Goal: Information Seeking & Learning: Learn about a topic

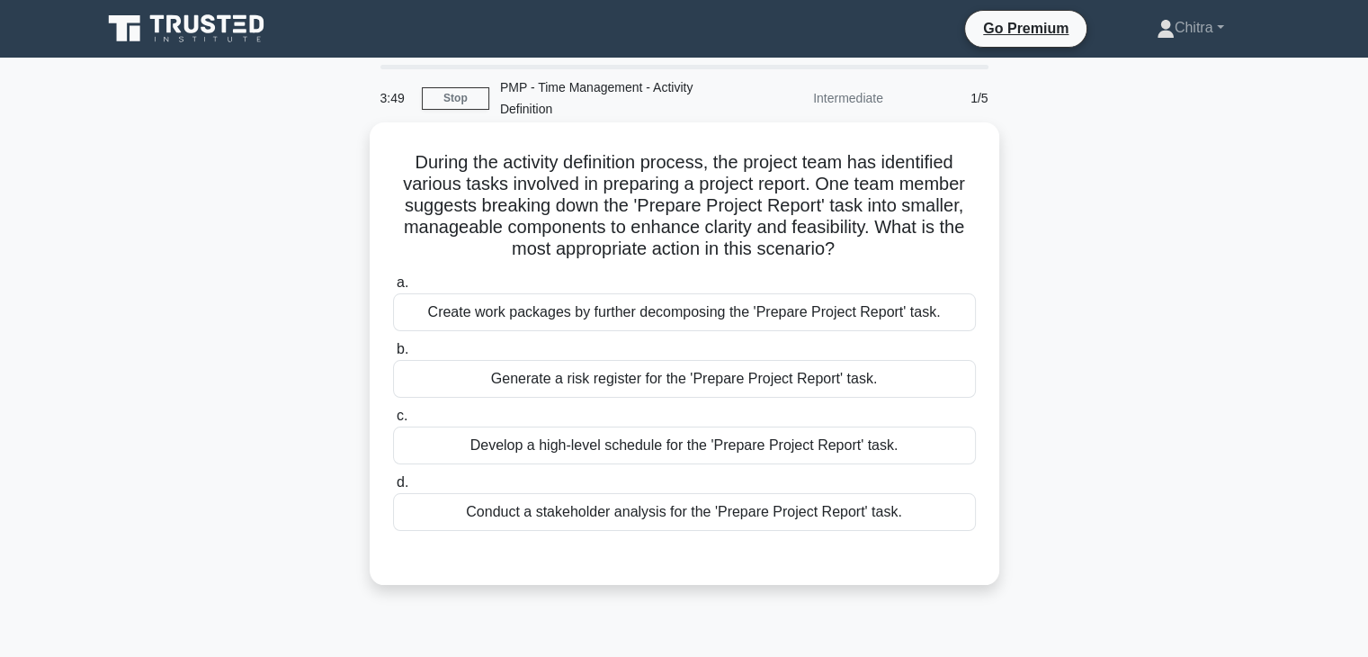
click at [584, 315] on div "Create work packages by further decomposing the 'Prepare Project Report' task." at bounding box center [684, 312] width 583 height 38
click at [393, 289] on input "a. Create work packages by further decomposing the 'Prepare Project Report' tas…" at bounding box center [393, 283] width 0 height 12
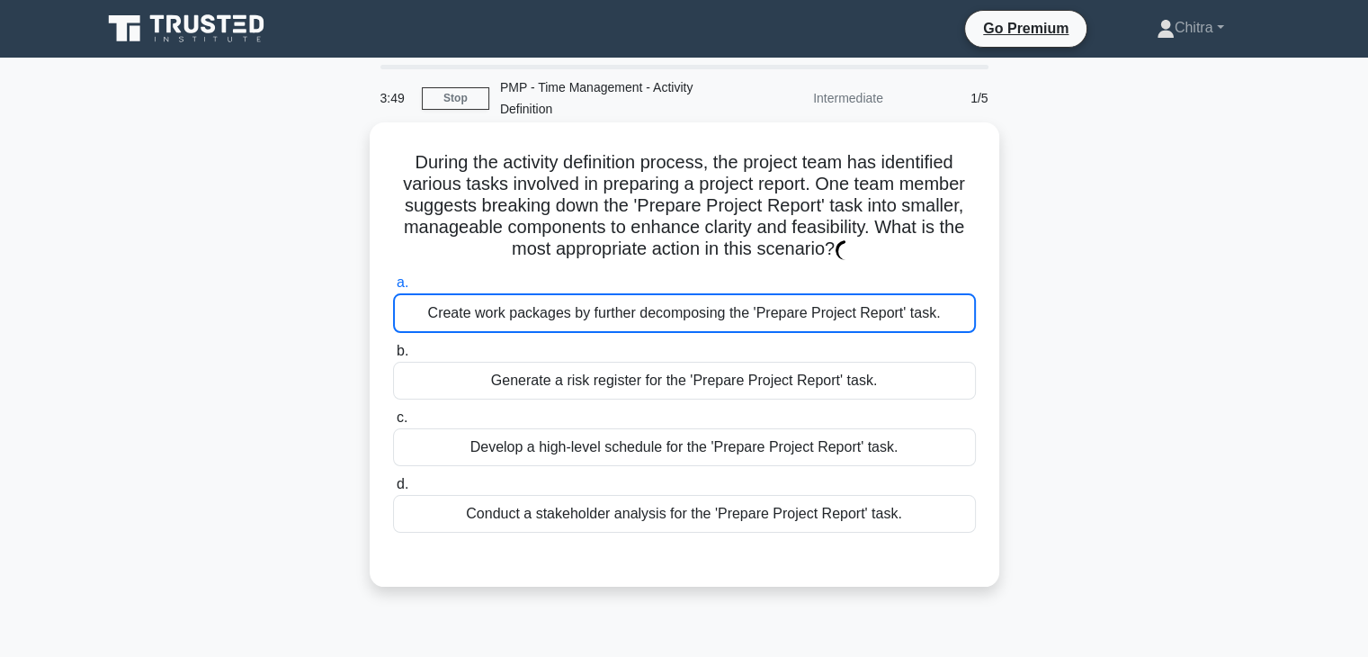
click at [584, 315] on div "Create work packages by further decomposing the 'Prepare Project Report' task." at bounding box center [684, 313] width 583 height 40
click at [393, 289] on input "a. Create work packages by further decomposing the 'Prepare Project Report' tas…" at bounding box center [393, 283] width 0 height 12
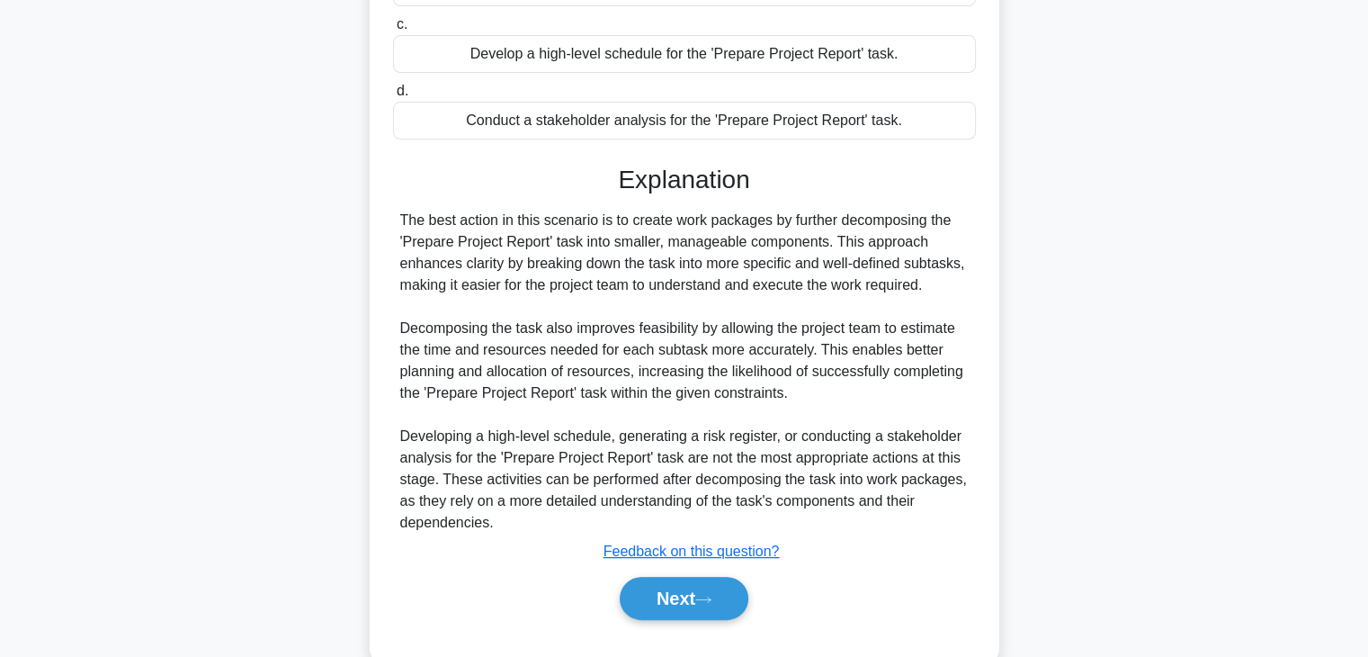
scroll to position [430, 0]
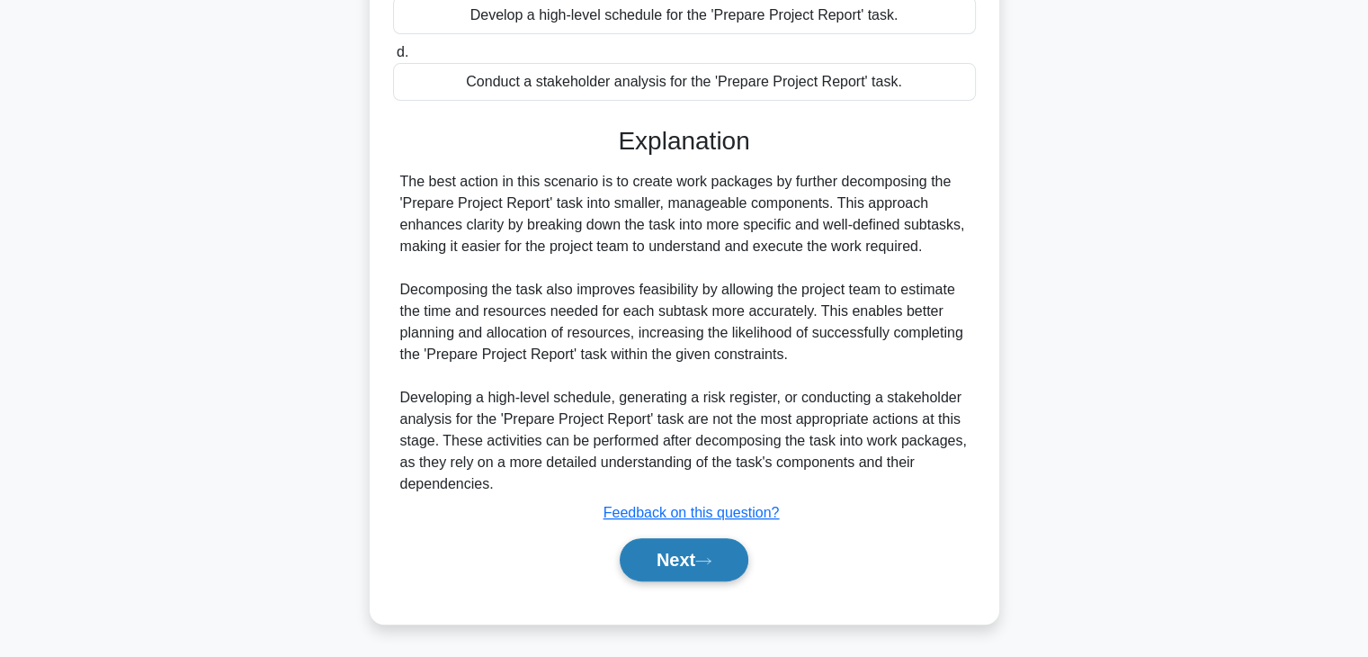
click at [684, 564] on button "Next" at bounding box center [684, 559] width 129 height 43
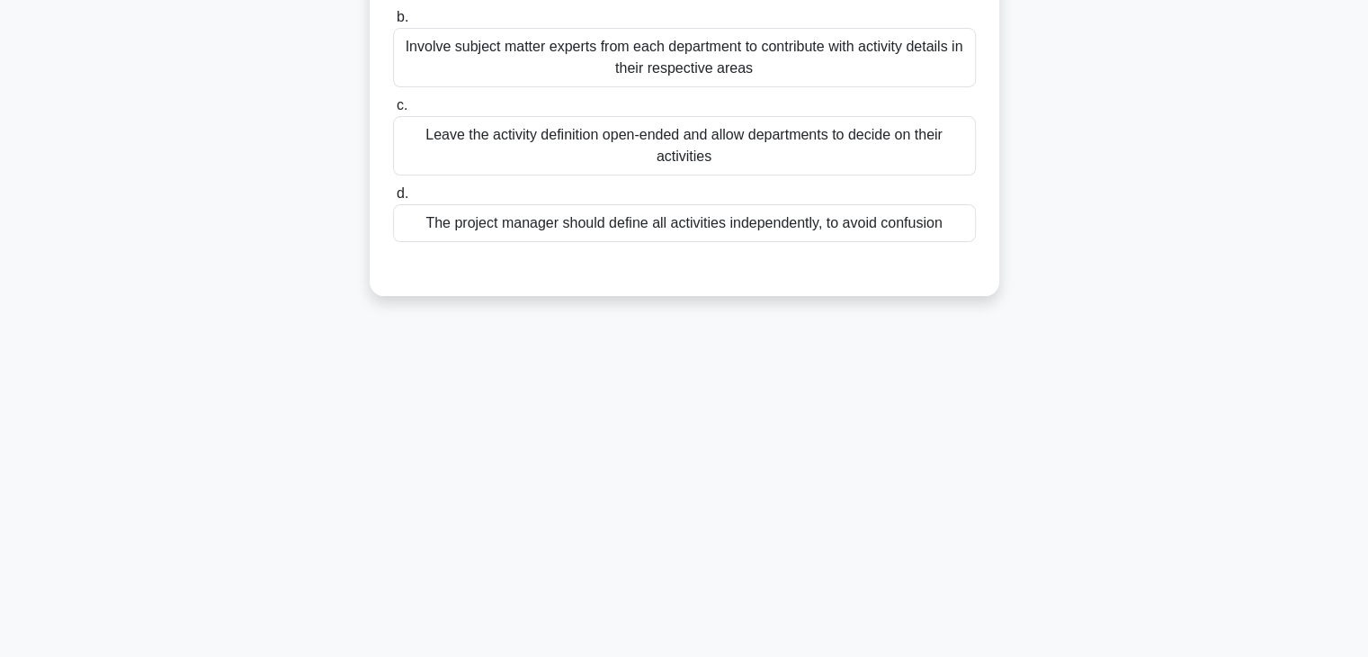
scroll to position [0, 0]
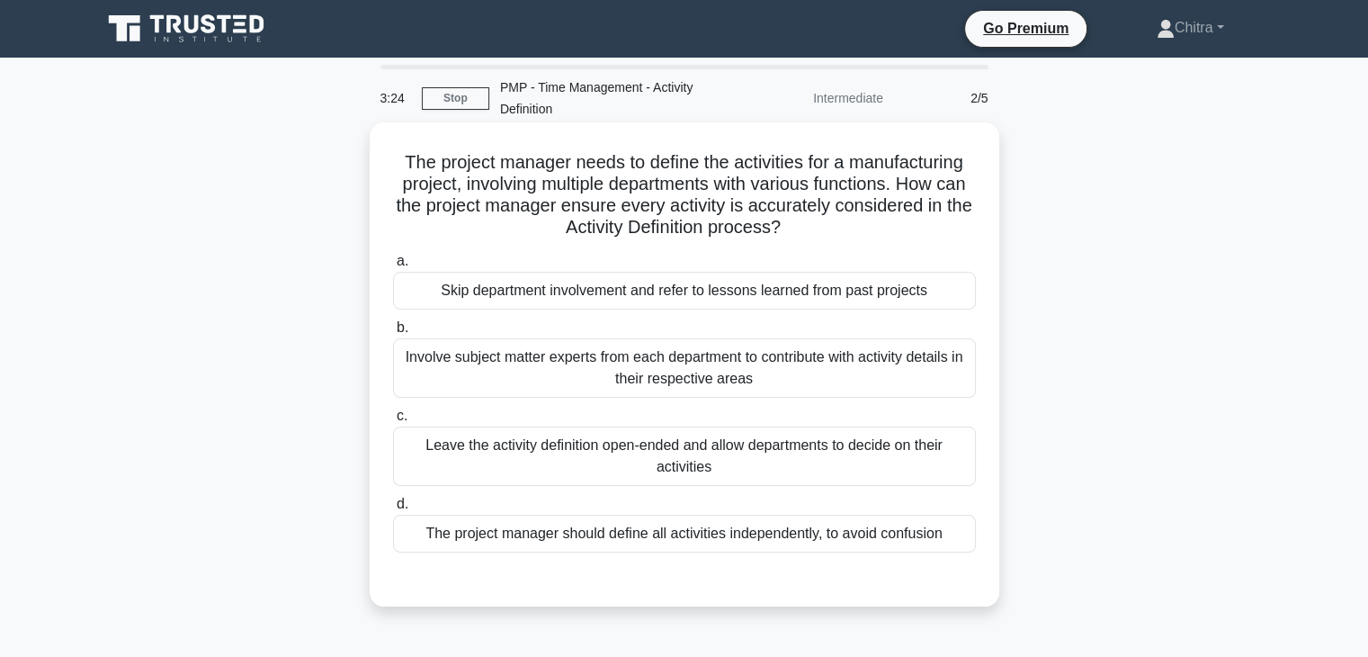
click at [787, 375] on div "Involve subject matter experts from each department to contribute with activity…" at bounding box center [684, 367] width 583 height 59
click at [393, 334] on input "b. Involve subject matter experts from each department to contribute with activ…" at bounding box center [393, 328] width 0 height 12
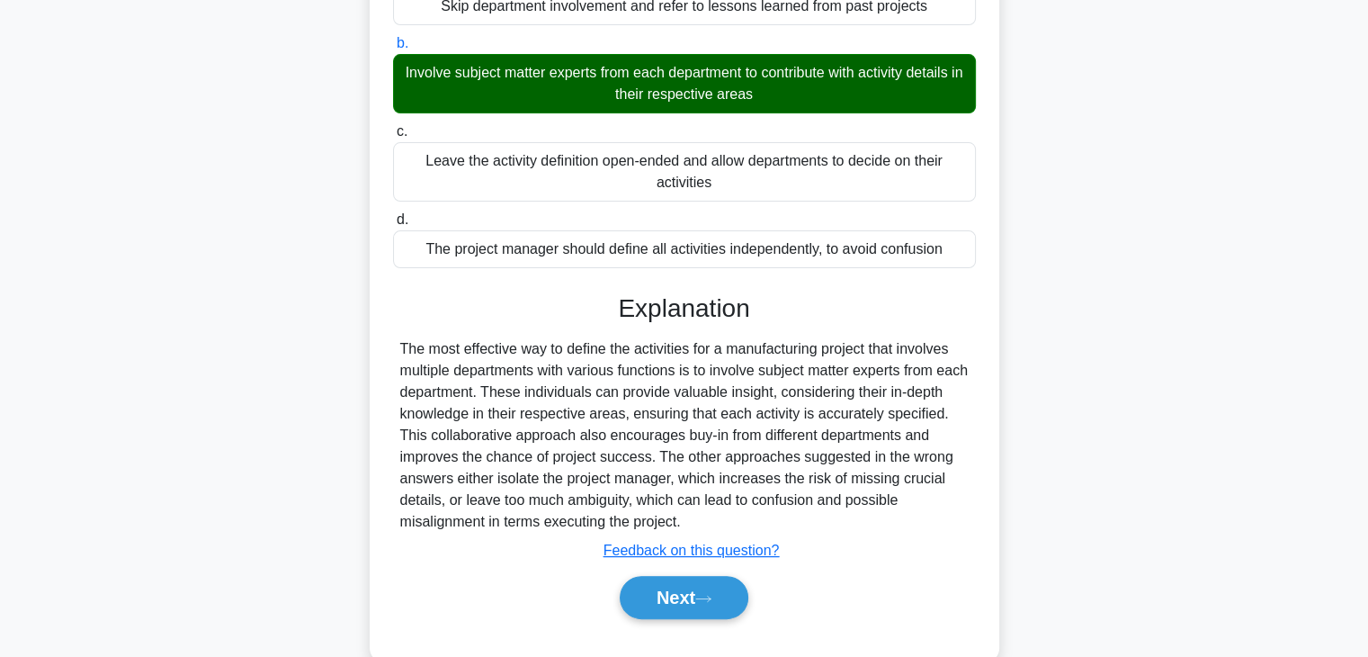
scroll to position [286, 0]
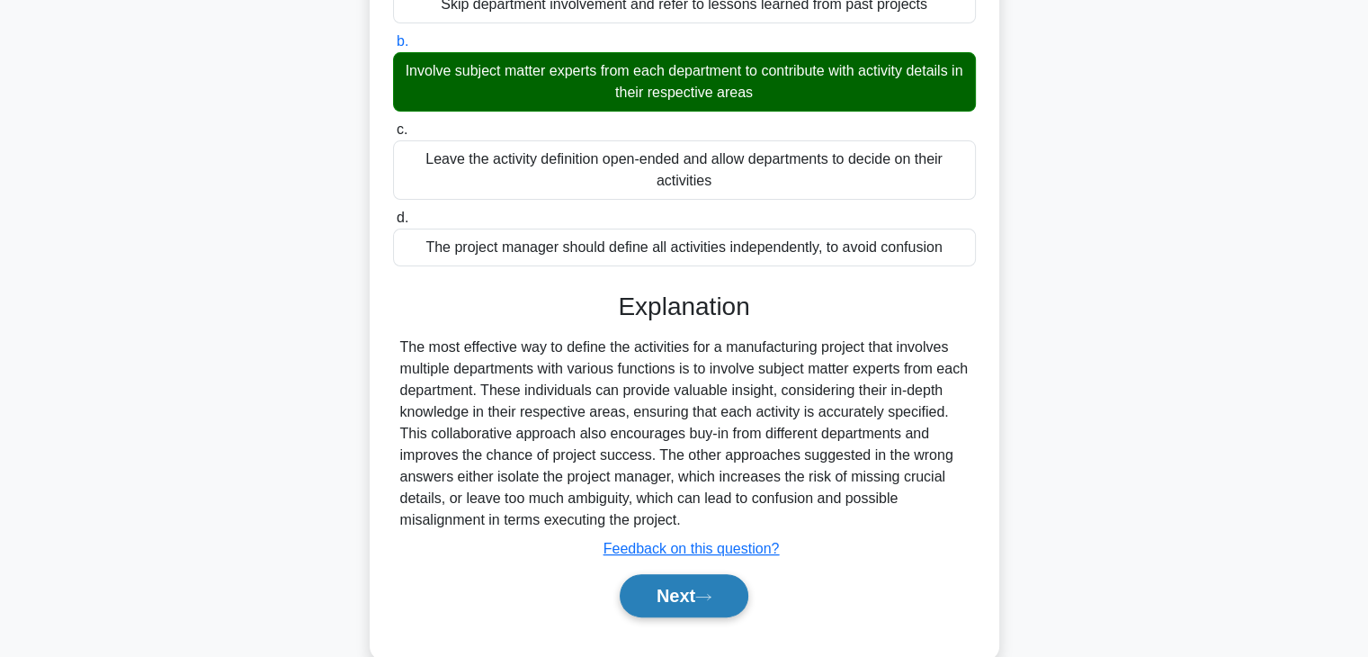
click at [658, 590] on button "Next" at bounding box center [684, 595] width 129 height 43
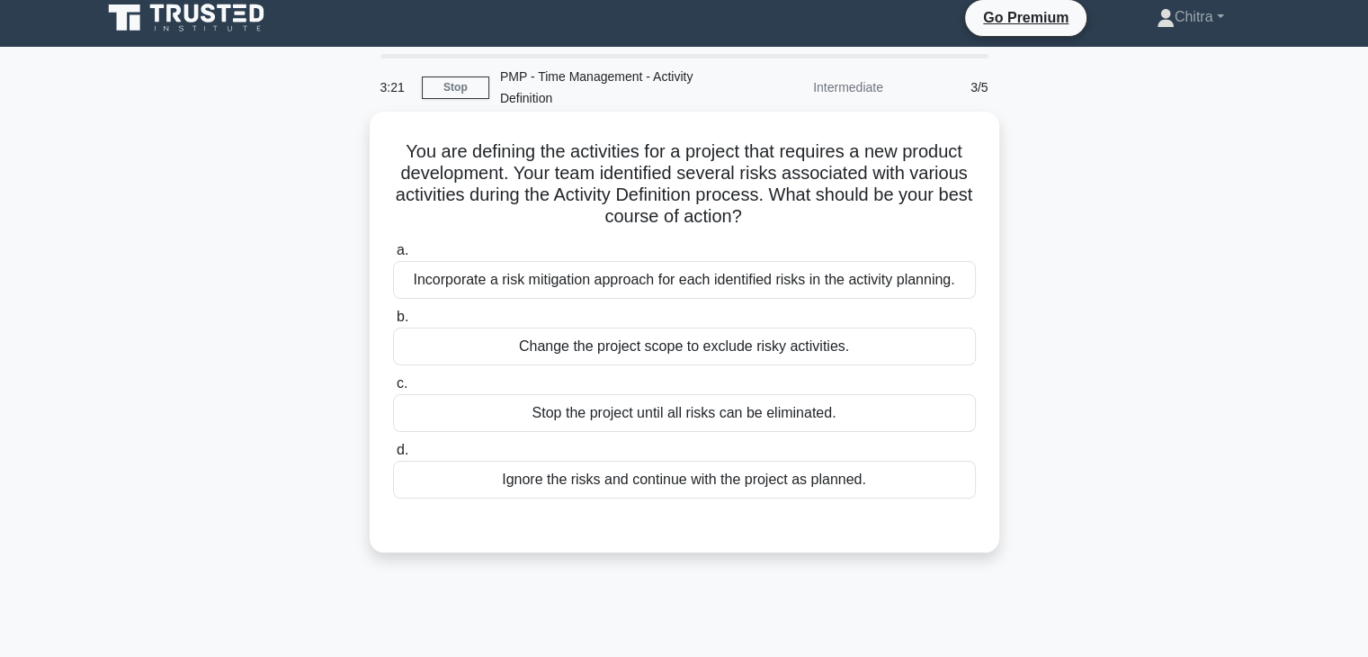
scroll to position [0, 0]
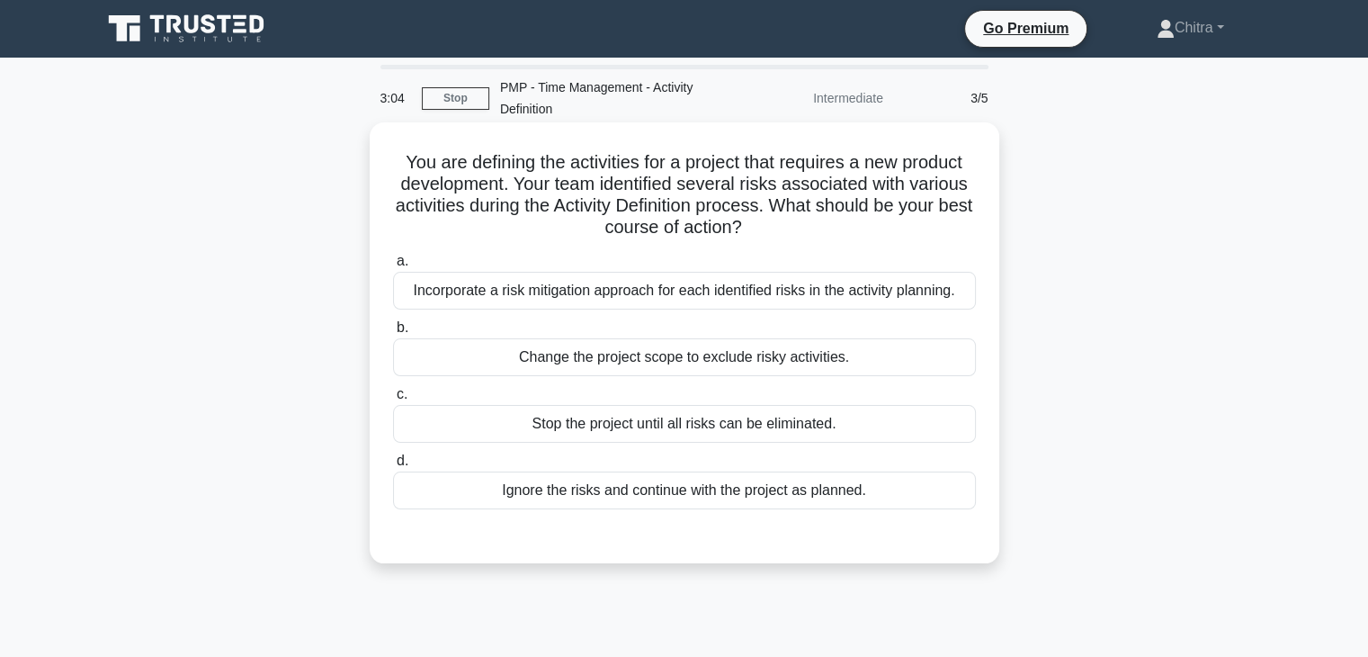
click at [687, 298] on div "Incorporate a risk mitigation approach for each identified risks in the activit…" at bounding box center [684, 291] width 583 height 38
click at [393, 267] on input "a. Incorporate a risk mitigation approach for each identified risks in the acti…" at bounding box center [393, 261] width 0 height 12
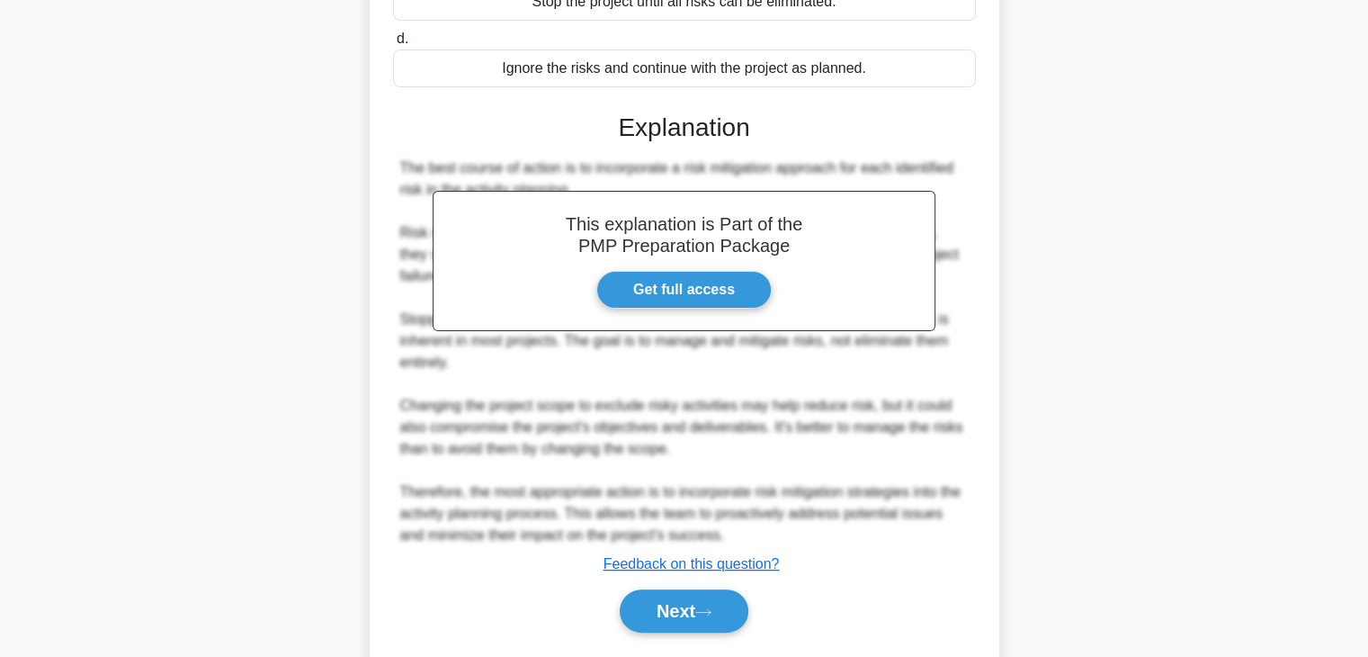
scroll to position [470, 0]
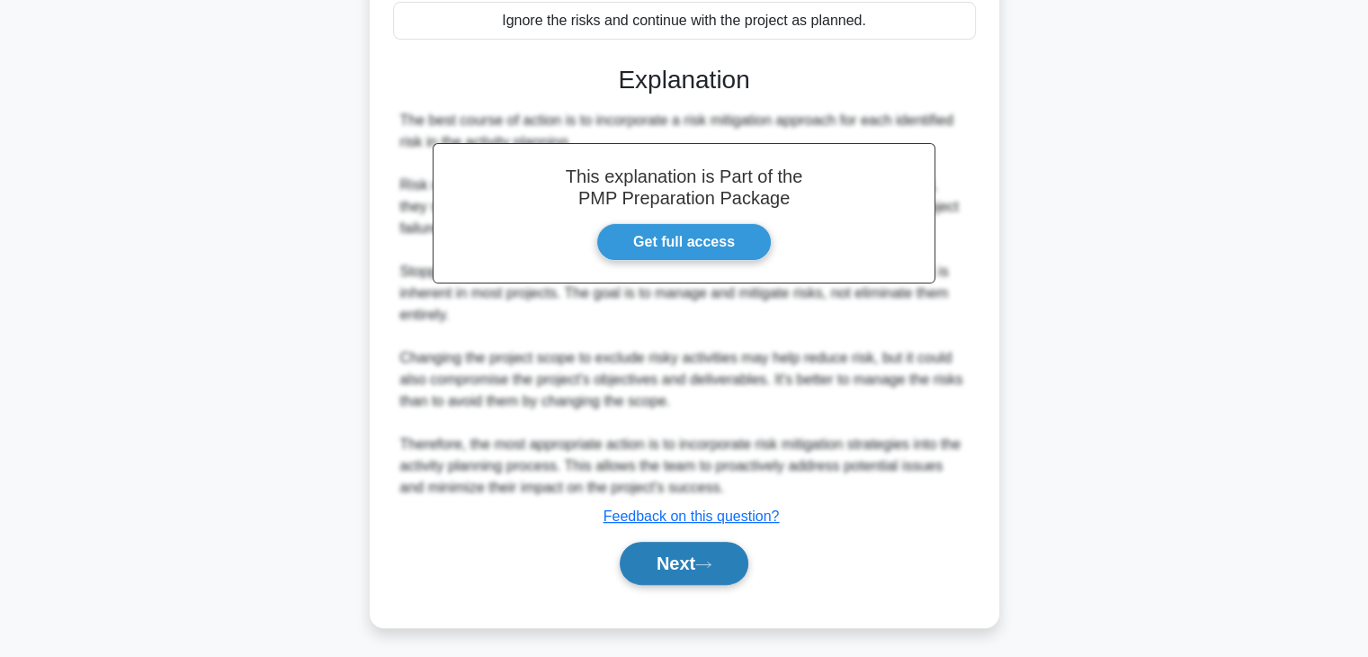
click at [684, 561] on button "Next" at bounding box center [684, 562] width 129 height 43
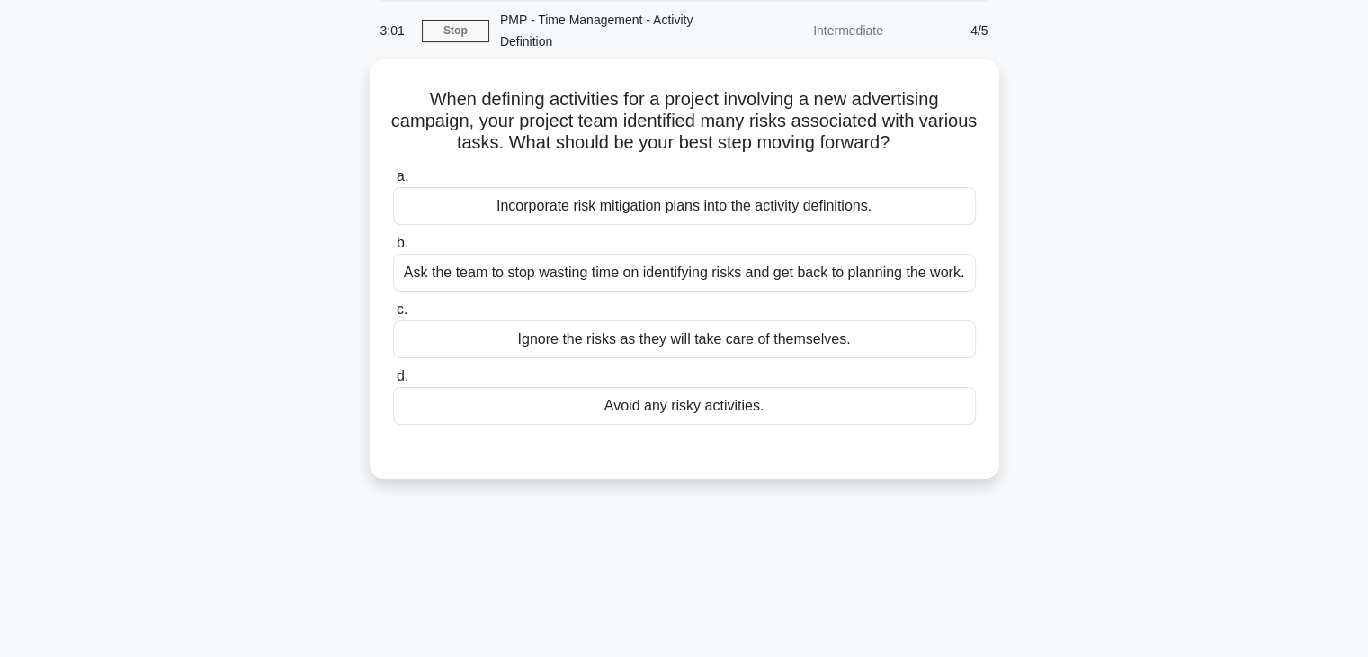
scroll to position [0, 0]
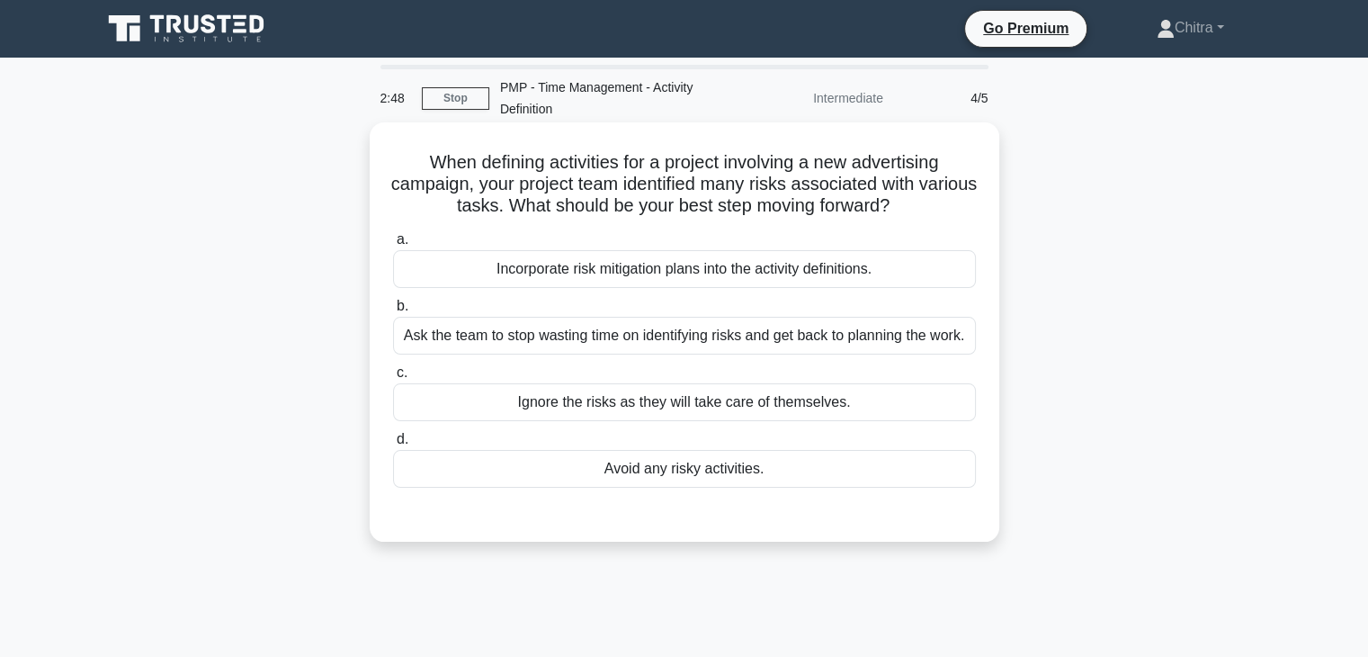
click at [763, 261] on div "Incorporate risk mitigation plans into the activity definitions." at bounding box center [684, 269] width 583 height 38
click at [393, 246] on input "a. Incorporate risk mitigation plans into the activity definitions." at bounding box center [393, 240] width 0 height 12
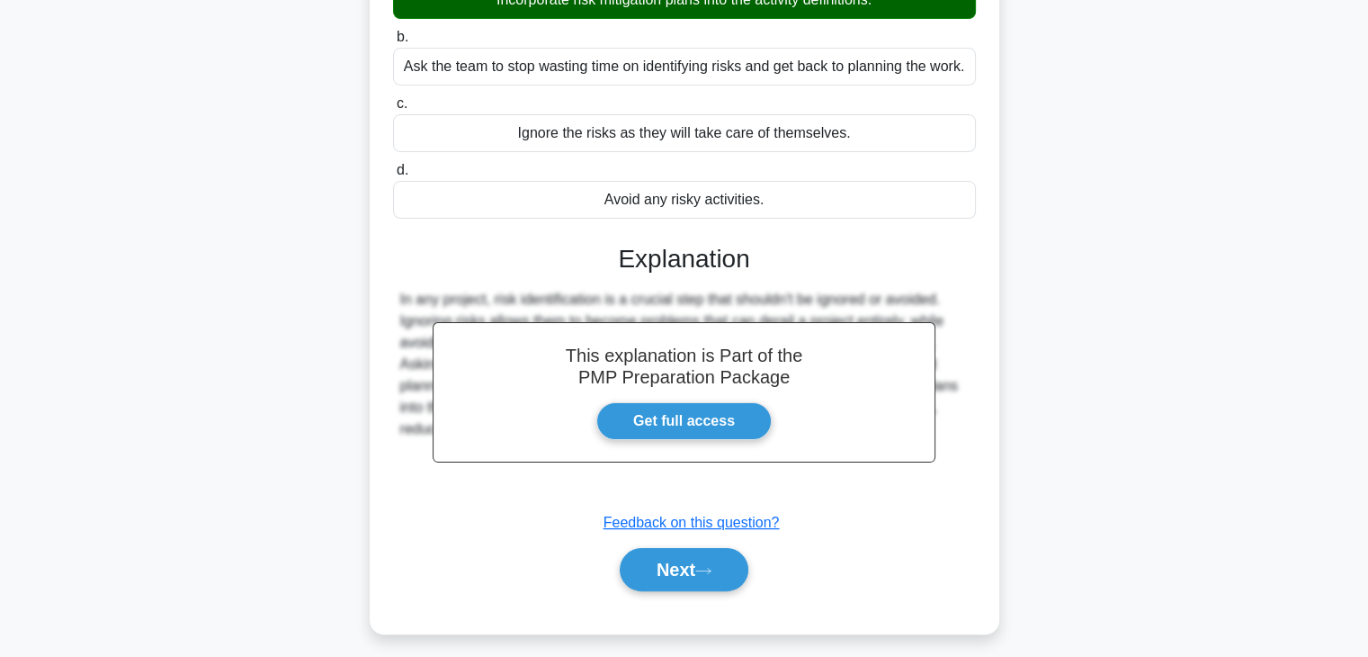
scroll to position [316, 0]
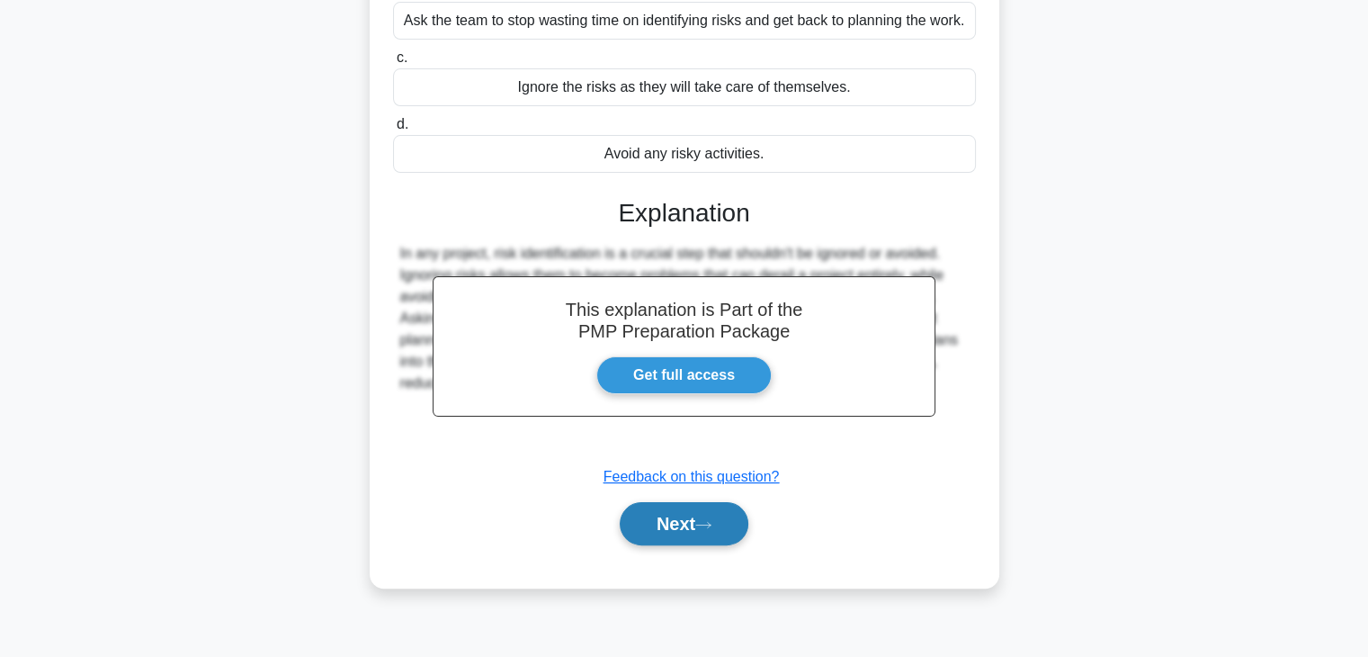
click at [684, 522] on button "Next" at bounding box center [684, 523] width 129 height 43
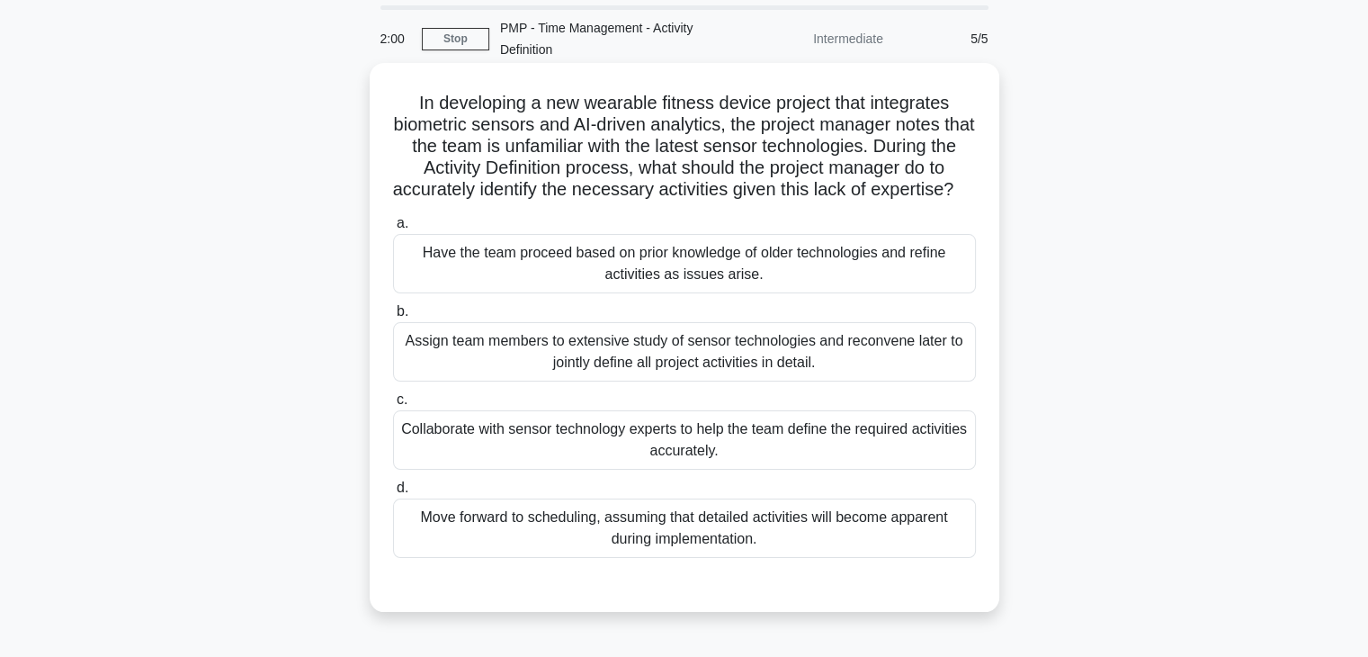
scroll to position [63, 0]
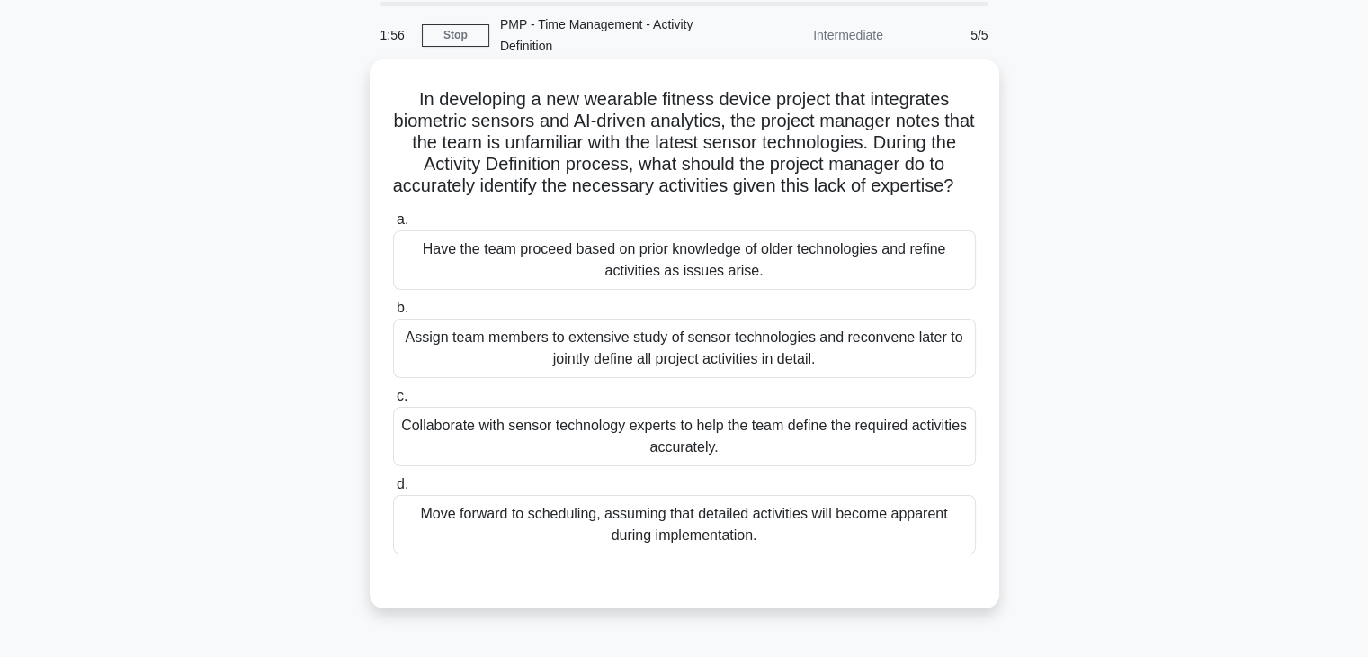
click at [750, 462] on div "Collaborate with sensor technology experts to help the team define the required…" at bounding box center [684, 436] width 583 height 59
click at [393, 402] on input "c. Collaborate with sensor technology experts to help the team define the requi…" at bounding box center [393, 396] width 0 height 12
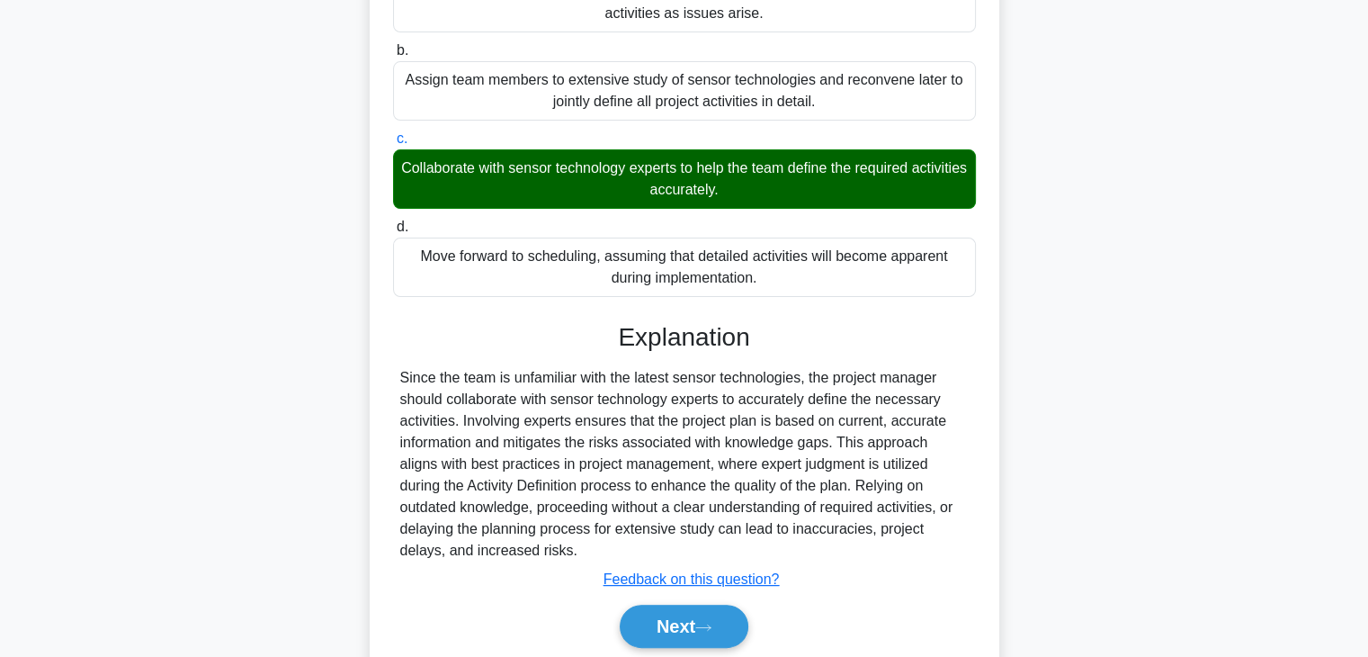
scroll to position [408, 0]
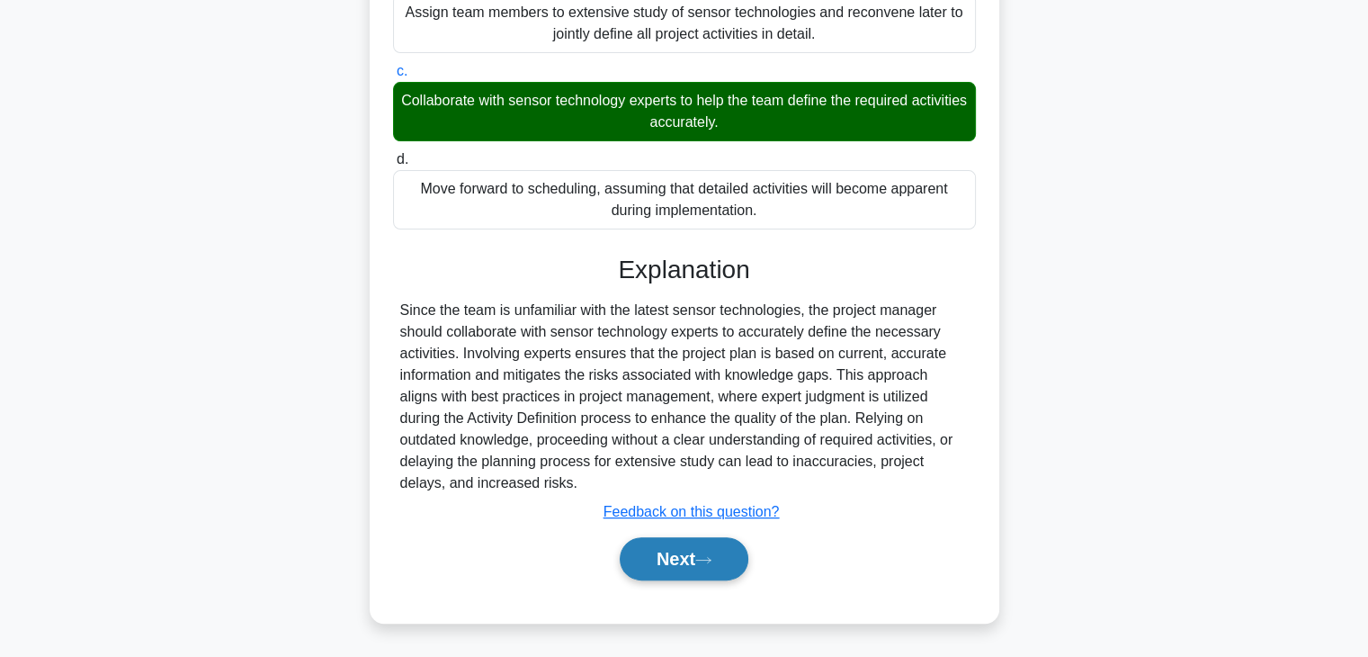
click at [673, 567] on button "Next" at bounding box center [684, 558] width 129 height 43
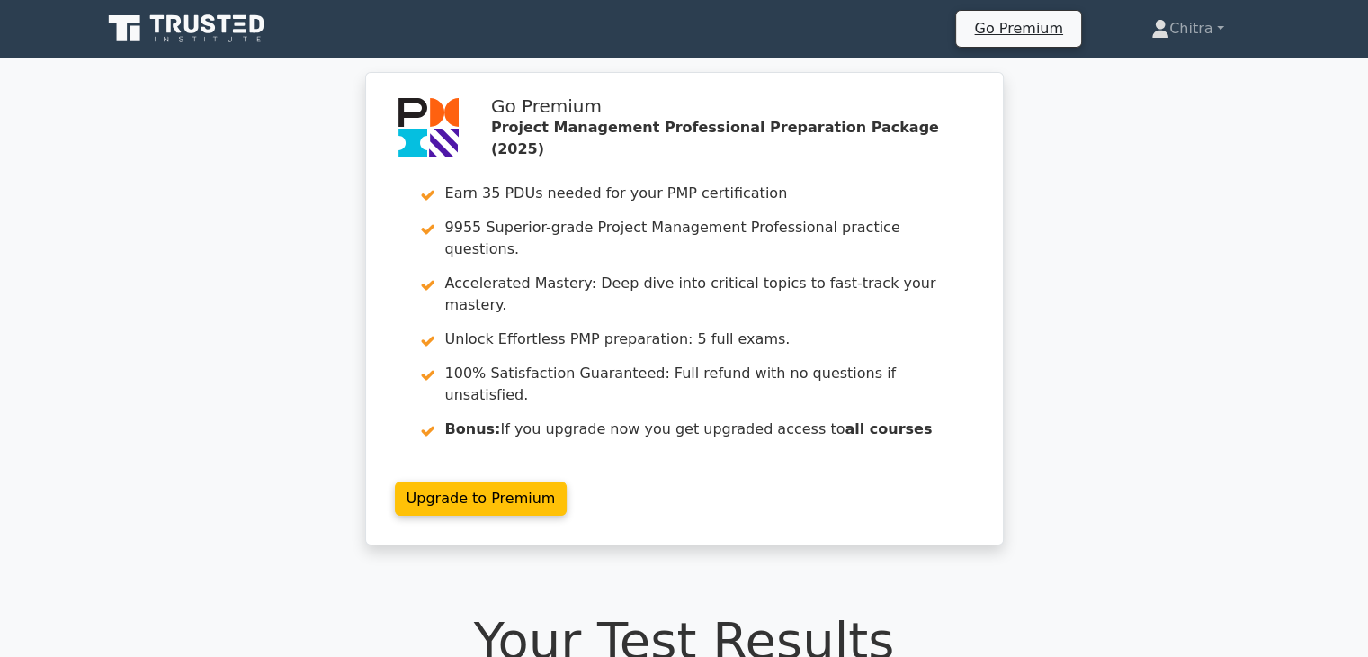
click at [673, 610] on h1 "Your Test Results" at bounding box center [685, 640] width 1166 height 60
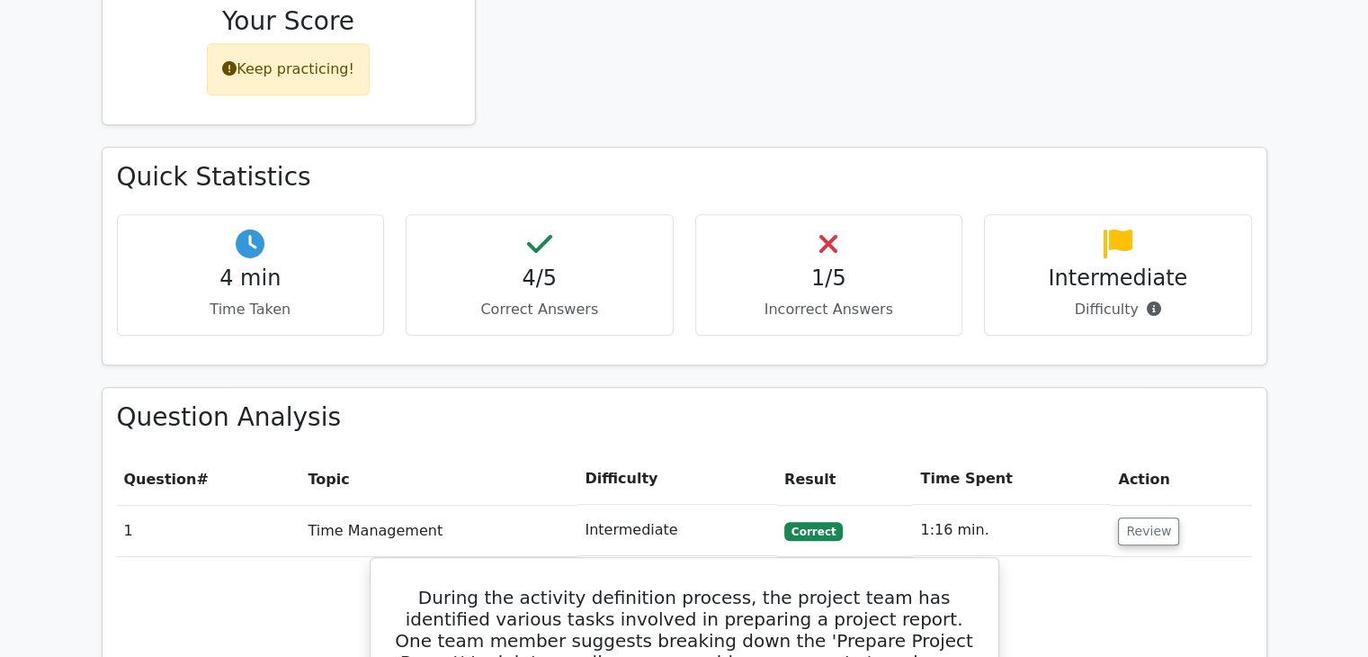
scroll to position [928, 0]
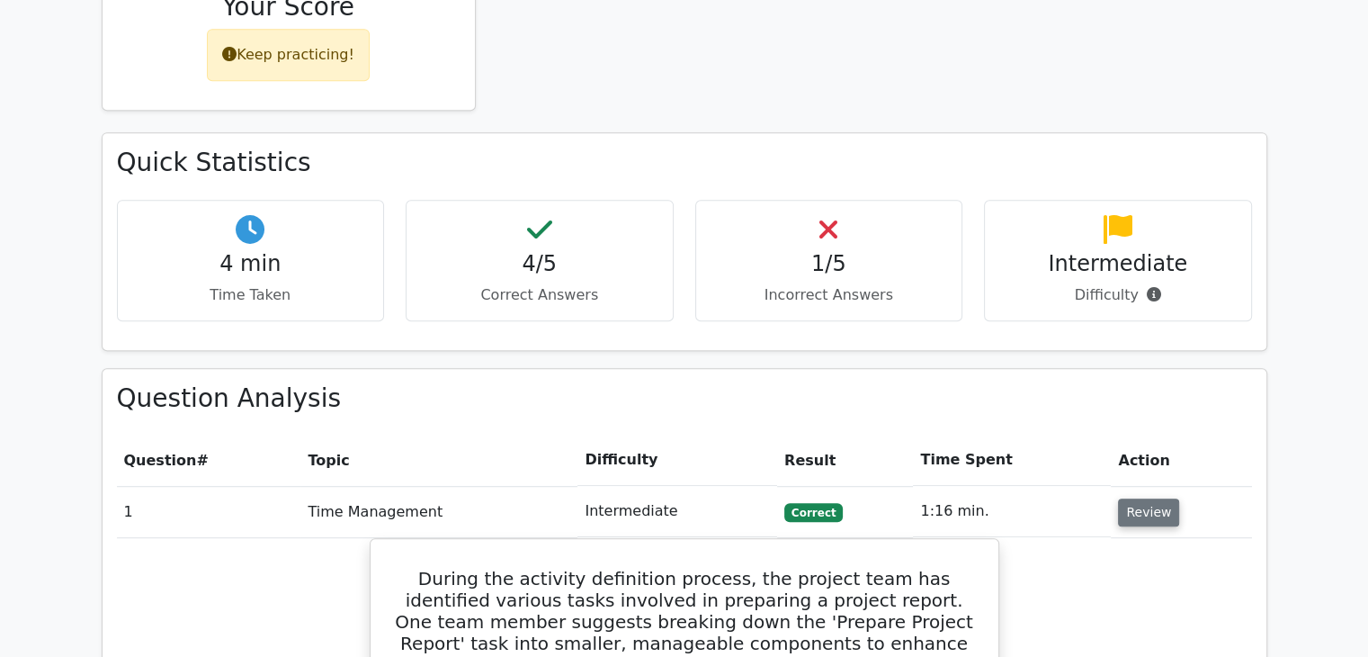
click at [1129, 498] on button "Review" at bounding box center [1148, 512] width 61 height 28
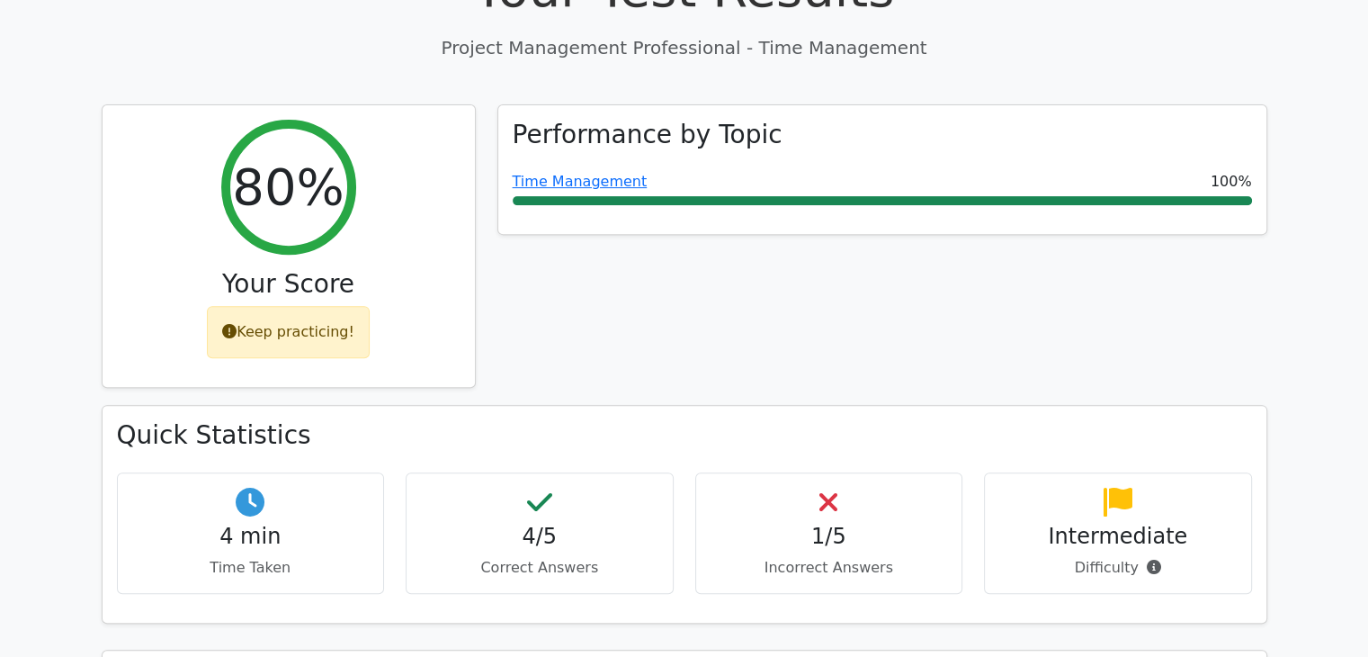
scroll to position [649, 0]
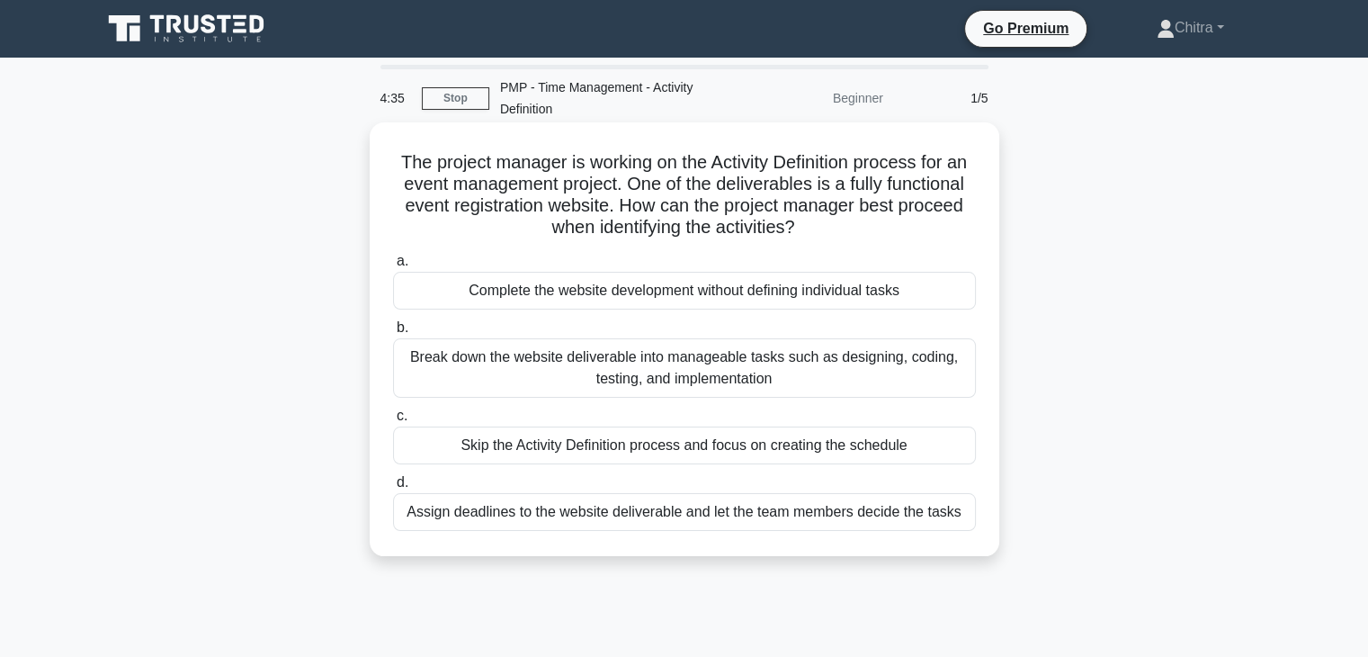
click at [709, 378] on div "Break down the website deliverable into manageable tasks such as designing, cod…" at bounding box center [684, 367] width 583 height 59
click at [393, 334] on input "b. Break down the website deliverable into manageable tasks such as designing, …" at bounding box center [393, 328] width 0 height 12
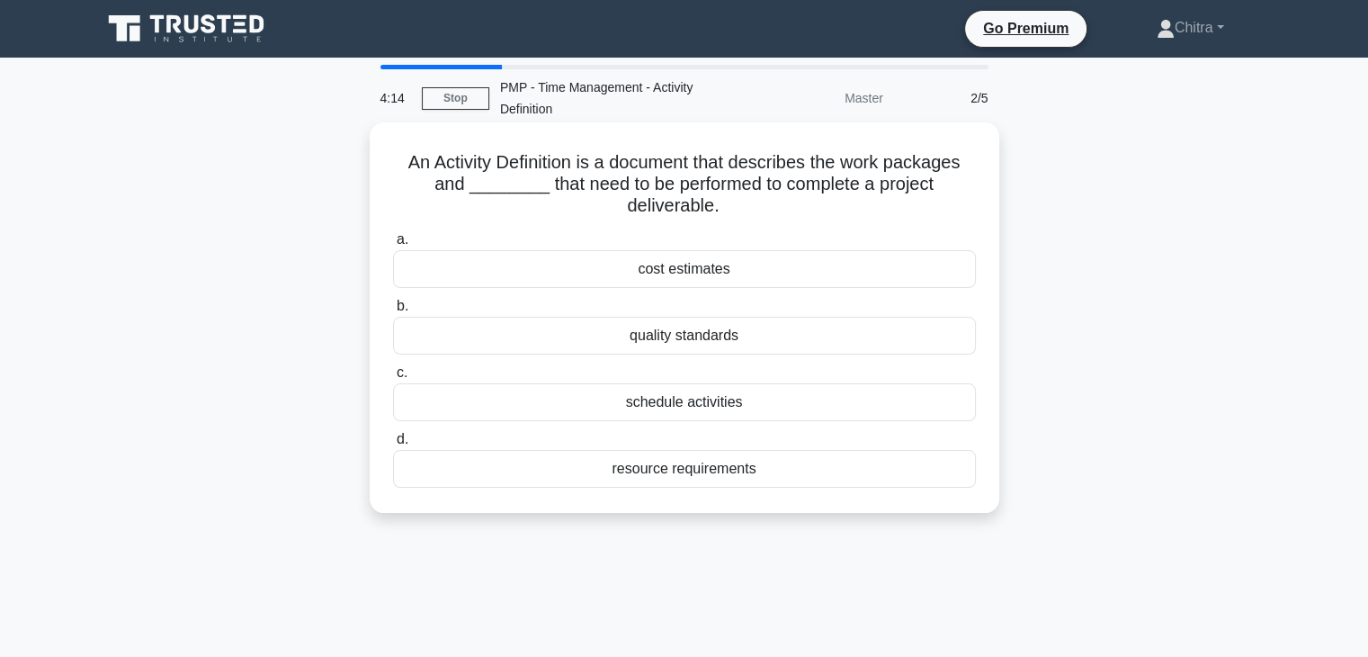
click at [675, 411] on div "schedule activities" at bounding box center [684, 402] width 583 height 38
click at [393, 379] on input "c. schedule activities" at bounding box center [393, 373] width 0 height 12
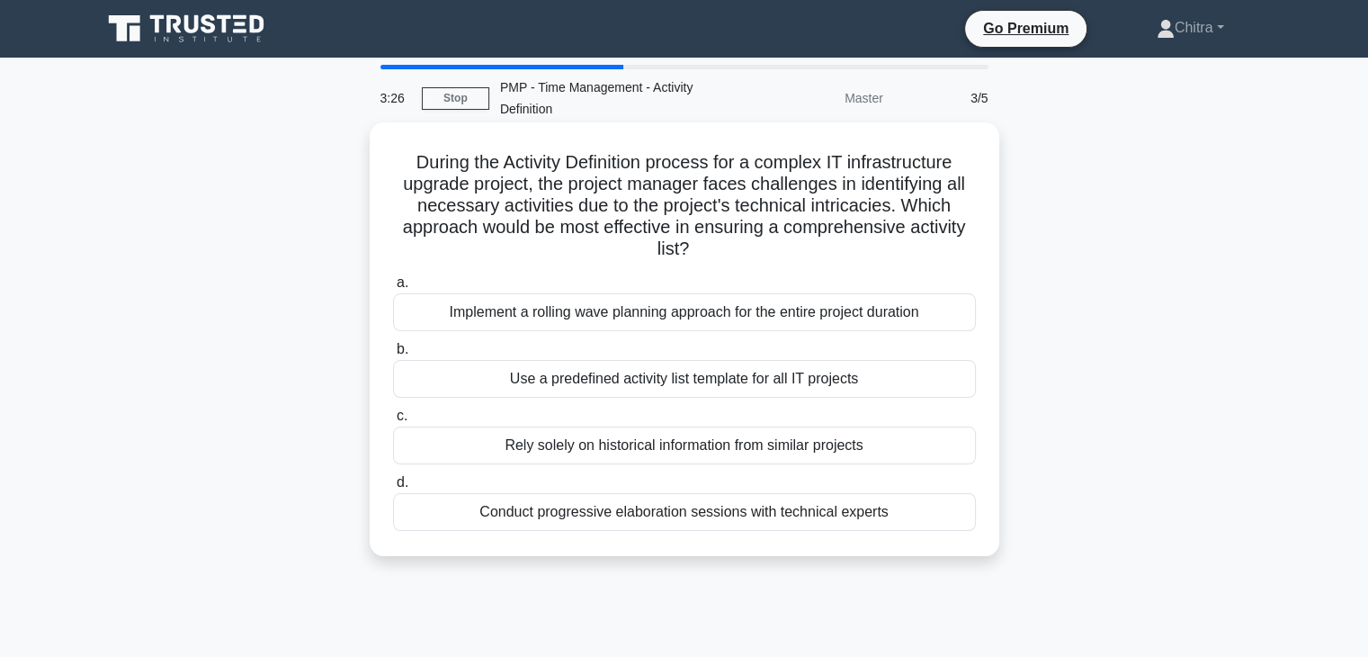
click at [716, 317] on div "Implement a rolling wave planning approach for the entire project duration" at bounding box center [684, 312] width 583 height 38
click at [393, 289] on input "a. Implement a rolling wave planning approach for the entire project duration" at bounding box center [393, 283] width 0 height 12
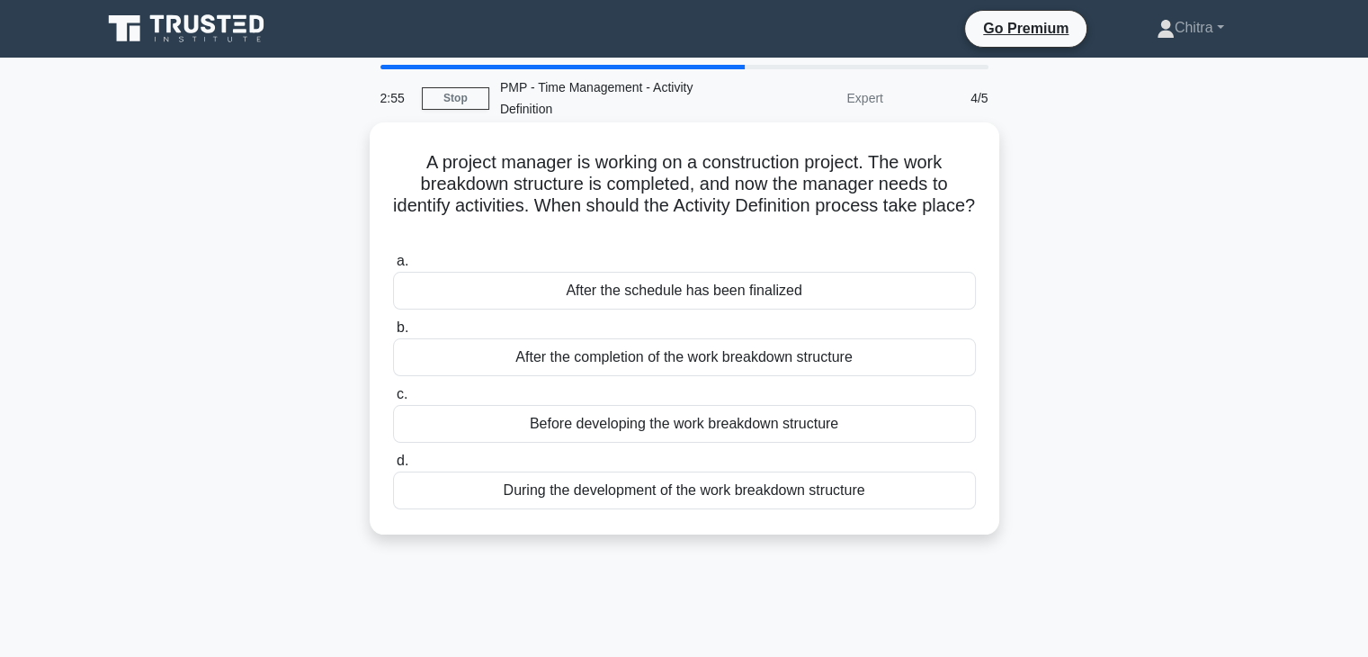
click at [638, 371] on div "After the completion of the work breakdown structure" at bounding box center [684, 357] width 583 height 38
click at [393, 334] on input "b. After the completion of the work breakdown structure" at bounding box center [393, 328] width 0 height 12
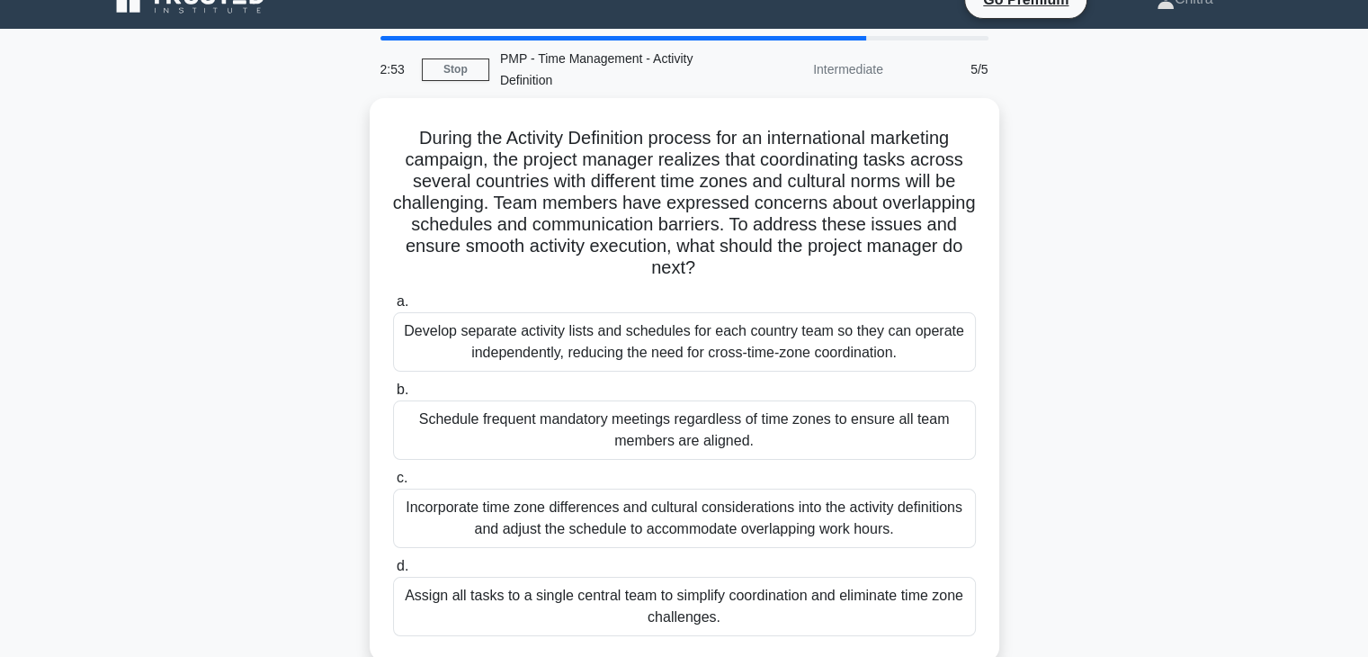
scroll to position [32, 0]
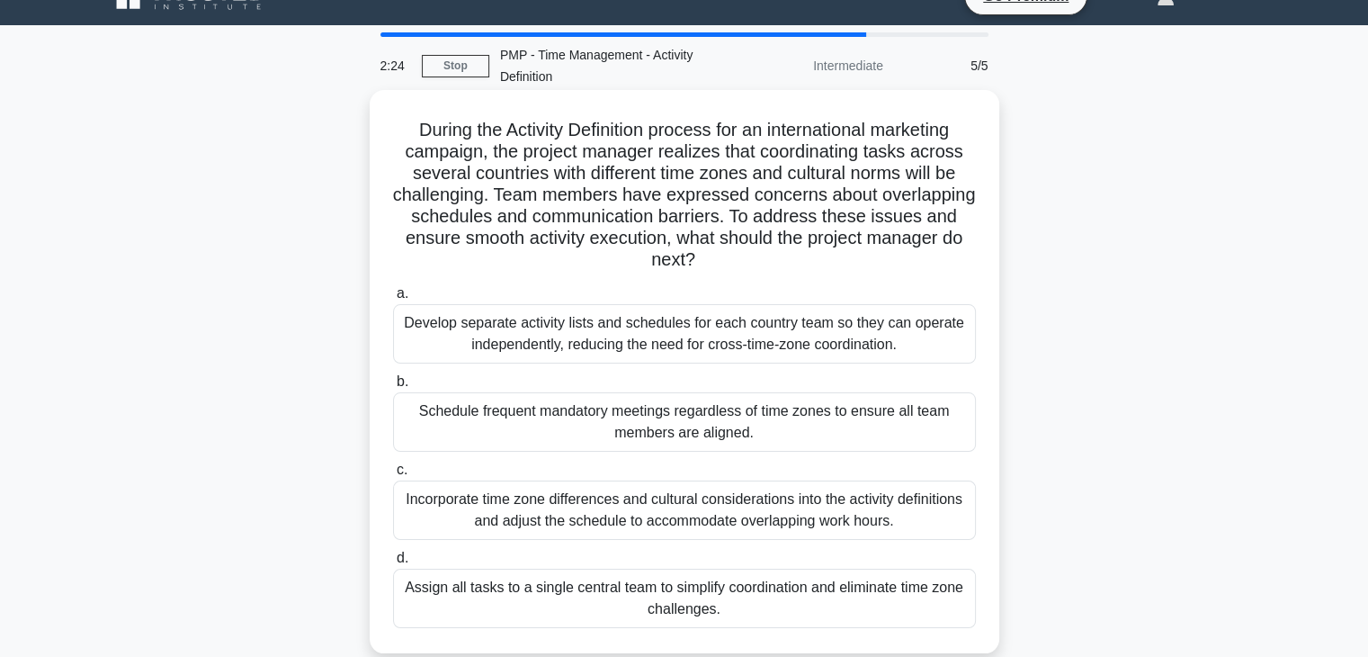
click at [791, 525] on div "Incorporate time zone differences and cultural considerations into the activity…" at bounding box center [684, 509] width 583 height 59
click at [393, 476] on input "c. Incorporate time zone differences and cultural considerations into the activ…" at bounding box center [393, 470] width 0 height 12
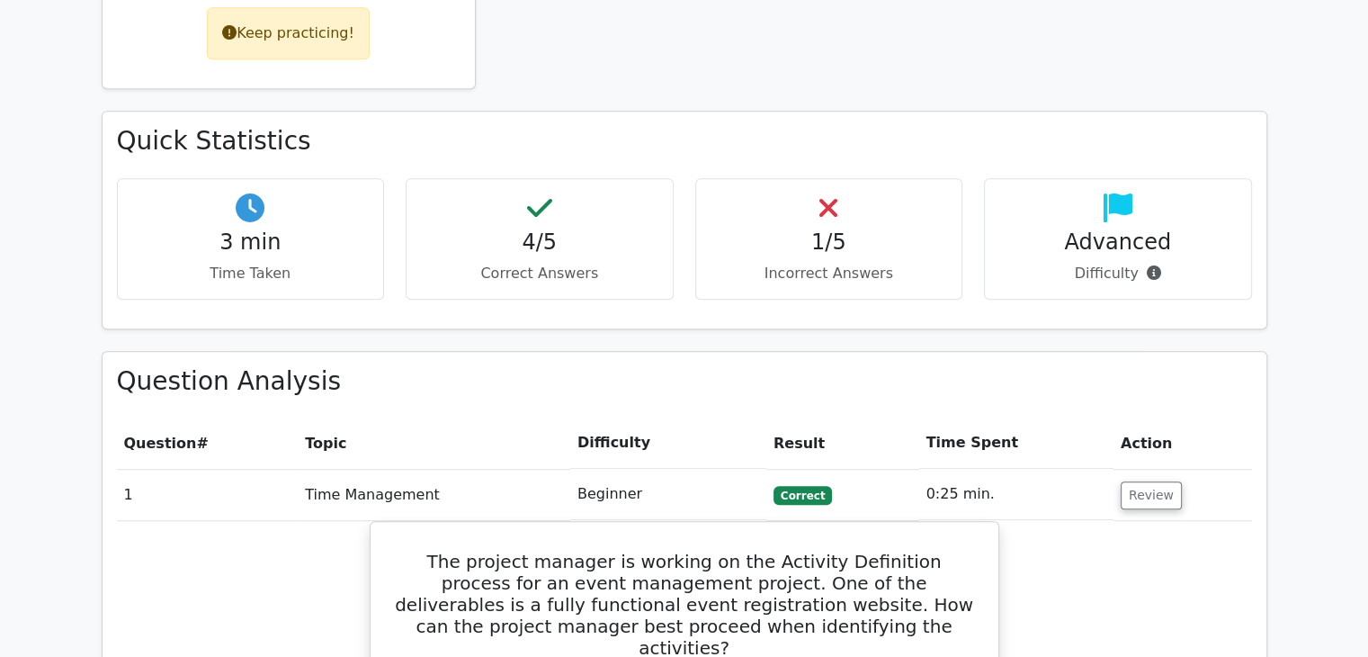
scroll to position [1007, 0]
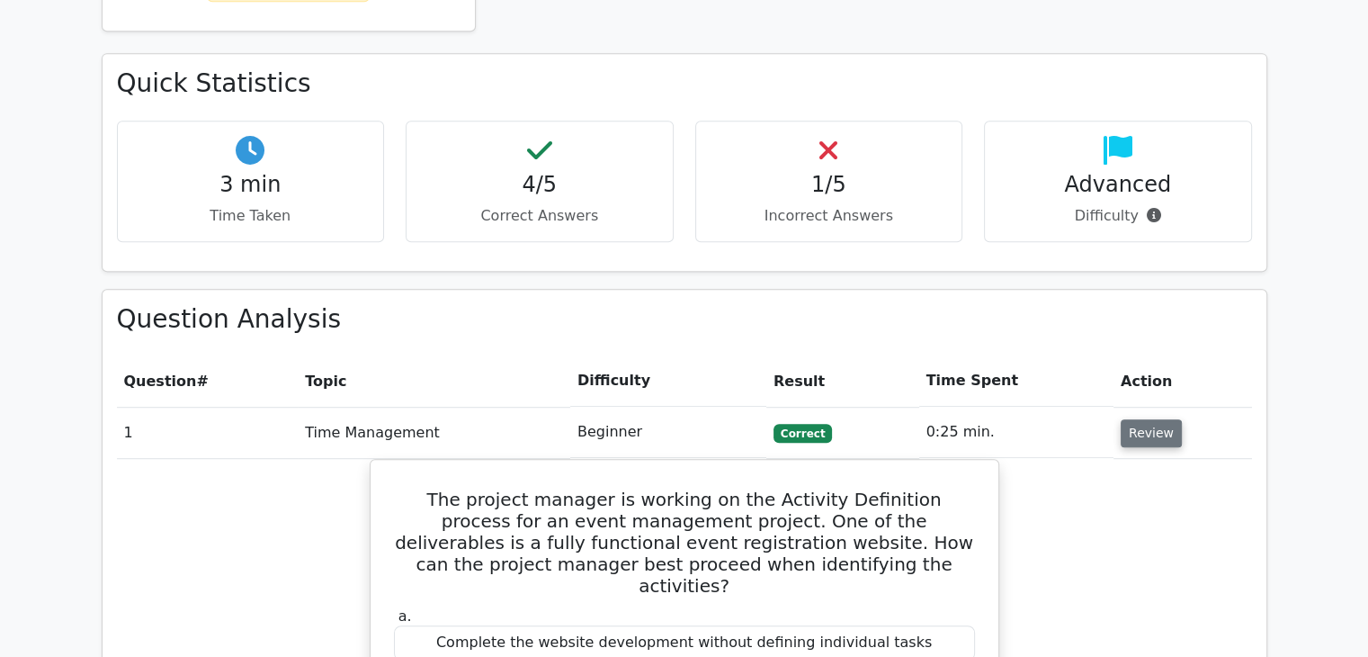
click at [1153, 419] on button "Review" at bounding box center [1151, 433] width 61 height 28
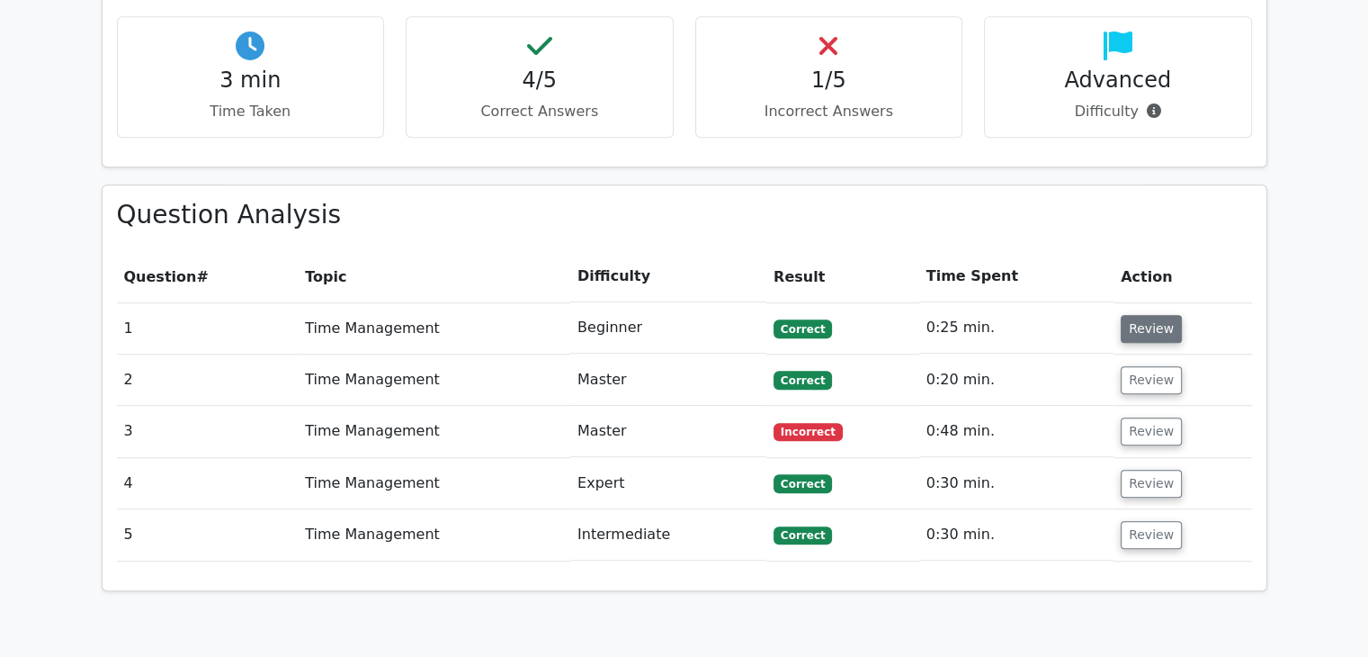
scroll to position [1115, 0]
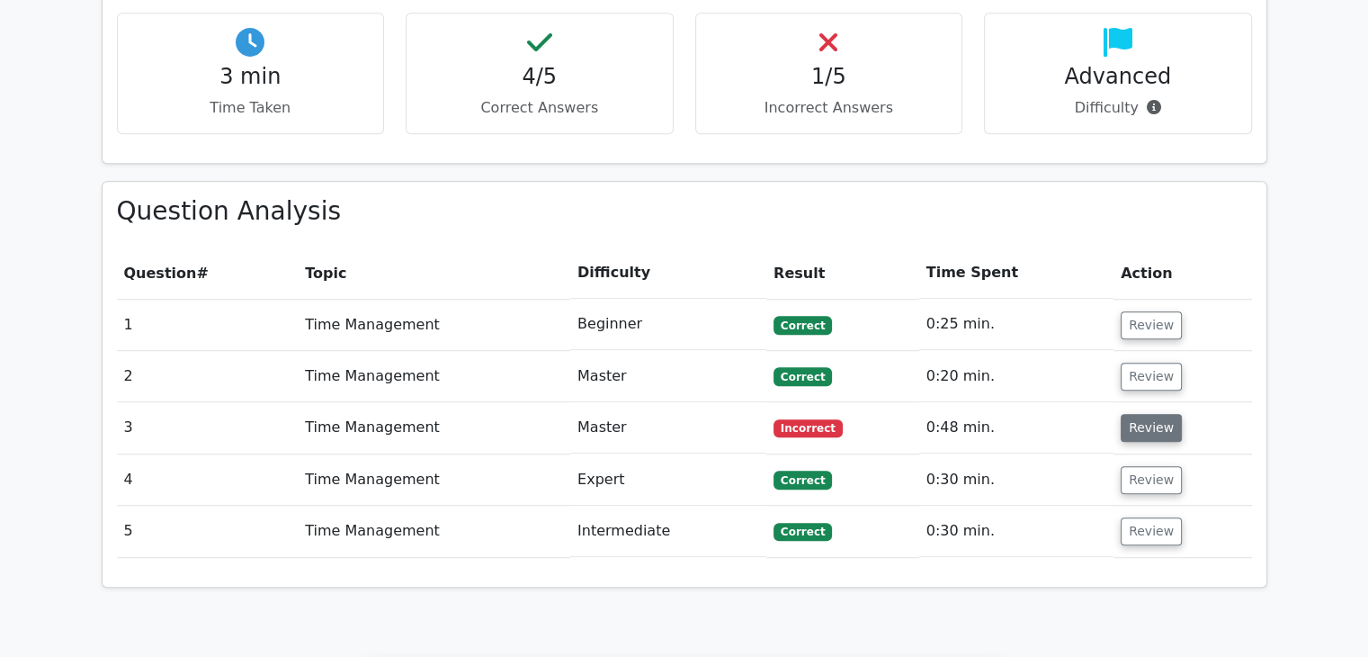
click at [1149, 414] on button "Review" at bounding box center [1151, 428] width 61 height 28
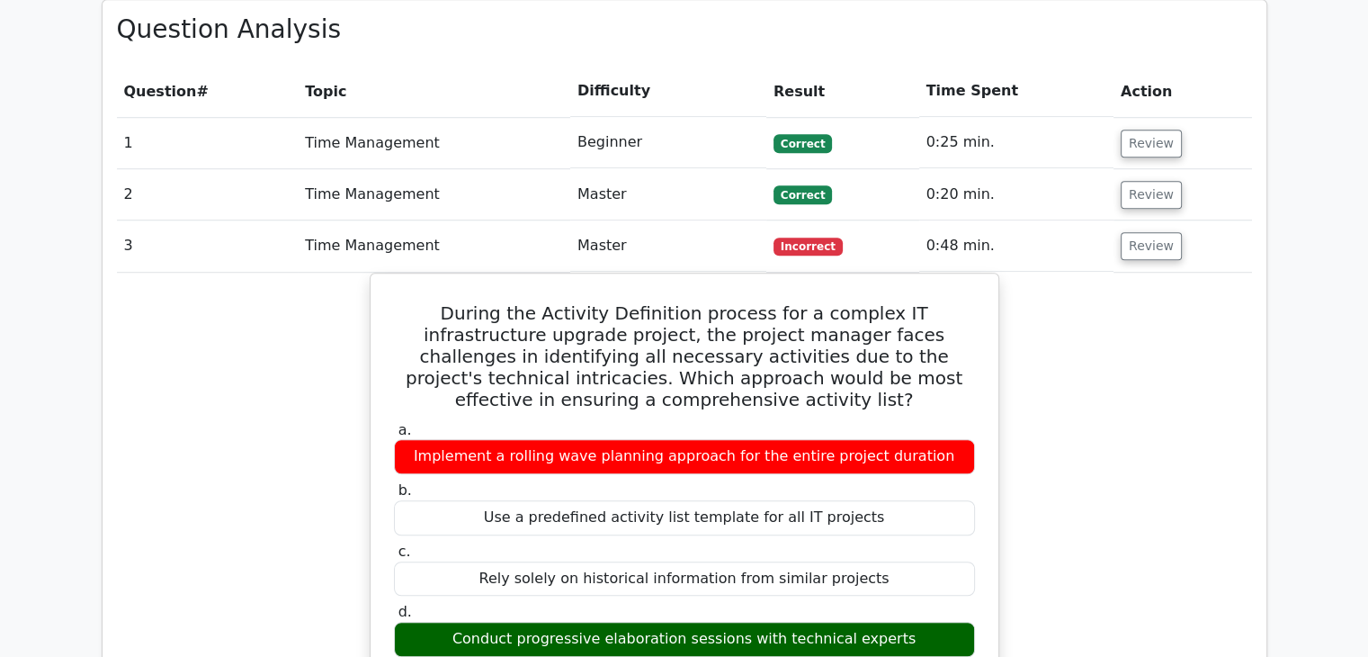
scroll to position [1295, 0]
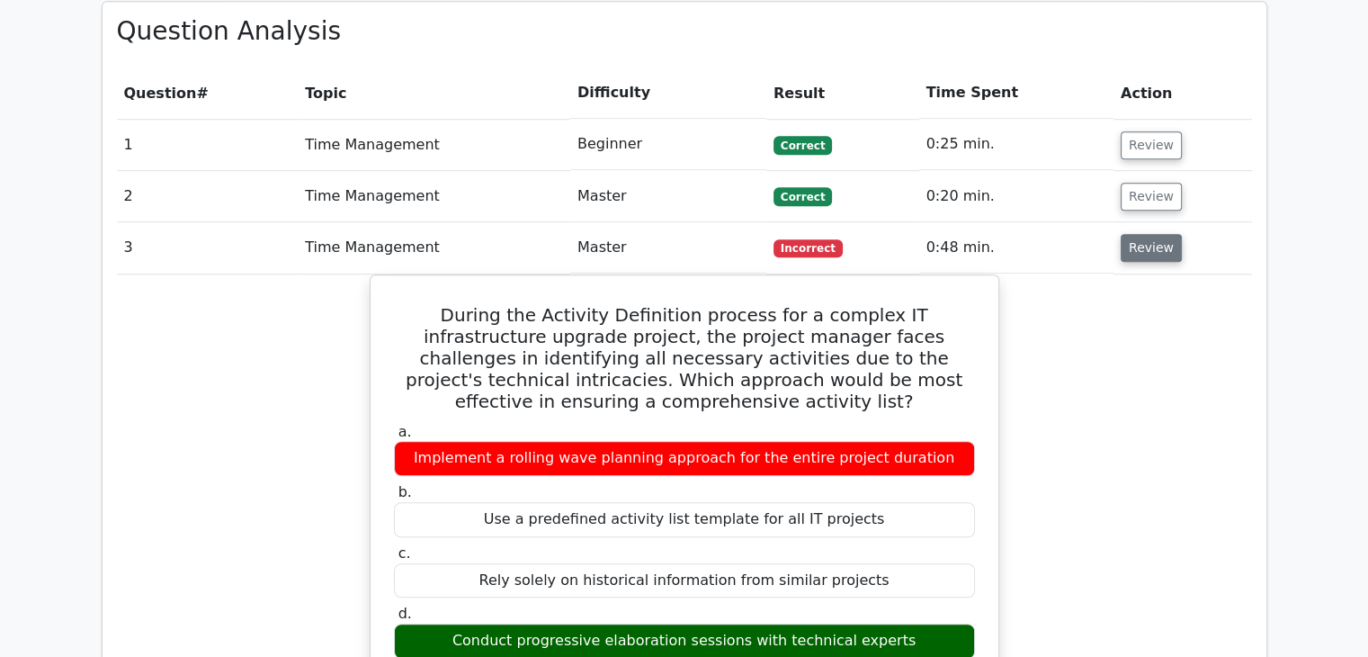
click at [1126, 234] on button "Review" at bounding box center [1151, 248] width 61 height 28
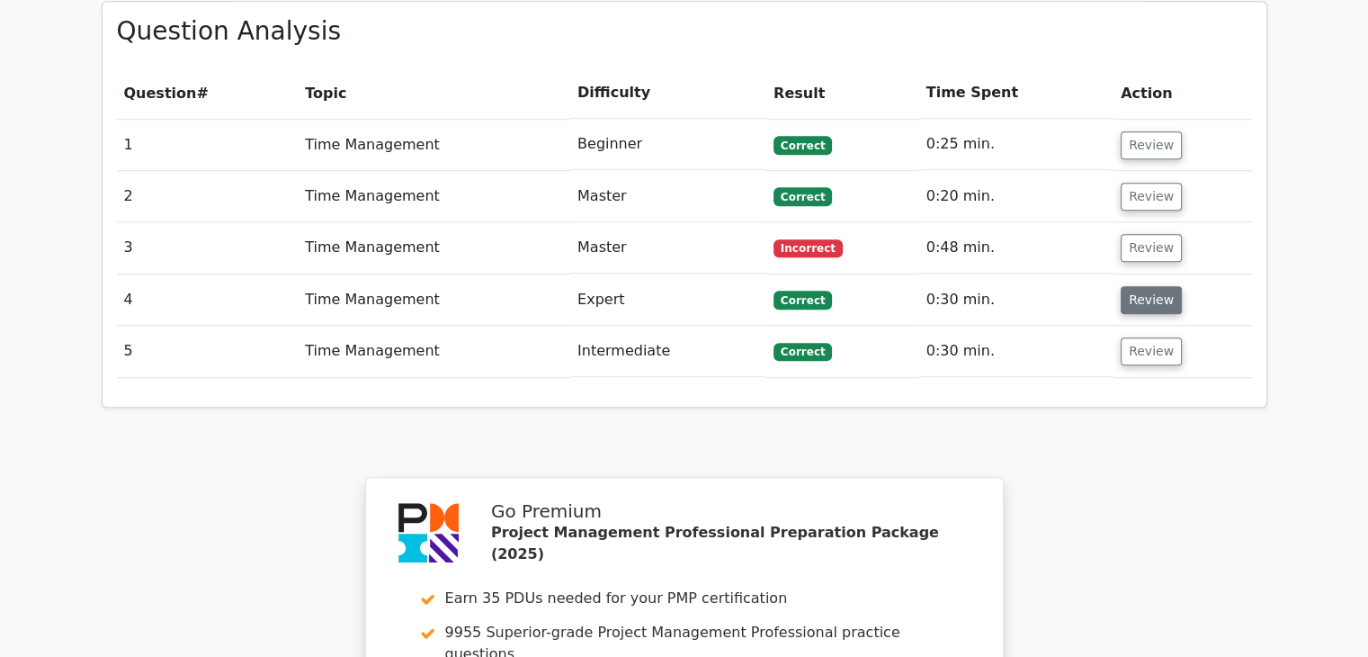
click at [1149, 286] on button "Review" at bounding box center [1151, 300] width 61 height 28
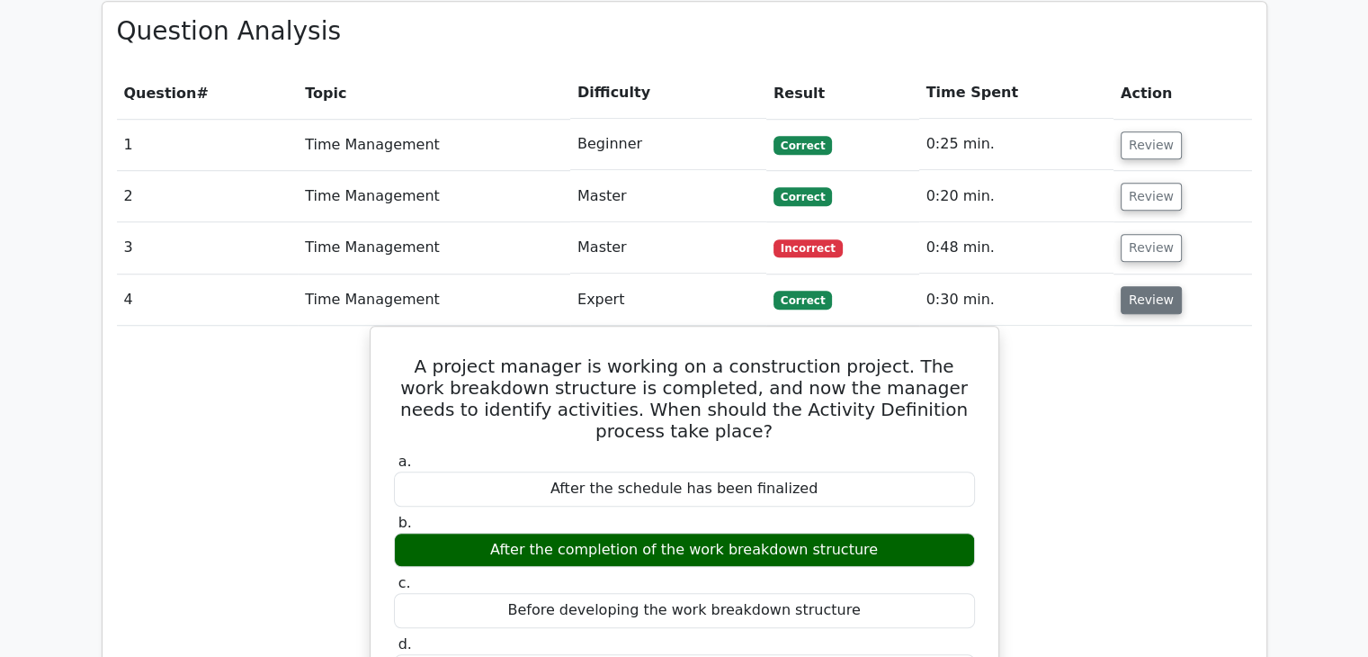
click at [1149, 286] on button "Review" at bounding box center [1151, 300] width 61 height 28
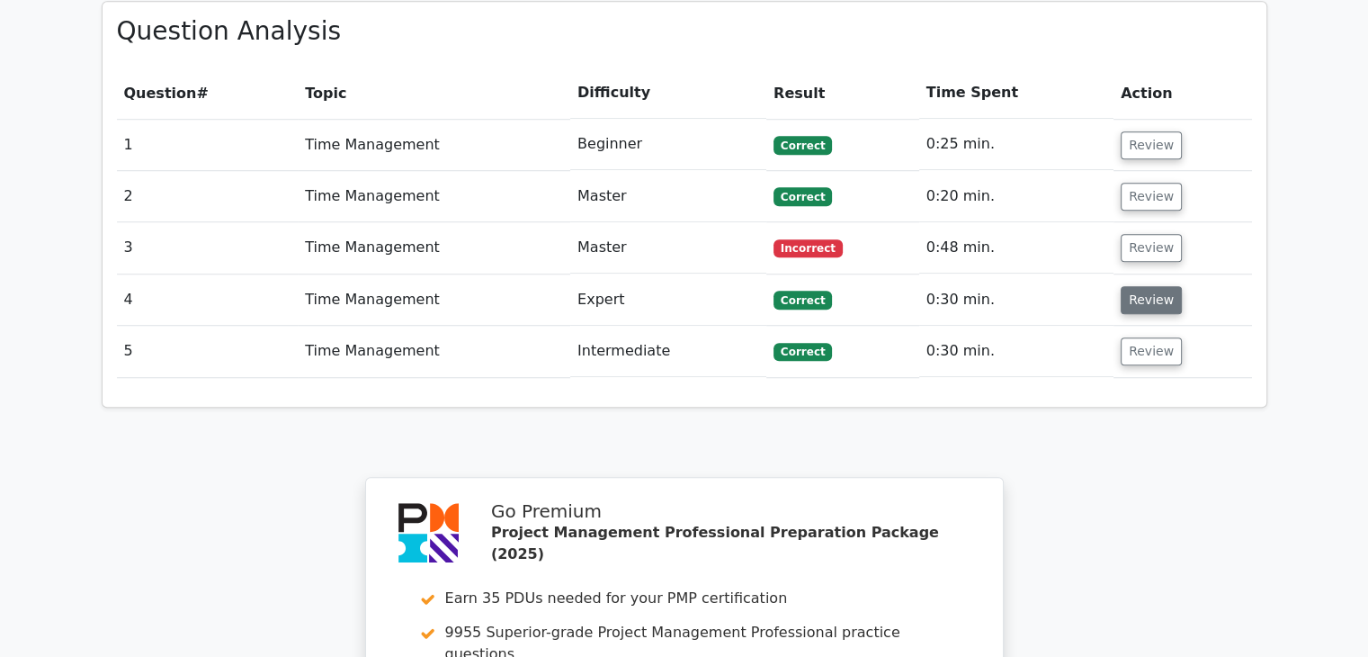
click at [1149, 286] on button "Review" at bounding box center [1151, 300] width 61 height 28
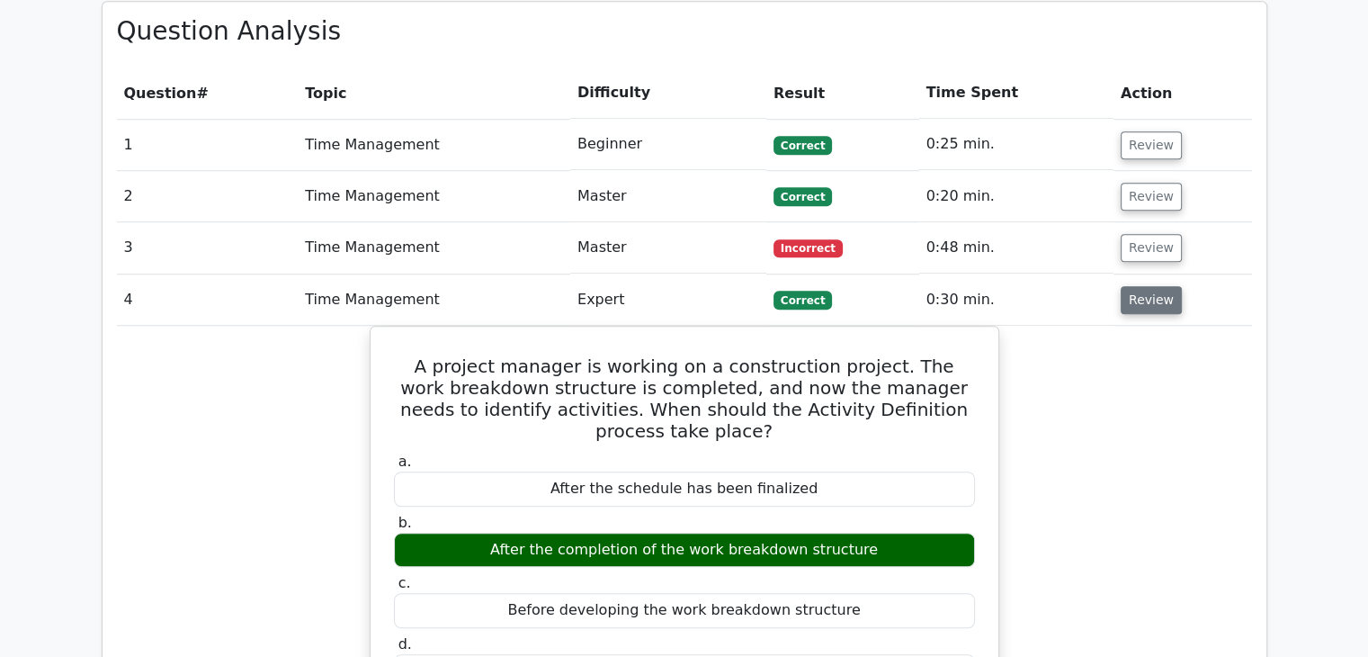
click at [1149, 286] on button "Review" at bounding box center [1151, 300] width 61 height 28
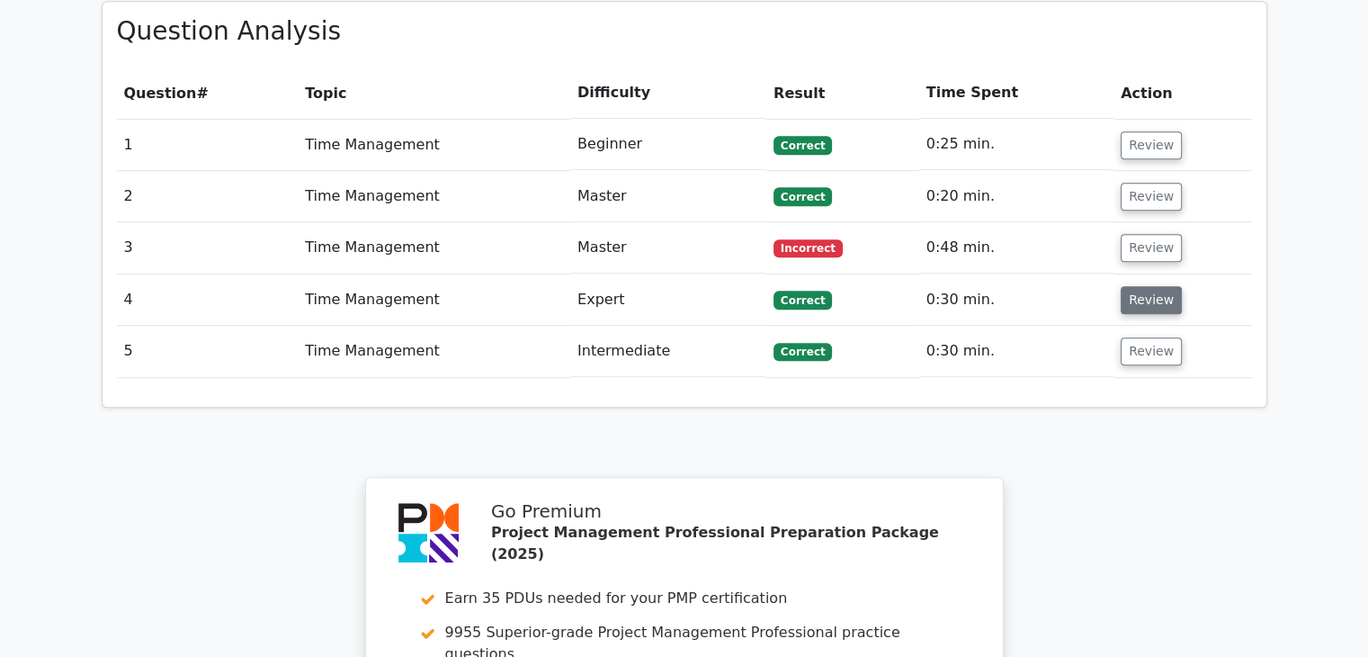
click at [1149, 286] on button "Review" at bounding box center [1151, 300] width 61 height 28
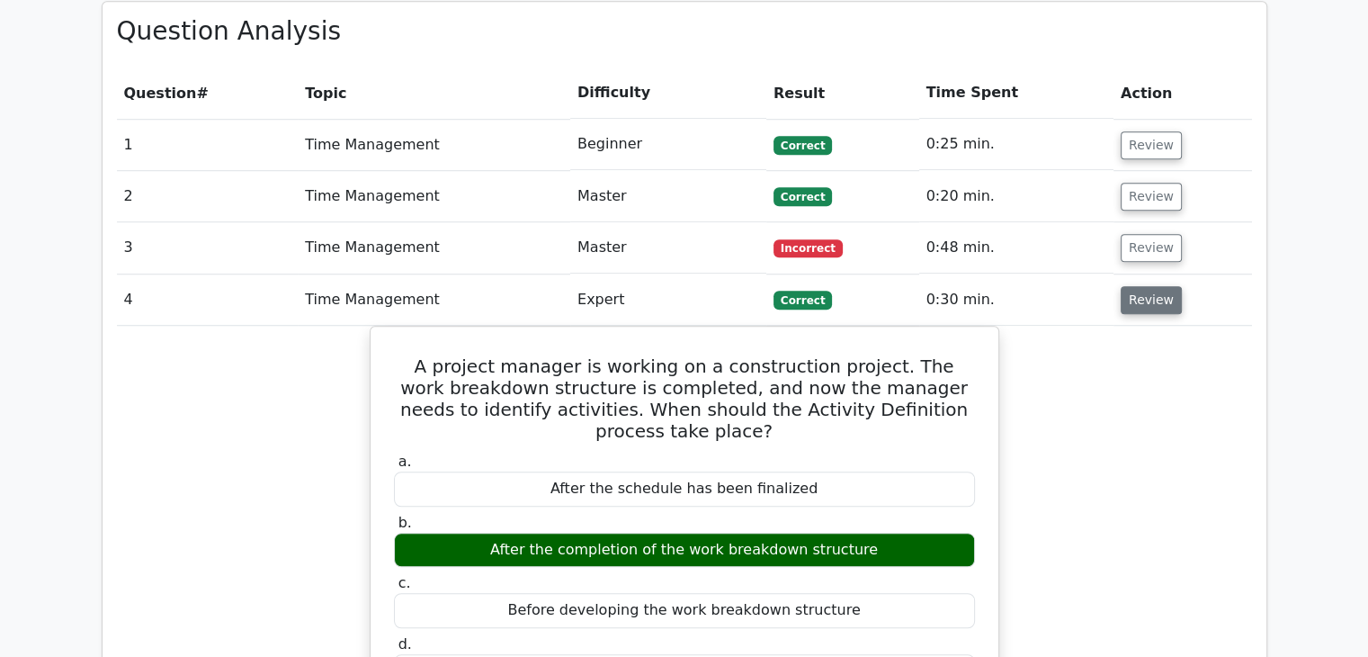
click at [1149, 286] on button "Review" at bounding box center [1151, 300] width 61 height 28
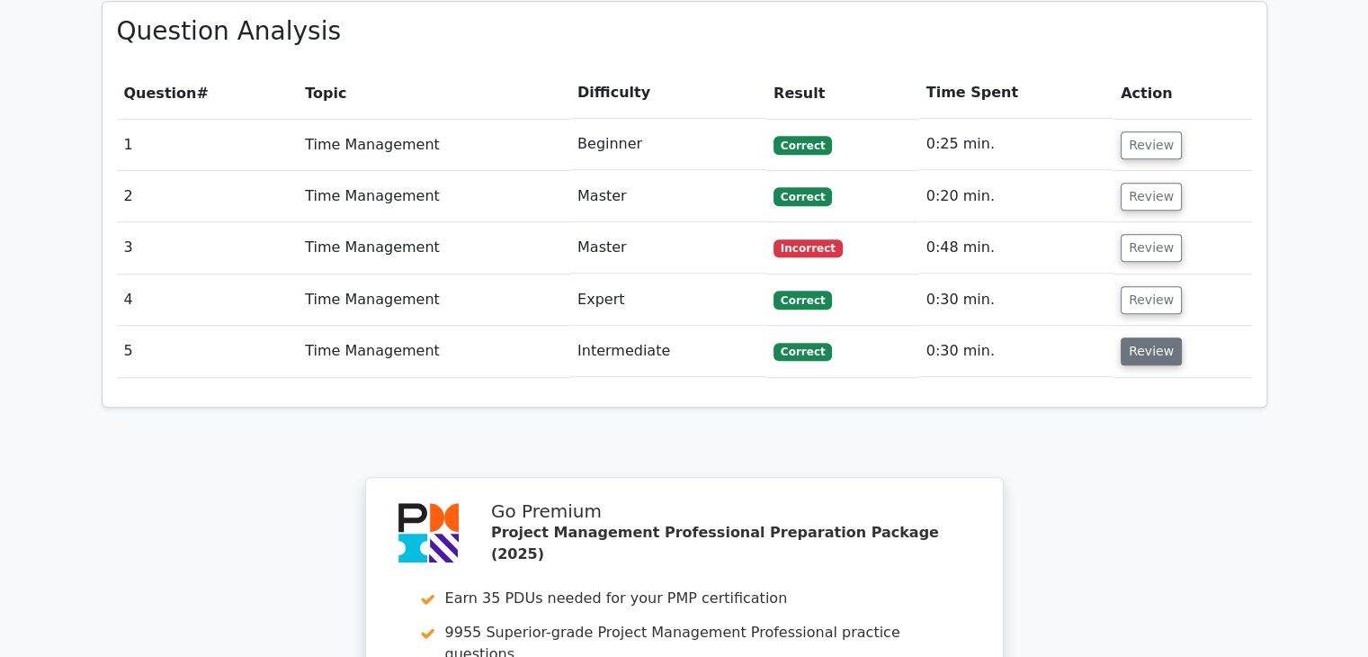
click at [1155, 337] on button "Review" at bounding box center [1151, 351] width 61 height 28
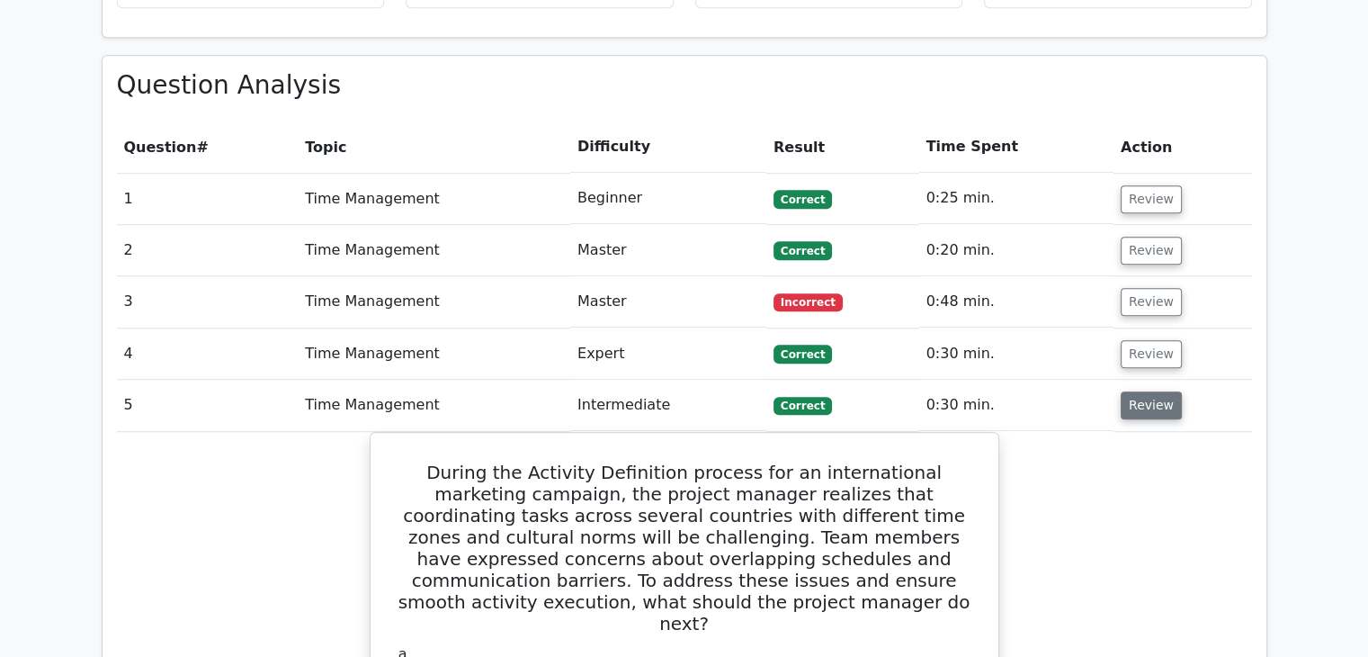
scroll to position [1236, 0]
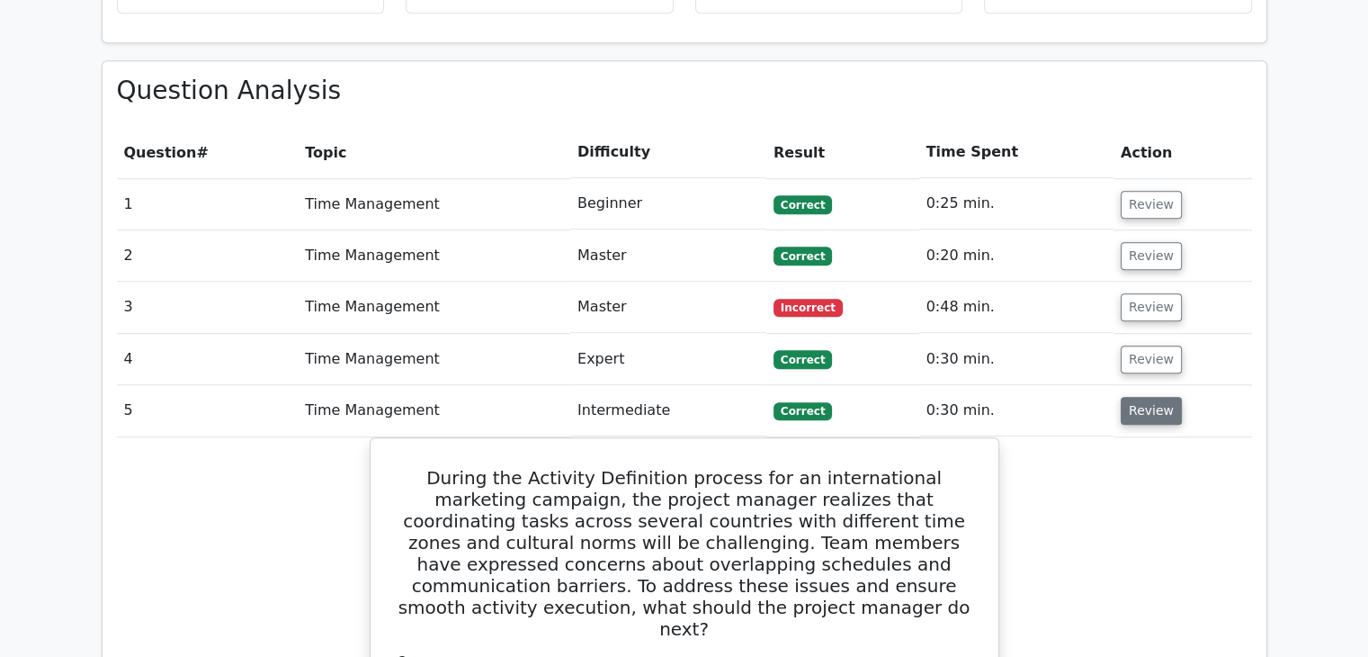
click at [1140, 397] on button "Review" at bounding box center [1151, 411] width 61 height 28
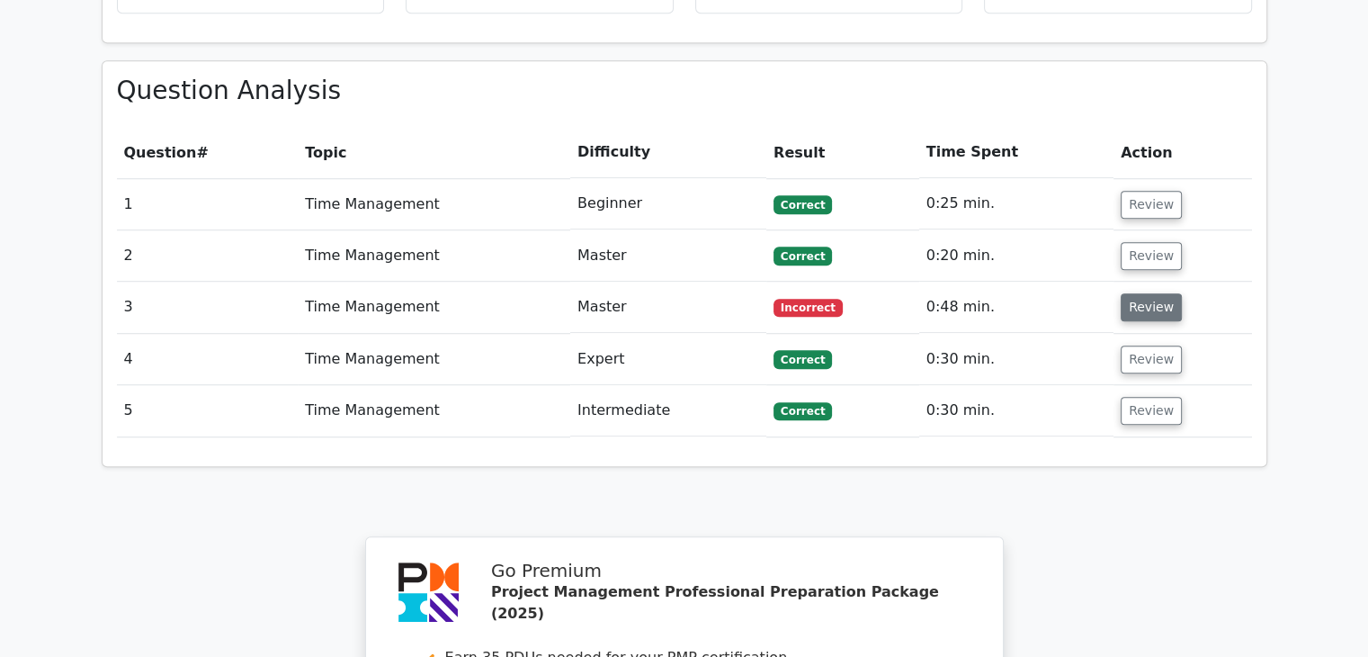
click at [1137, 293] on button "Review" at bounding box center [1151, 307] width 61 height 28
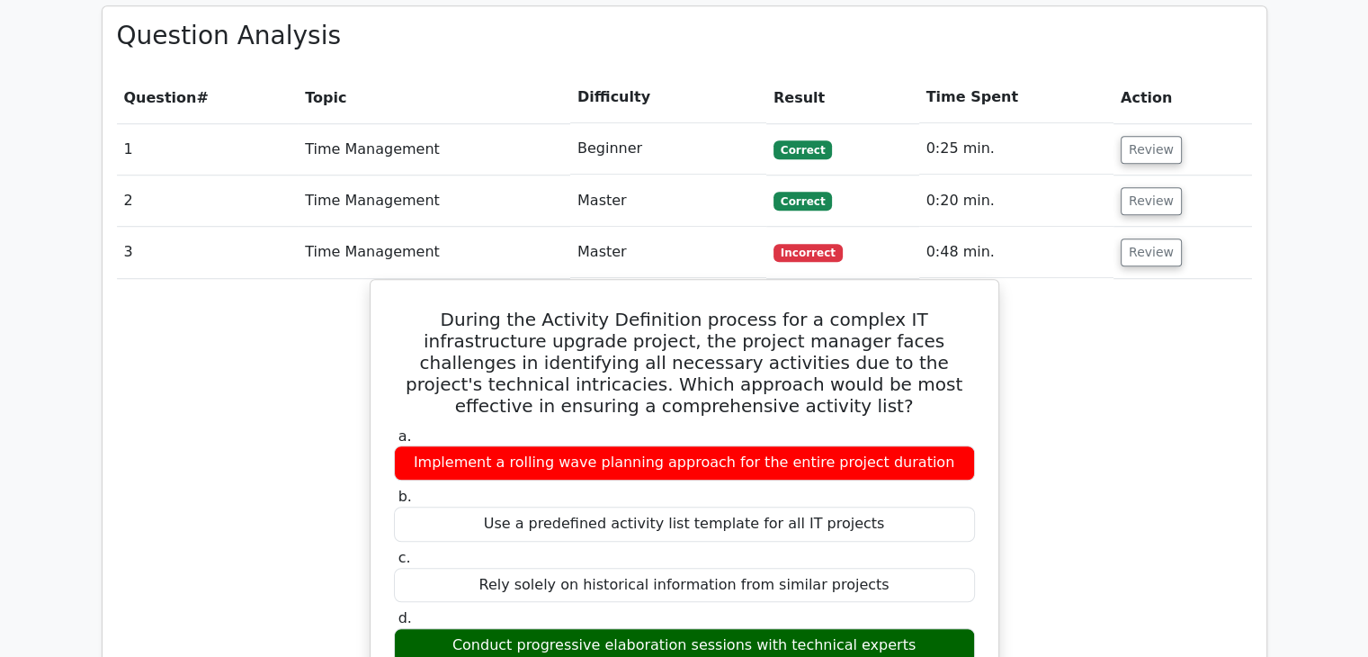
scroll to position [1286, 0]
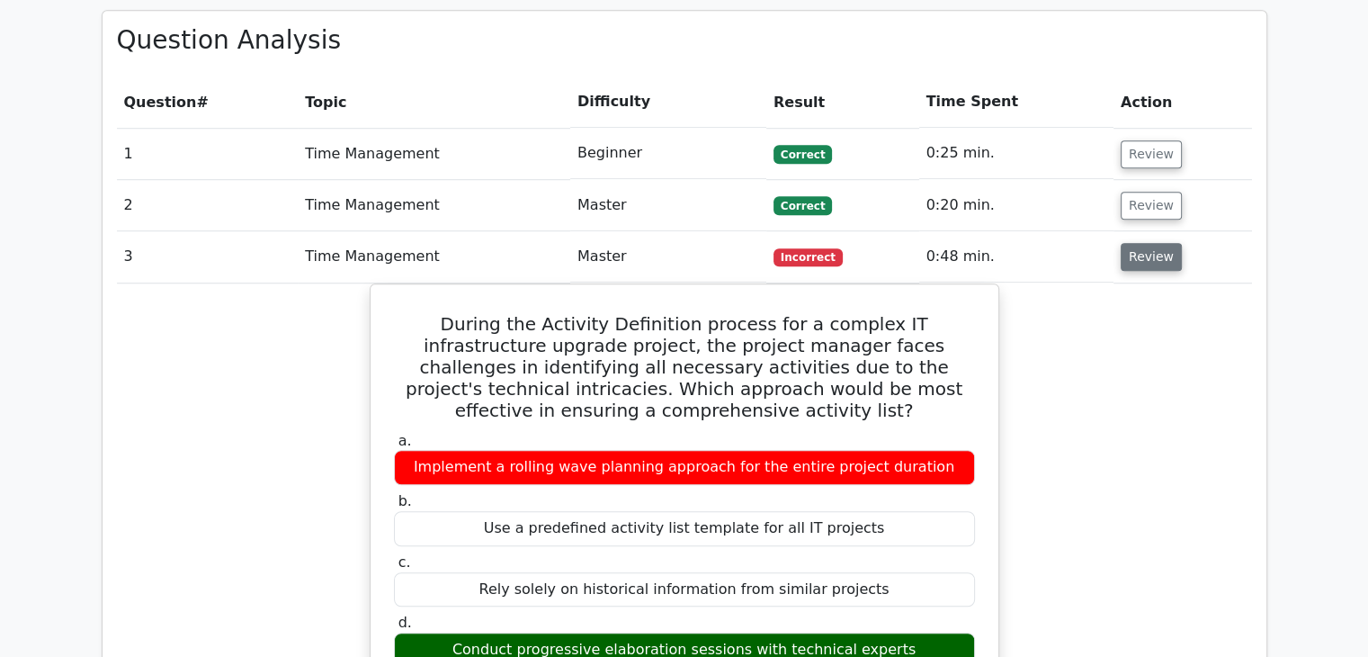
click at [1138, 243] on button "Review" at bounding box center [1151, 257] width 61 height 28
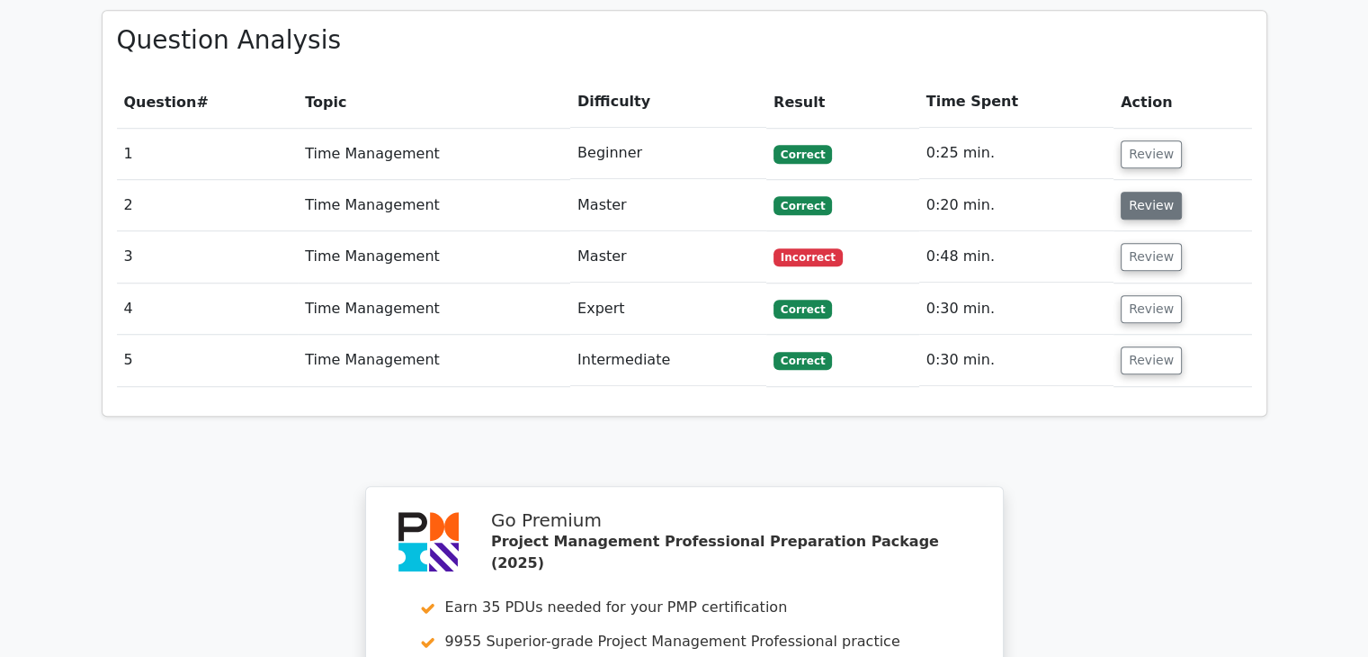
click at [1149, 192] on button "Review" at bounding box center [1151, 206] width 61 height 28
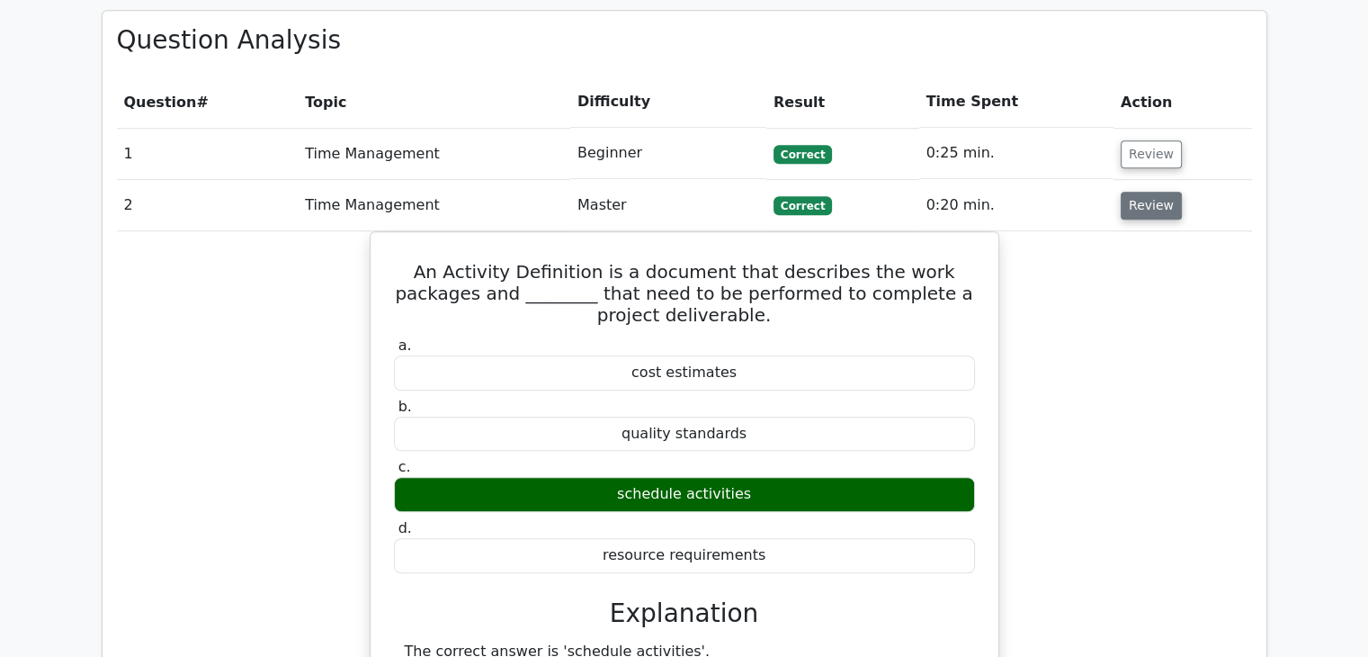
click at [1149, 192] on button "Review" at bounding box center [1151, 206] width 61 height 28
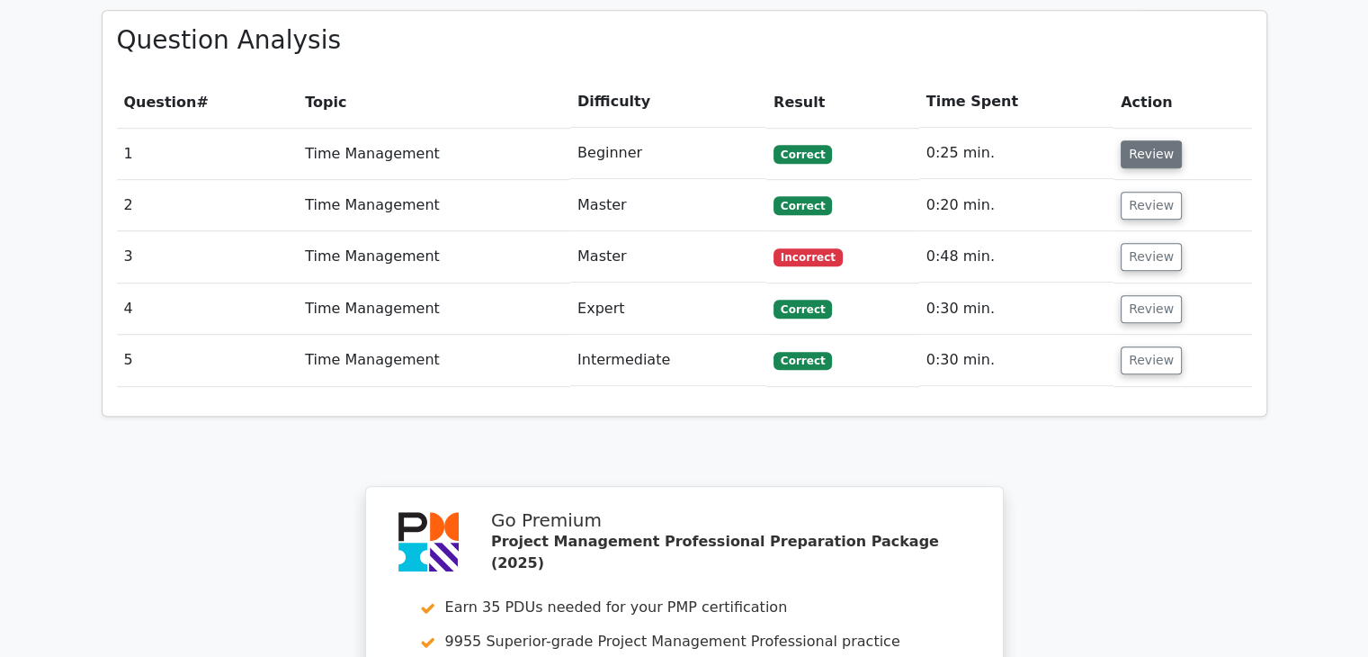
click at [1144, 140] on button "Review" at bounding box center [1151, 154] width 61 height 28
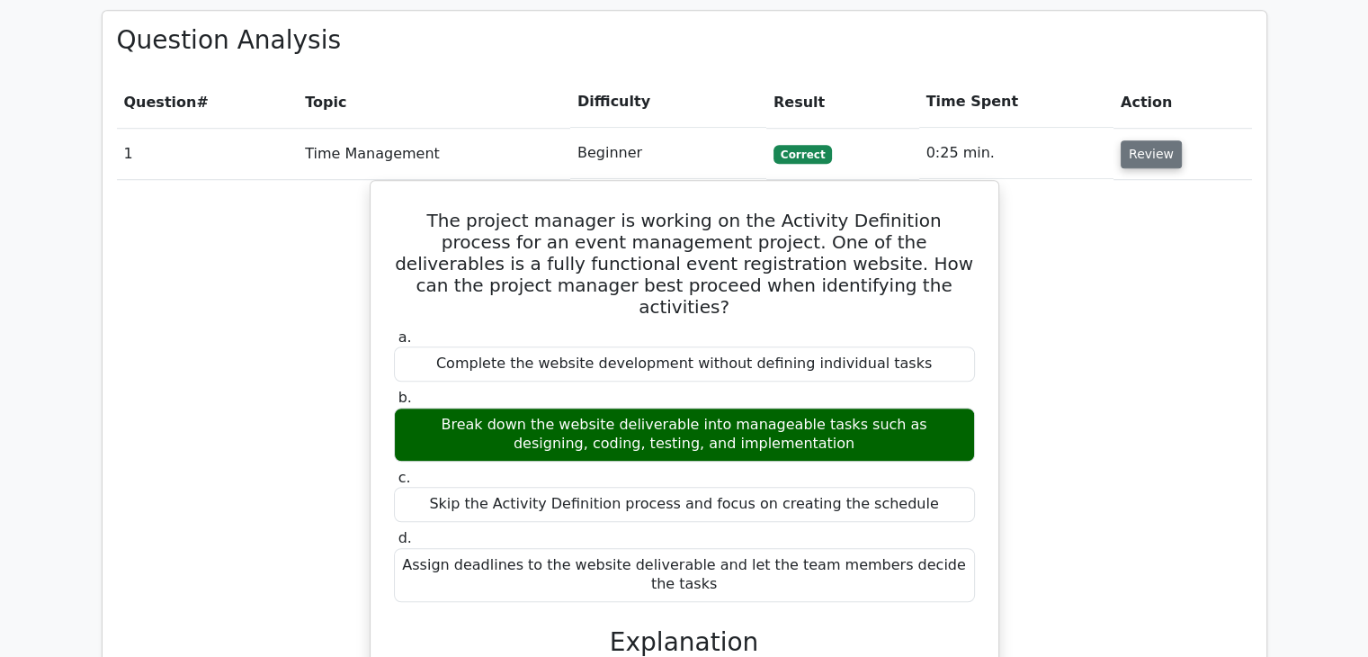
click at [1144, 140] on button "Review" at bounding box center [1151, 154] width 61 height 28
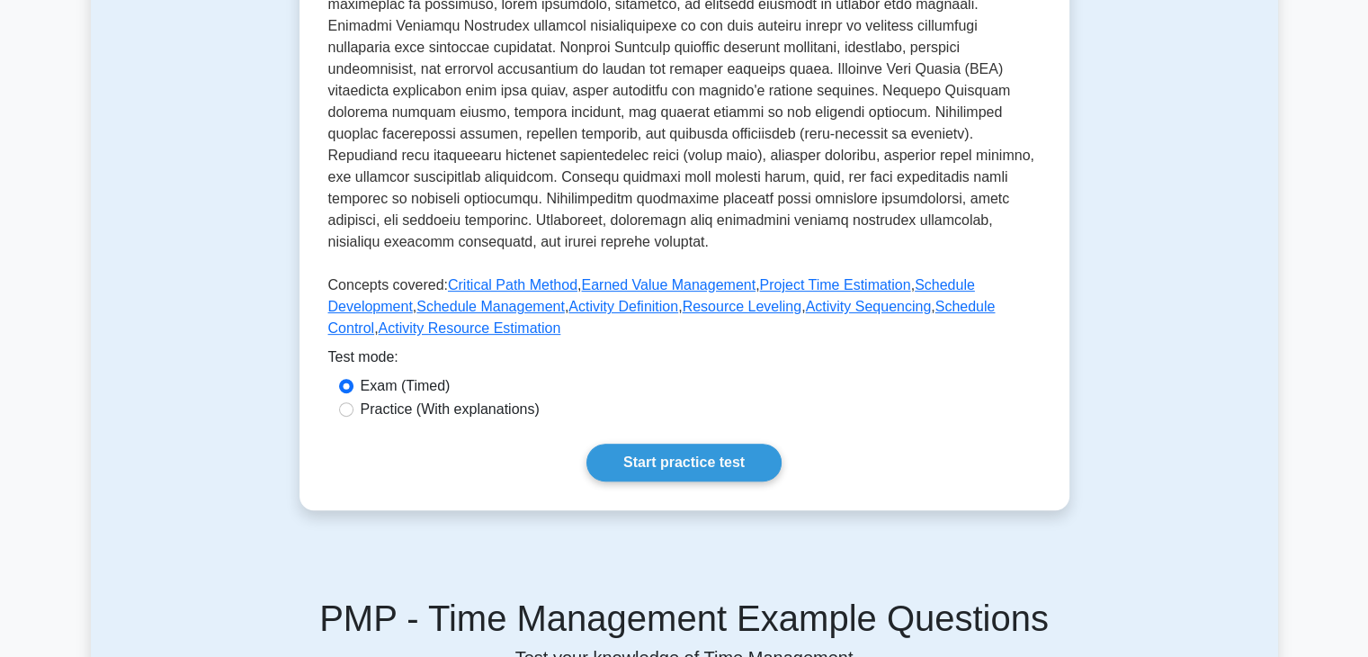
scroll to position [604, 0]
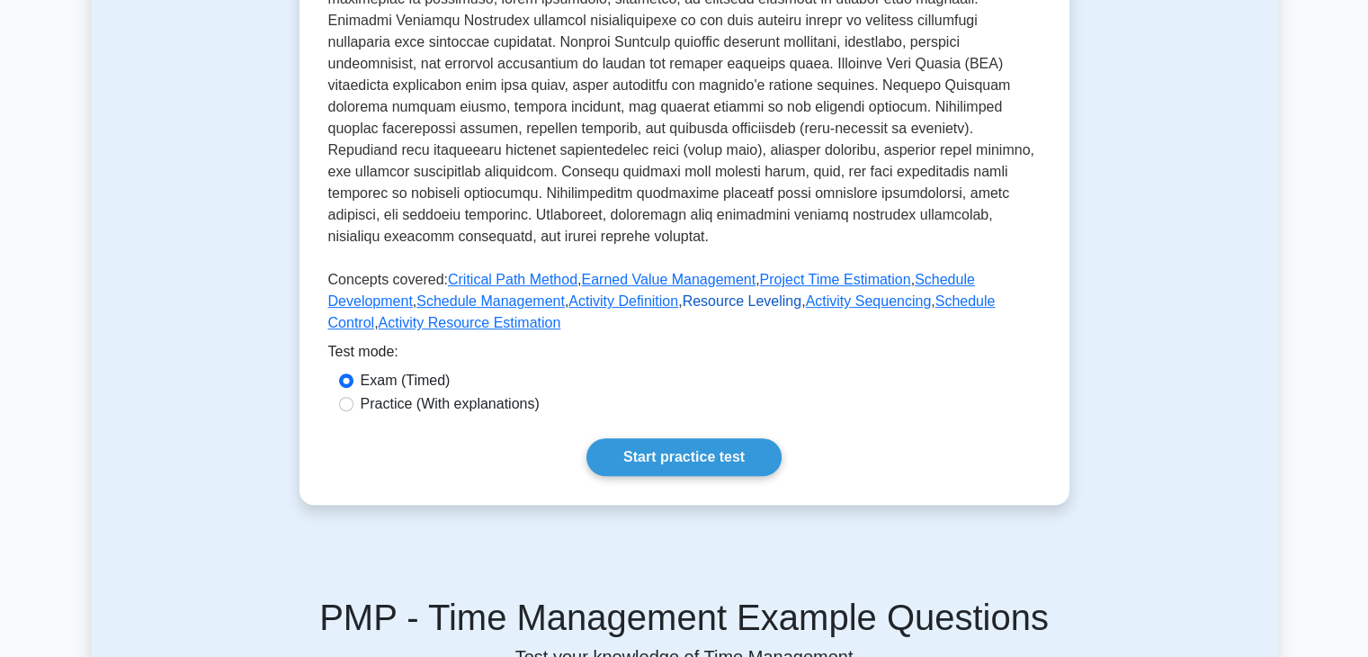
click at [683, 303] on link "Resource Leveling" at bounding box center [743, 300] width 120 height 15
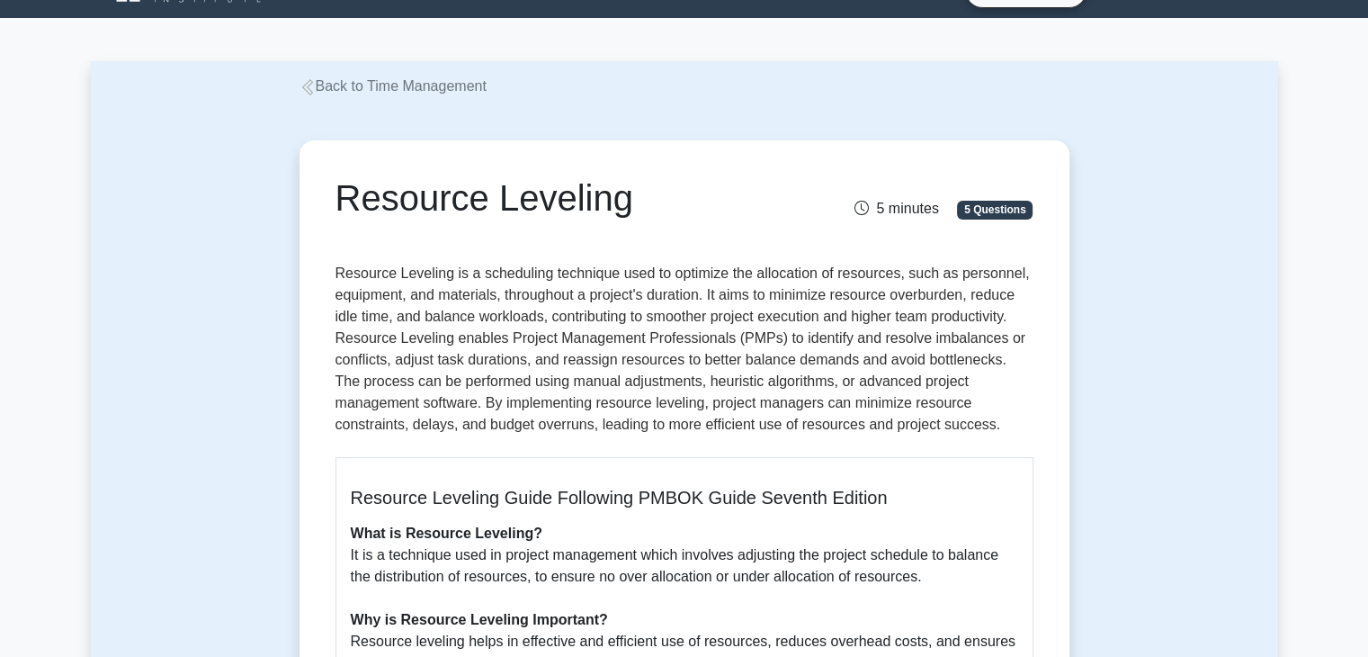
scroll to position [46, 0]
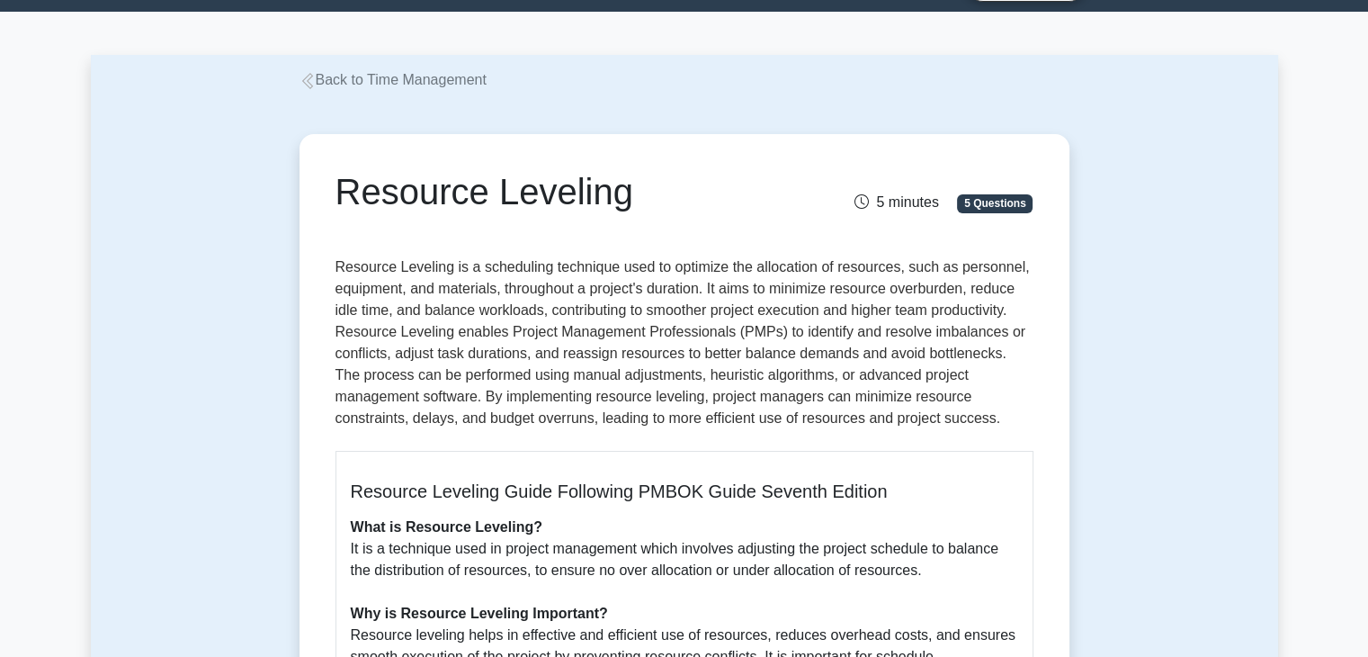
click at [872, 344] on p "Resource Leveling is a scheduling technique used to optimize the allocation of …" at bounding box center [685, 346] width 698 height 180
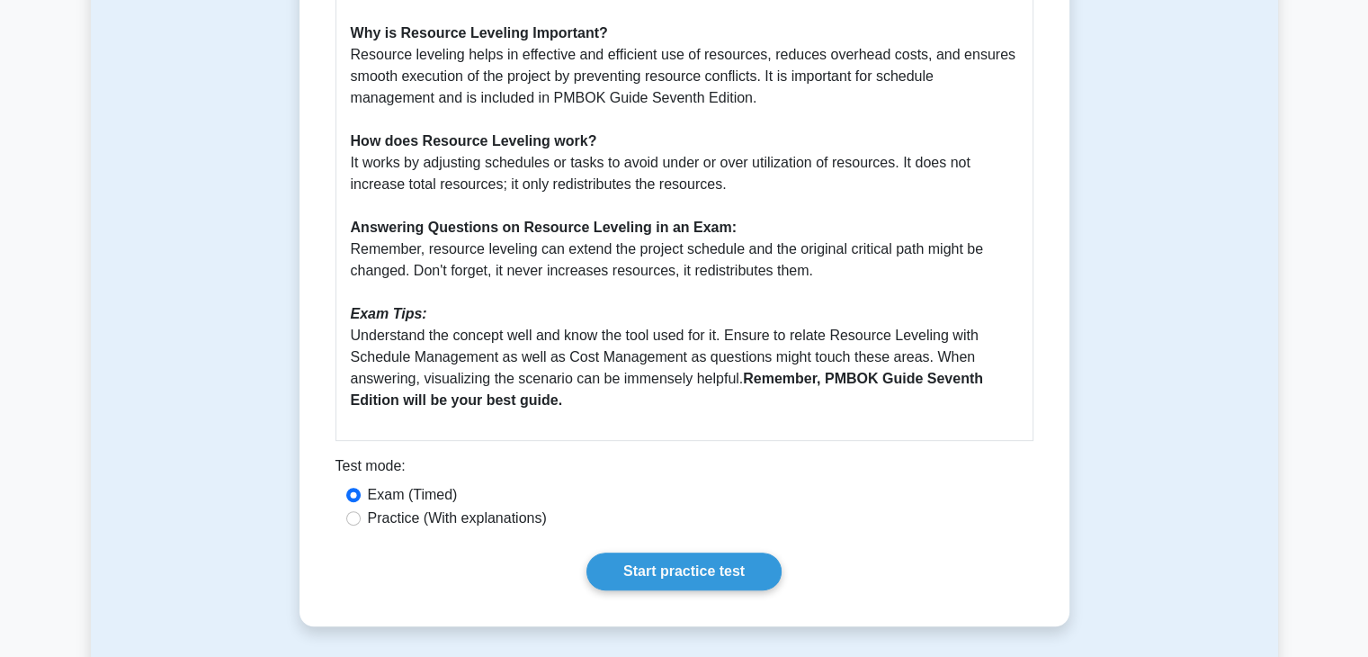
scroll to position [635, 0]
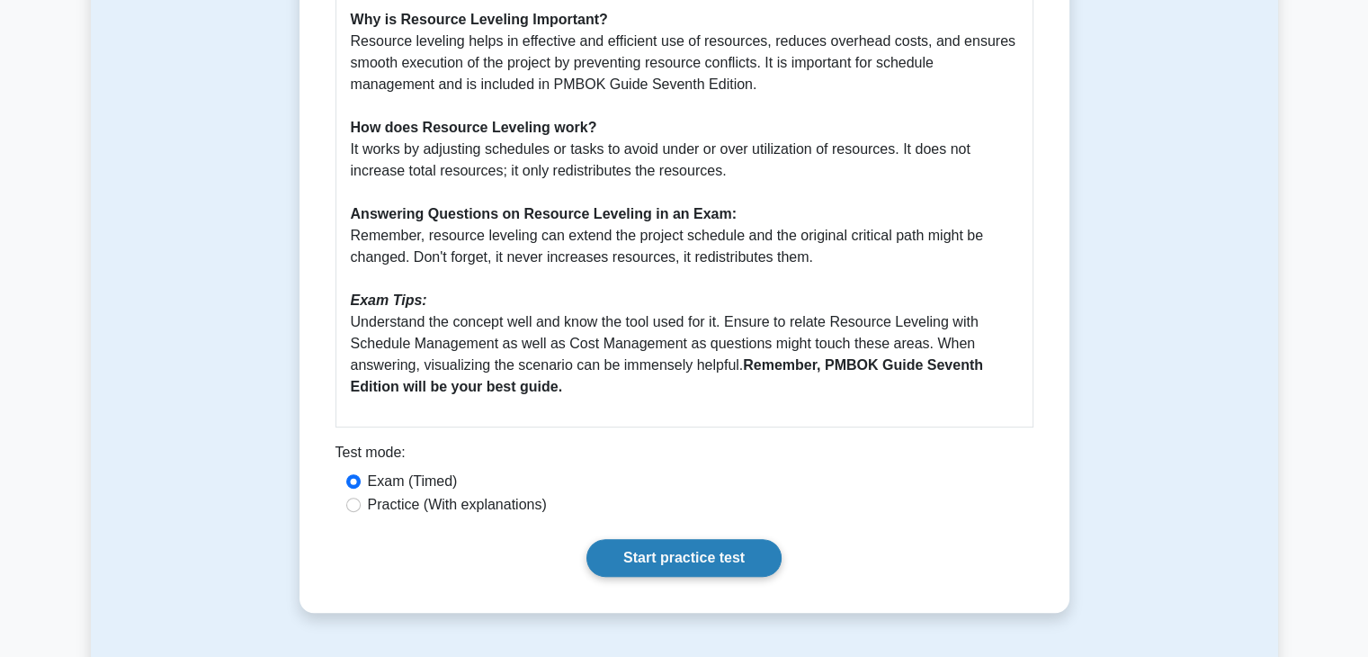
click at [699, 551] on link "Start practice test" at bounding box center [683, 558] width 195 height 38
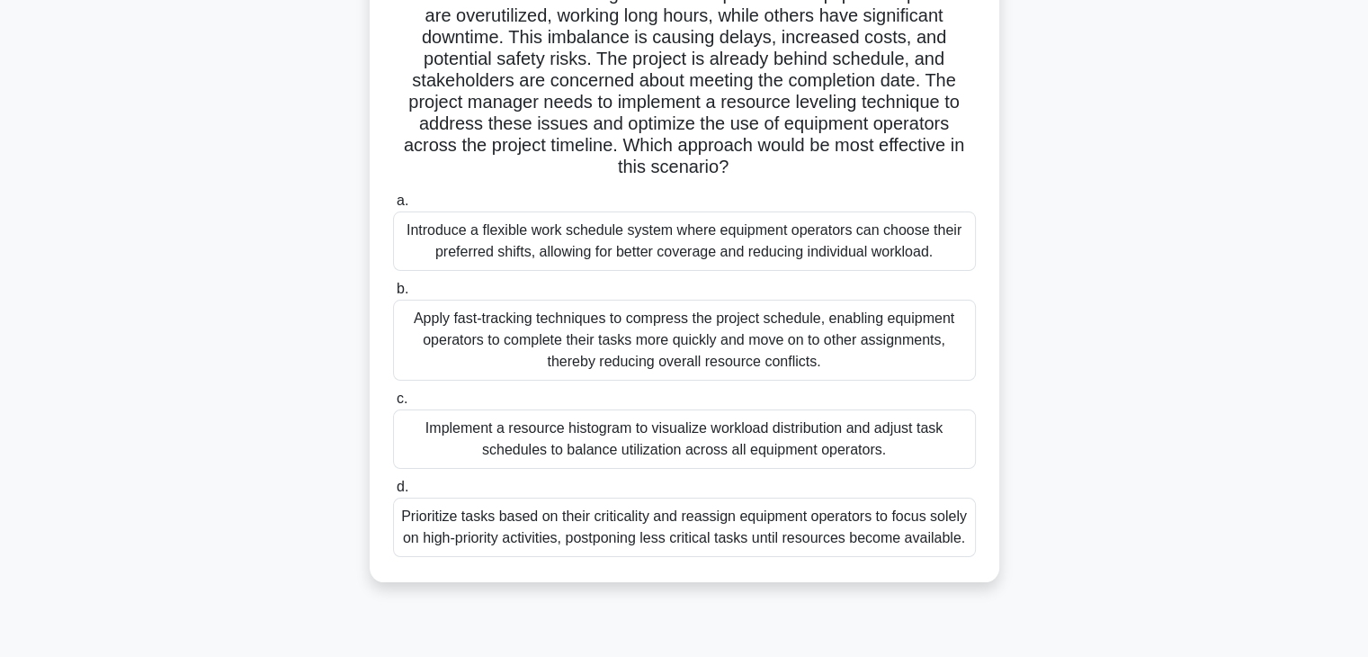
scroll to position [191, 0]
click at [783, 439] on div "Implement a resource histogram to visualize workload distribution and adjust ta…" at bounding box center [684, 437] width 583 height 59
click at [393, 404] on input "c. Implement a resource histogram to visualize workload distribution and adjust…" at bounding box center [393, 398] width 0 height 12
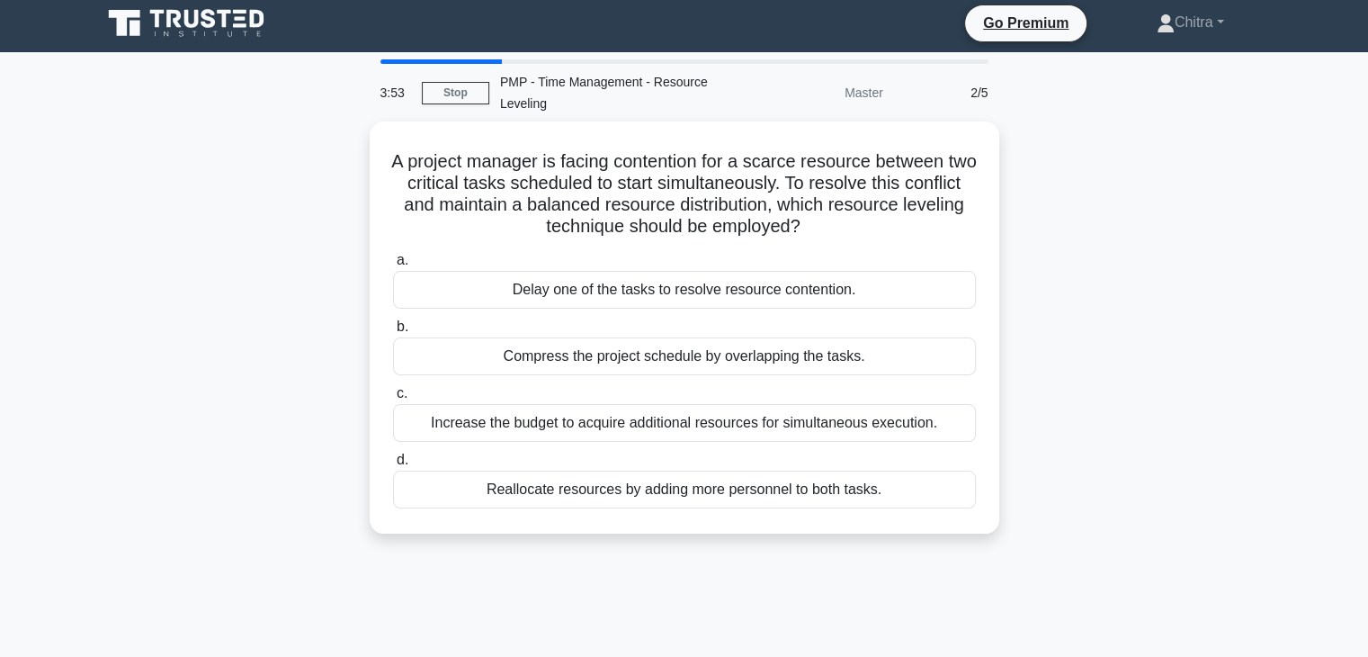
scroll to position [0, 0]
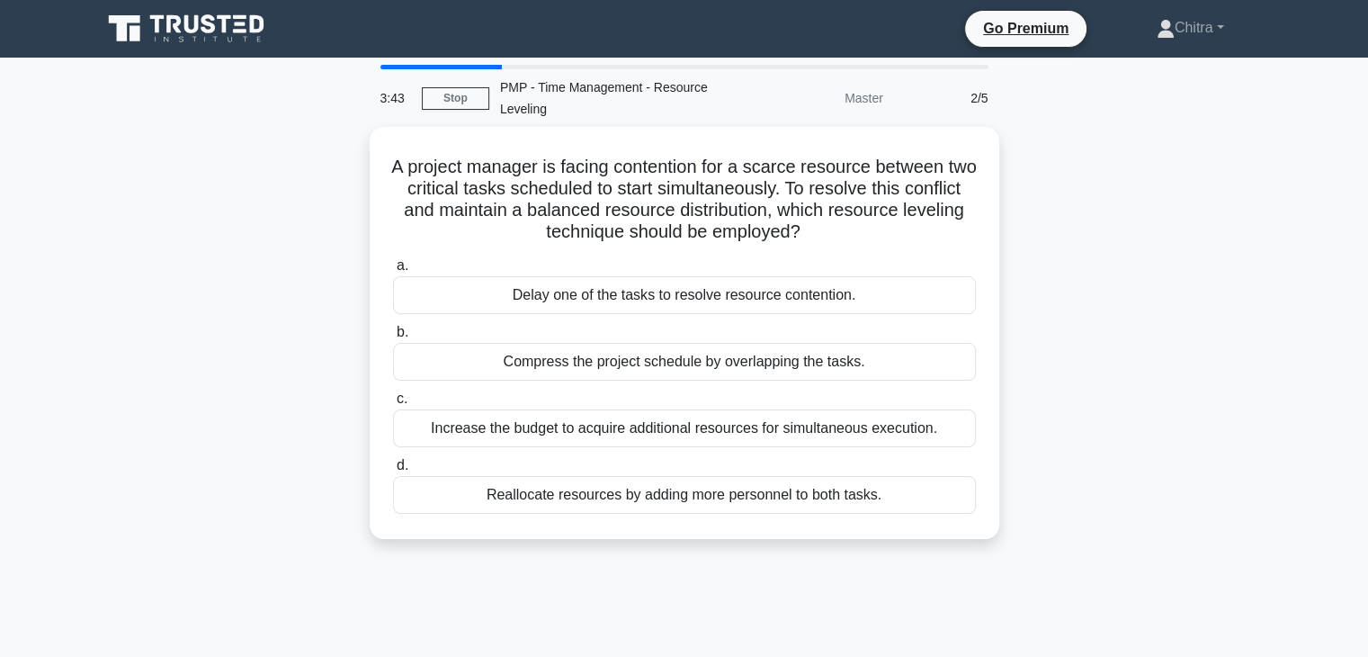
click at [1180, 380] on div "A project manager is facing contention for a scarce resource between two critic…" at bounding box center [684, 344] width 1187 height 434
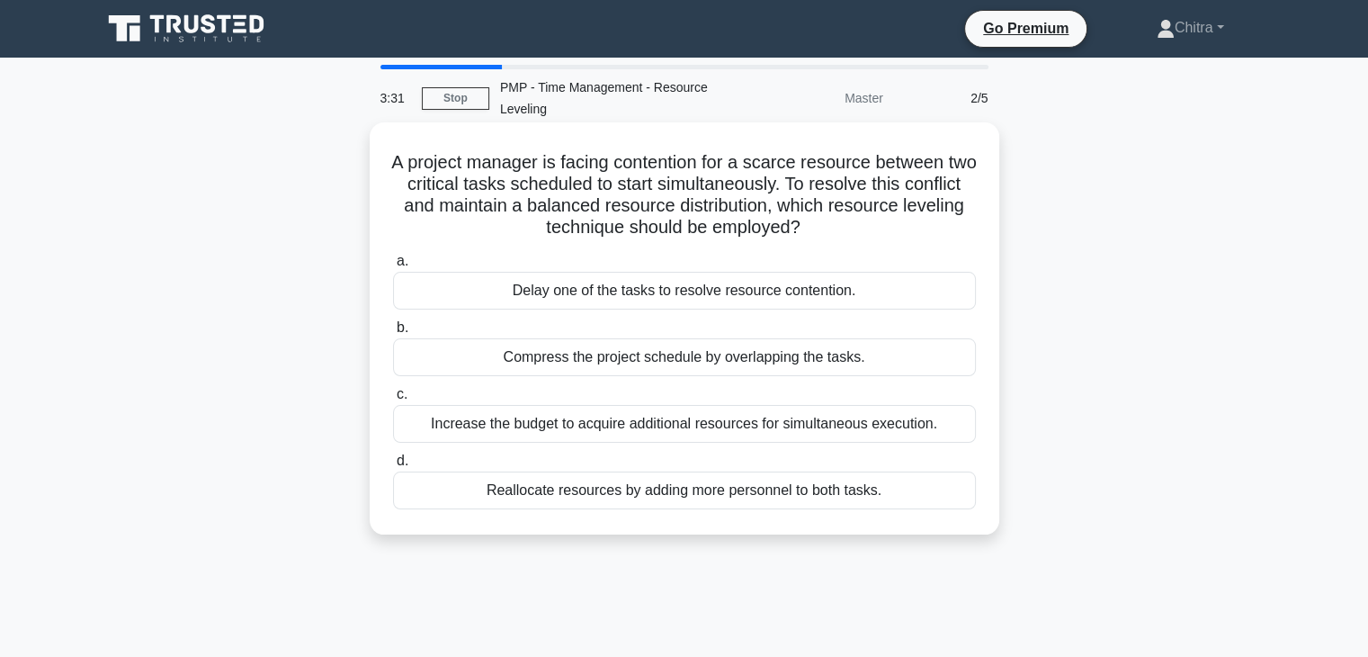
click at [800, 366] on div "Compress the project schedule by overlapping the tasks." at bounding box center [684, 357] width 583 height 38
click at [393, 334] on input "b. Compress the project schedule by overlapping the tasks." at bounding box center [393, 328] width 0 height 12
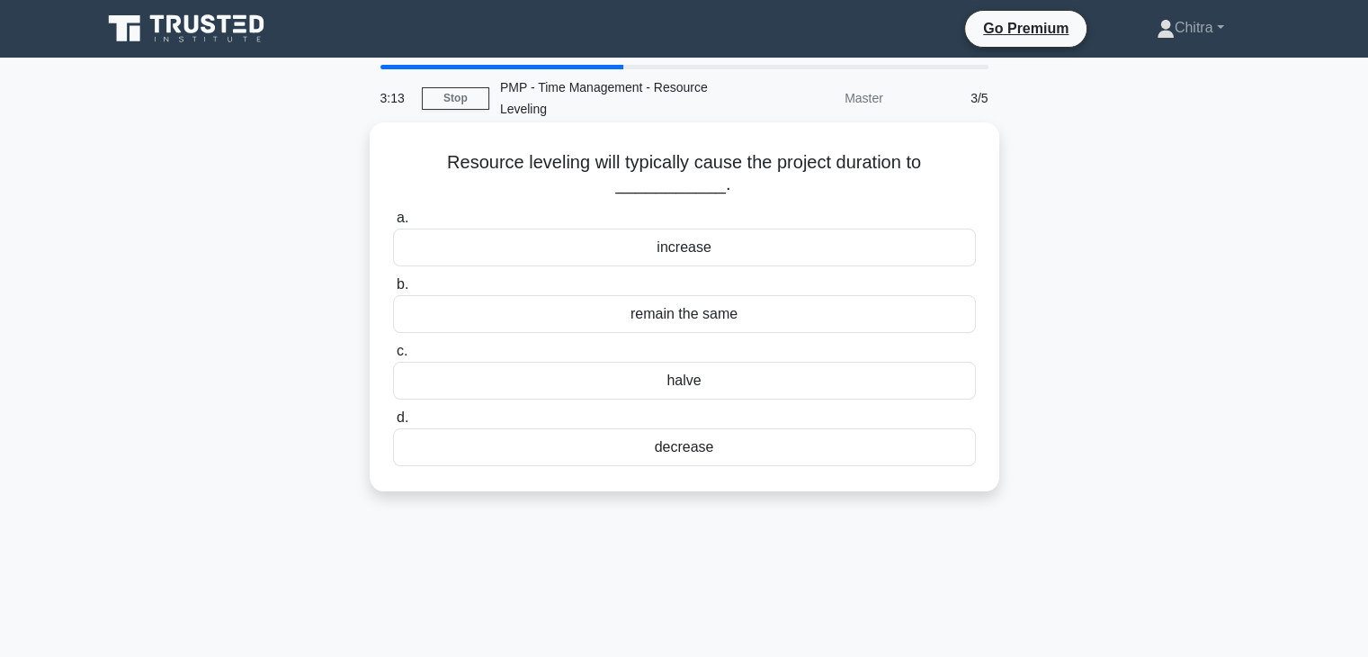
click at [637, 323] on div "remain the same" at bounding box center [684, 314] width 583 height 38
click at [393, 291] on input "b. remain the same" at bounding box center [393, 285] width 0 height 12
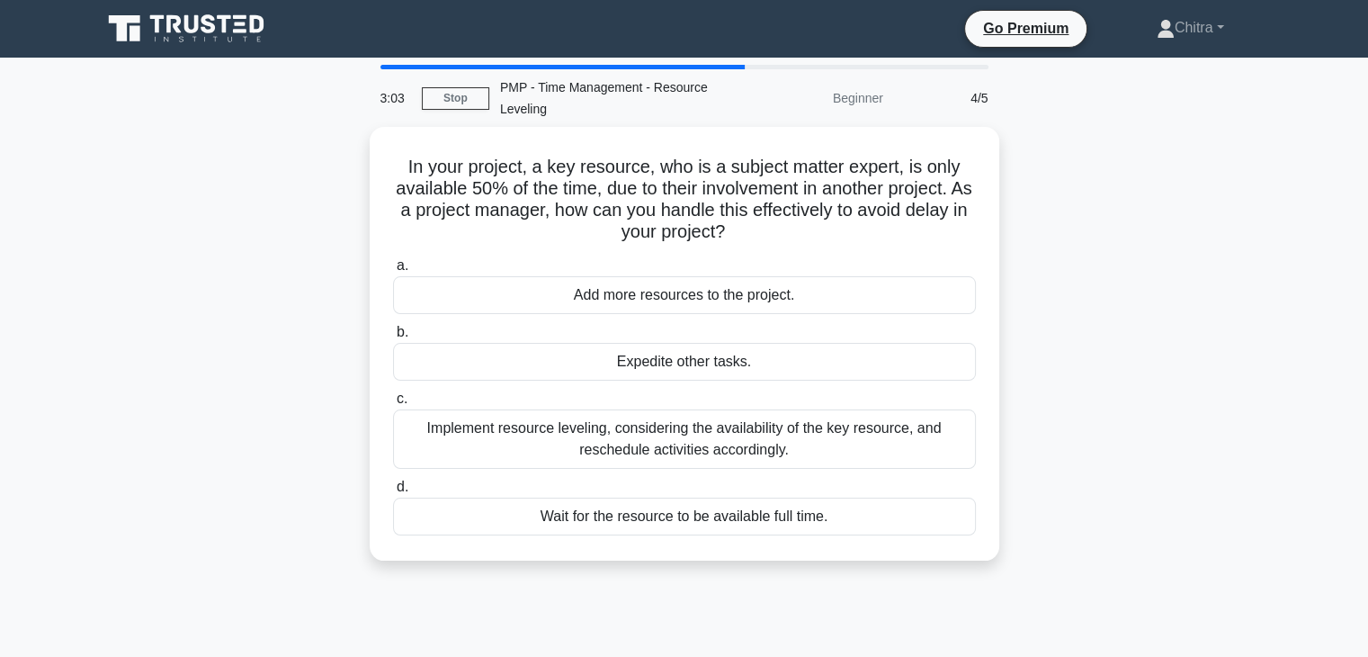
drag, startPoint x: 1190, startPoint y: 353, endPoint x: 1154, endPoint y: 384, distance: 47.8
click at [1154, 384] on div "In your project, a key resource, who is a subject matter expert, is only availa…" at bounding box center [684, 354] width 1187 height 455
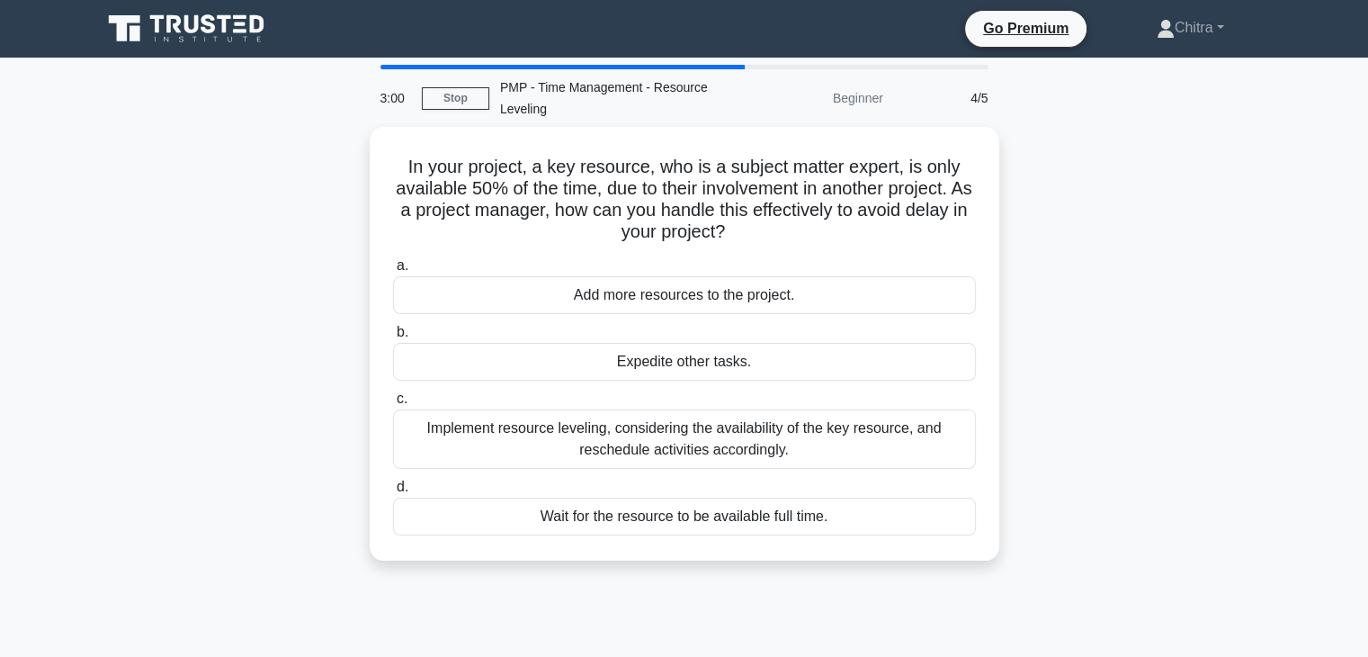
click at [1154, 384] on div "In your project, a key resource, who is a subject matter expert, is only availa…" at bounding box center [684, 354] width 1187 height 455
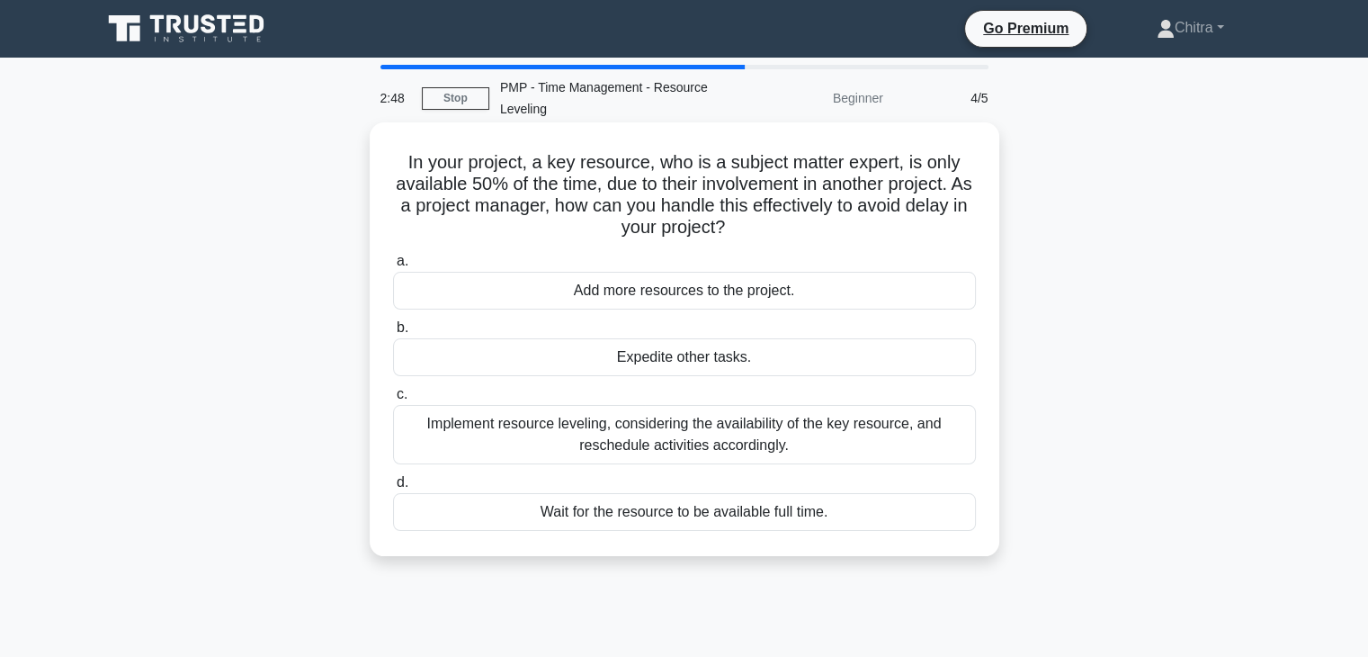
click at [748, 434] on div "Implement resource leveling, considering the availability of the key resource, …" at bounding box center [684, 434] width 583 height 59
click at [393, 400] on input "c. Implement resource leveling, considering the availability of the key resourc…" at bounding box center [393, 395] width 0 height 12
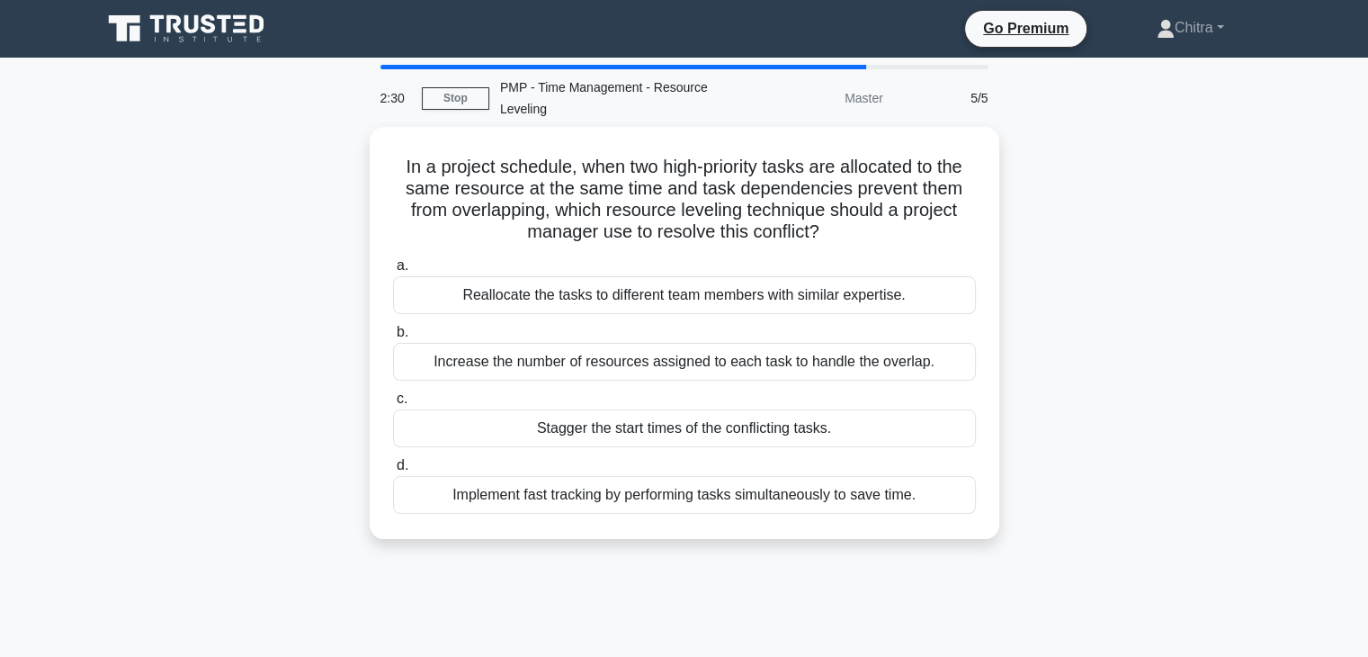
click at [1096, 389] on div "In a project schedule, when two high-priority tasks are allocated to the same r…" at bounding box center [684, 344] width 1187 height 434
drag, startPoint x: 1096, startPoint y: 389, endPoint x: 1069, endPoint y: 407, distance: 32.4
click at [1069, 407] on div "In a project schedule, when two high-priority tasks are allocated to the same r…" at bounding box center [684, 344] width 1187 height 434
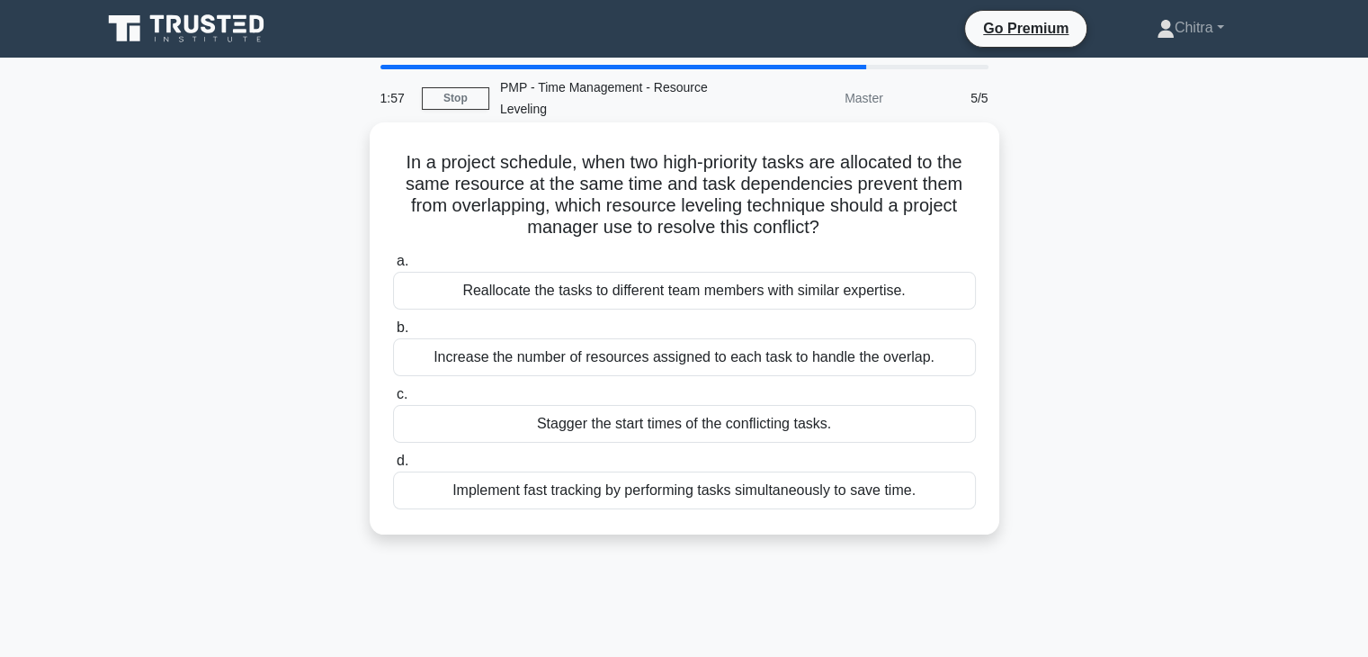
click at [790, 490] on div "Implement fast tracking by performing tasks simultaneously to save time." at bounding box center [684, 490] width 583 height 38
click at [393, 467] on input "d. Implement fast tracking by performing tasks simultaneously to save time." at bounding box center [393, 461] width 0 height 12
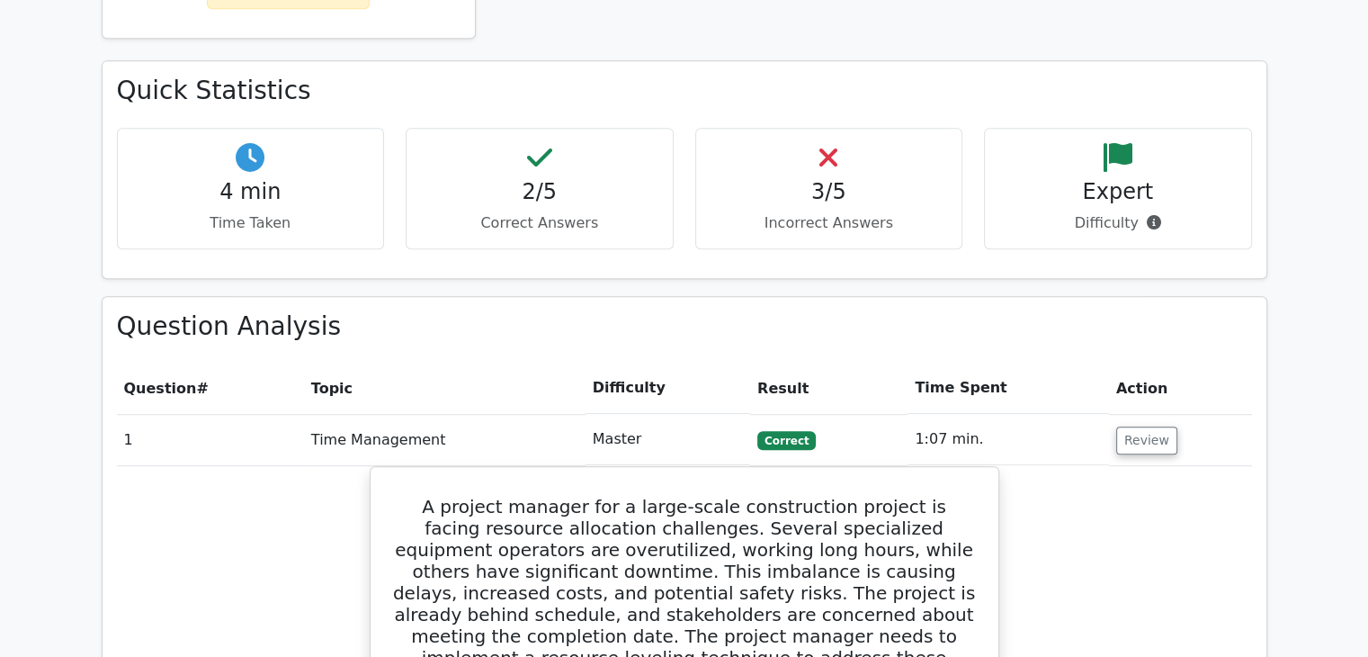
scroll to position [1003, 0]
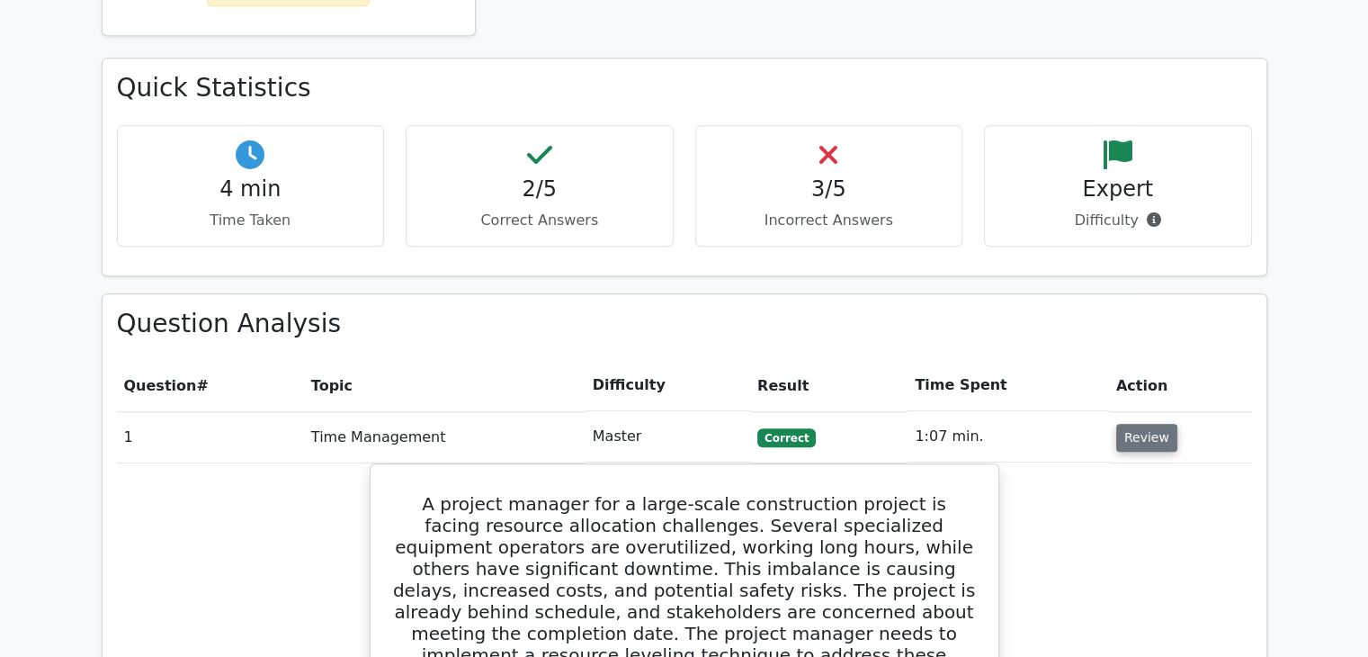
drag, startPoint x: 1157, startPoint y: 354, endPoint x: 1145, endPoint y: 379, distance: 27.0
click at [1145, 411] on td "Review" at bounding box center [1180, 436] width 143 height 51
click at [1145, 424] on button "Review" at bounding box center [1146, 438] width 61 height 28
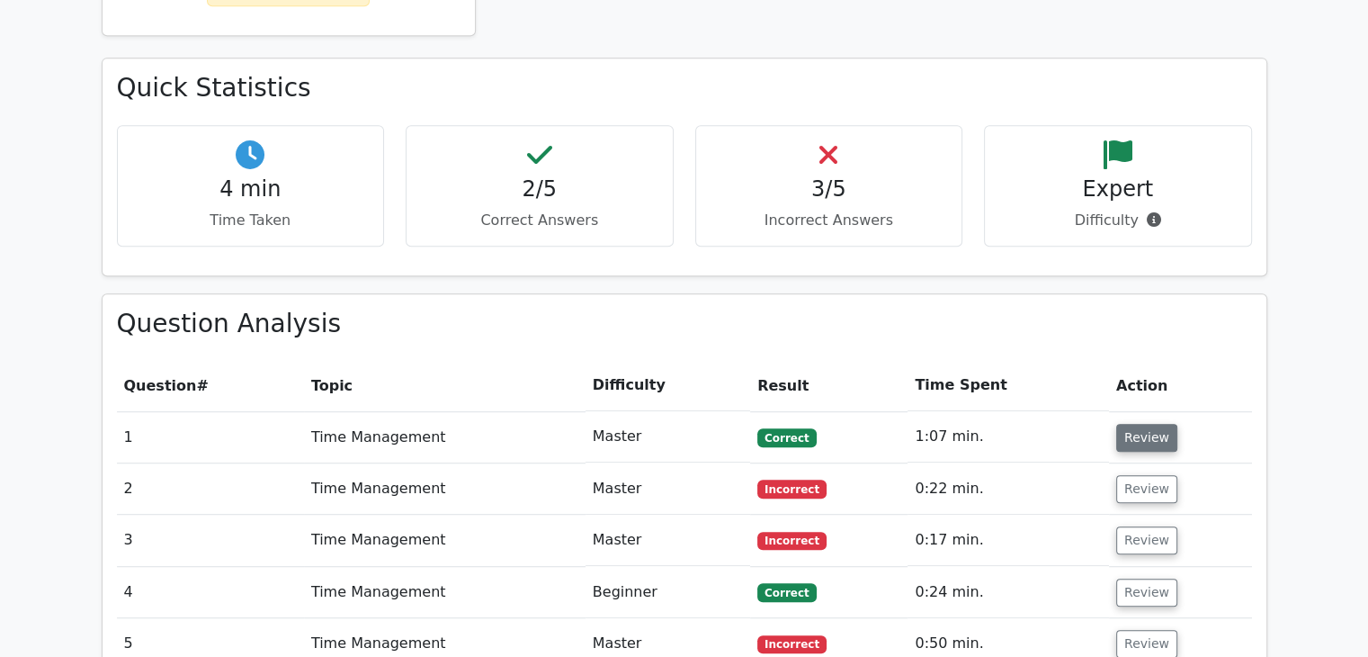
click at [1145, 424] on button "Review" at bounding box center [1146, 438] width 61 height 28
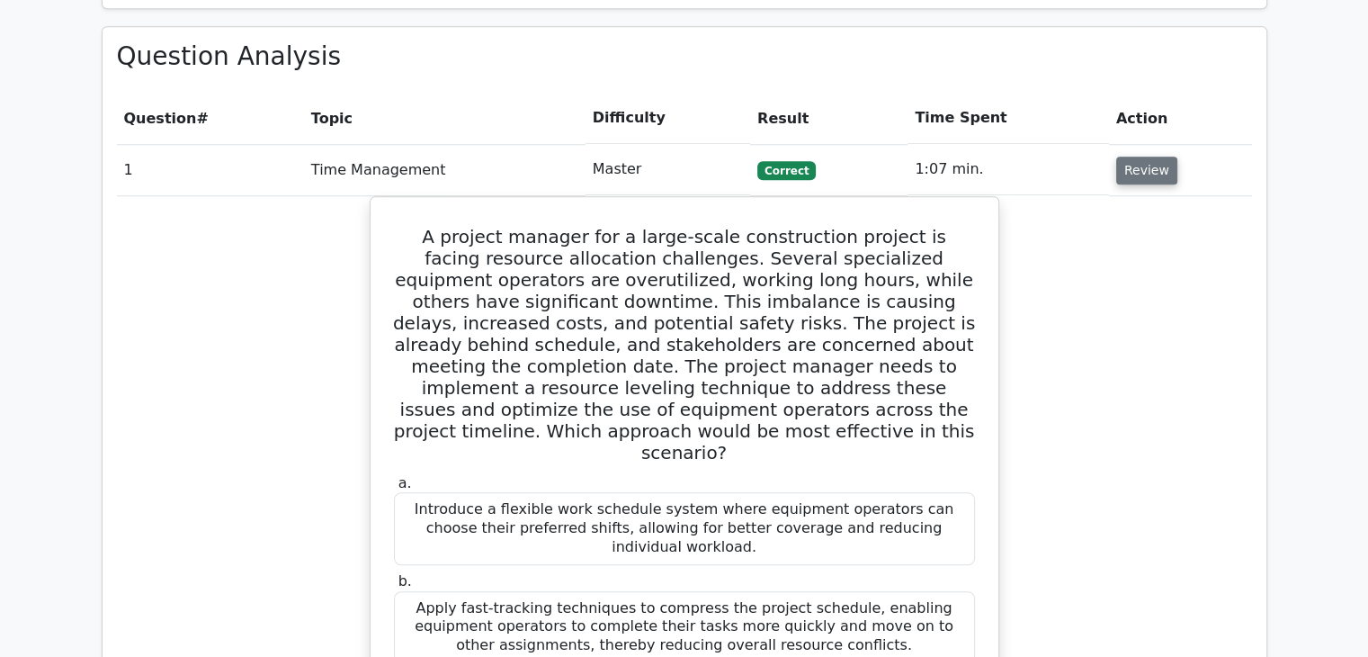
scroll to position [1274, 0]
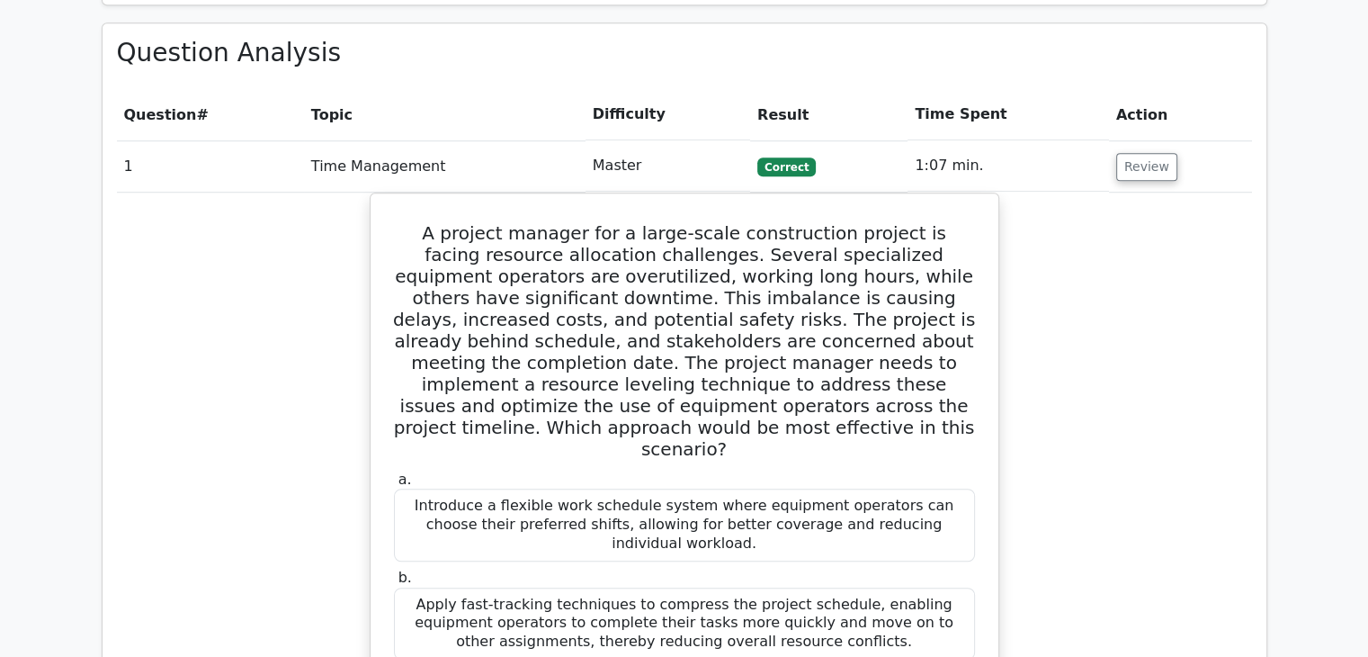
click at [1136, 153] on button "Review" at bounding box center [1146, 167] width 61 height 28
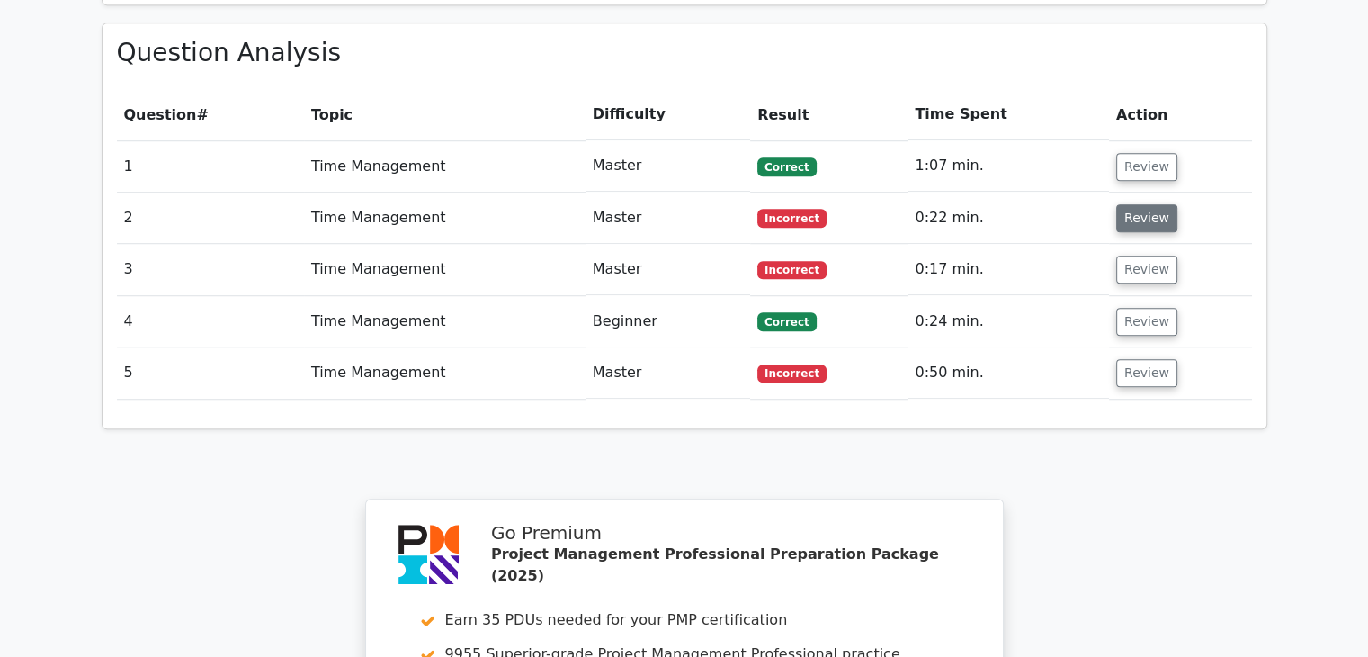
click at [1137, 204] on button "Review" at bounding box center [1146, 218] width 61 height 28
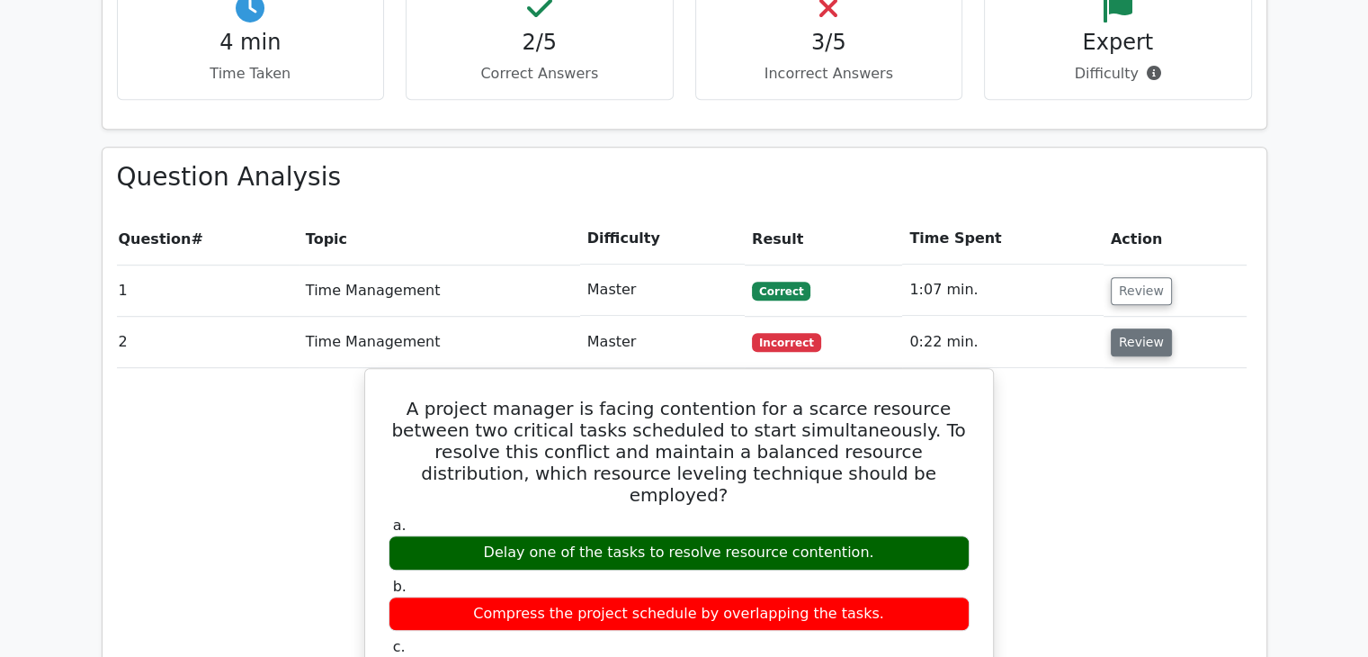
scroll to position [1150, 0]
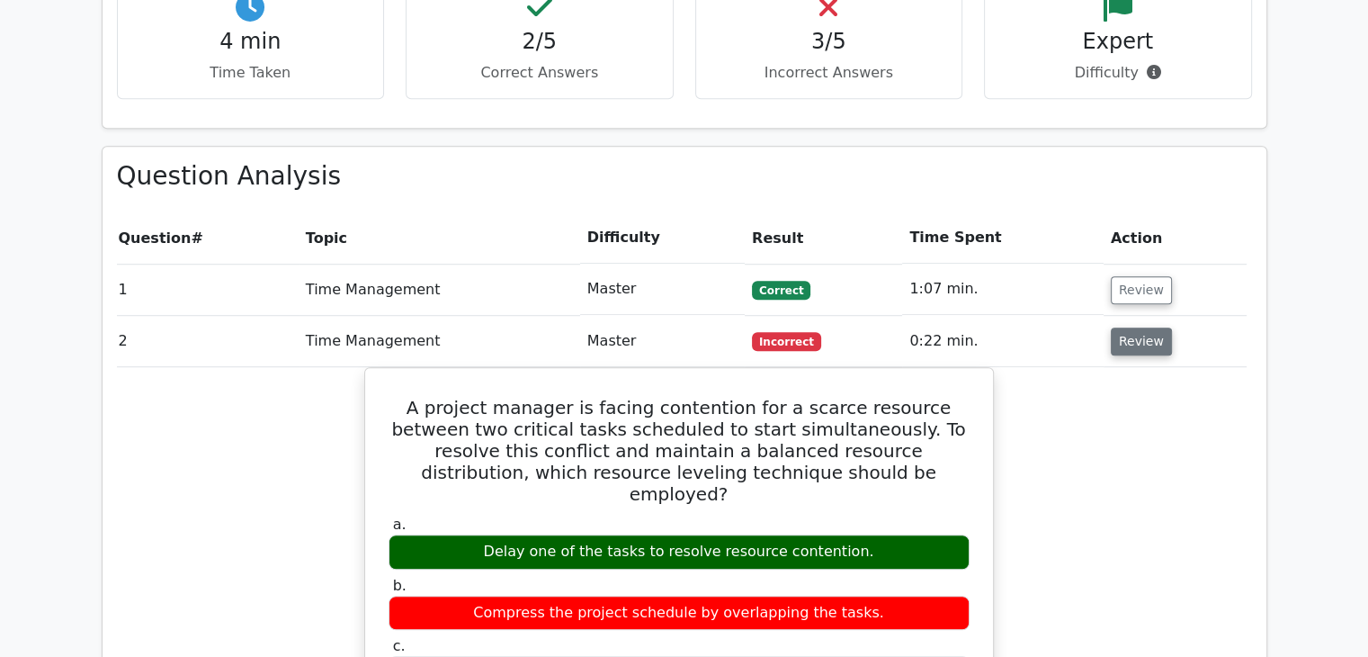
click at [1139, 327] on button "Review" at bounding box center [1141, 341] width 61 height 28
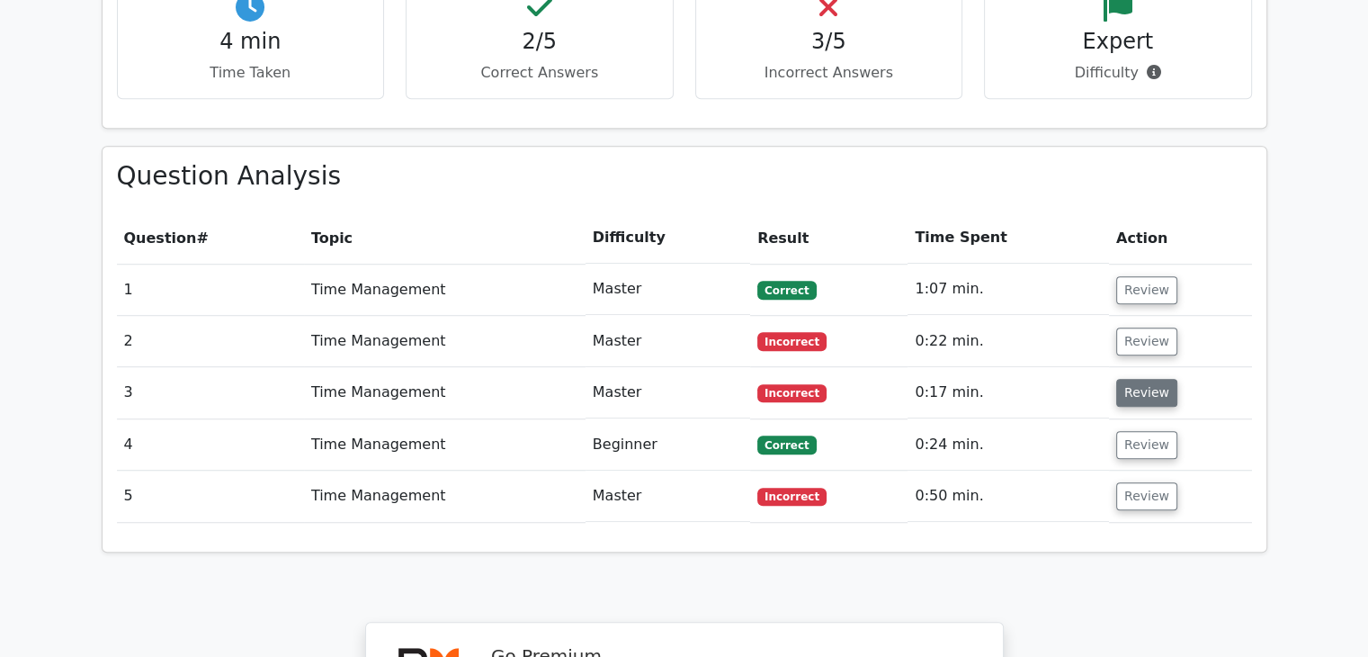
click at [1137, 379] on button "Review" at bounding box center [1146, 393] width 61 height 28
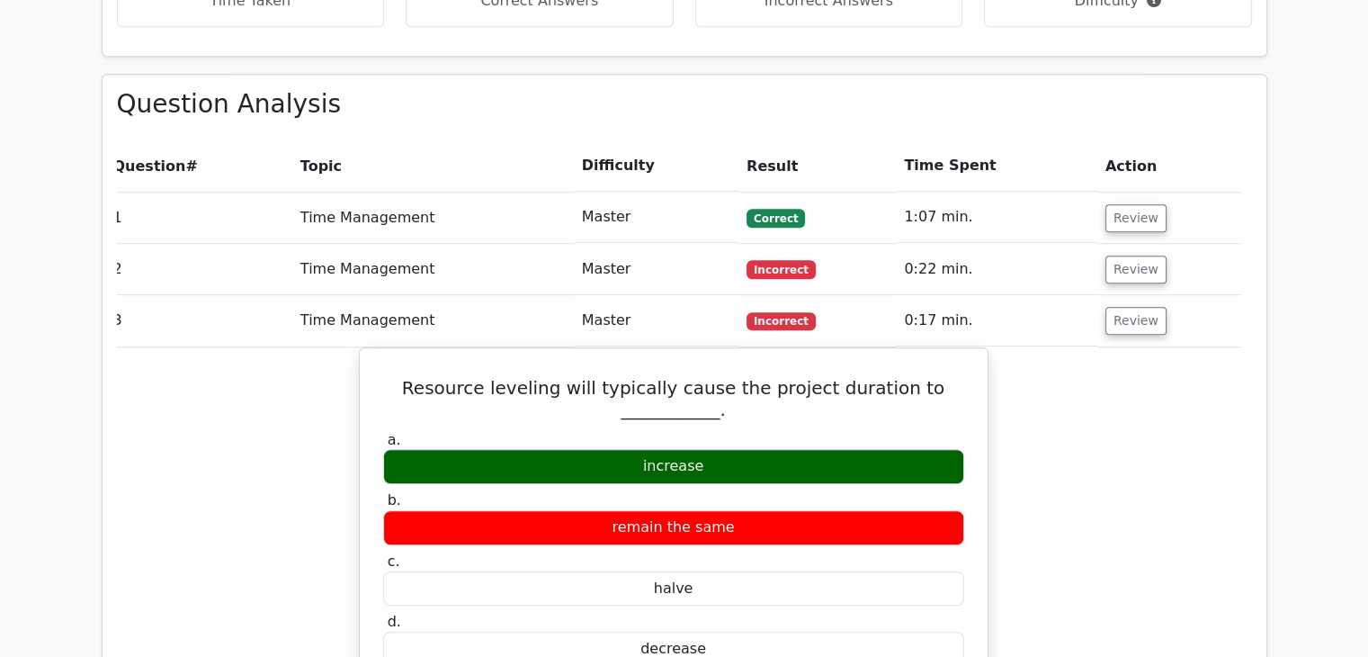
scroll to position [1220, 0]
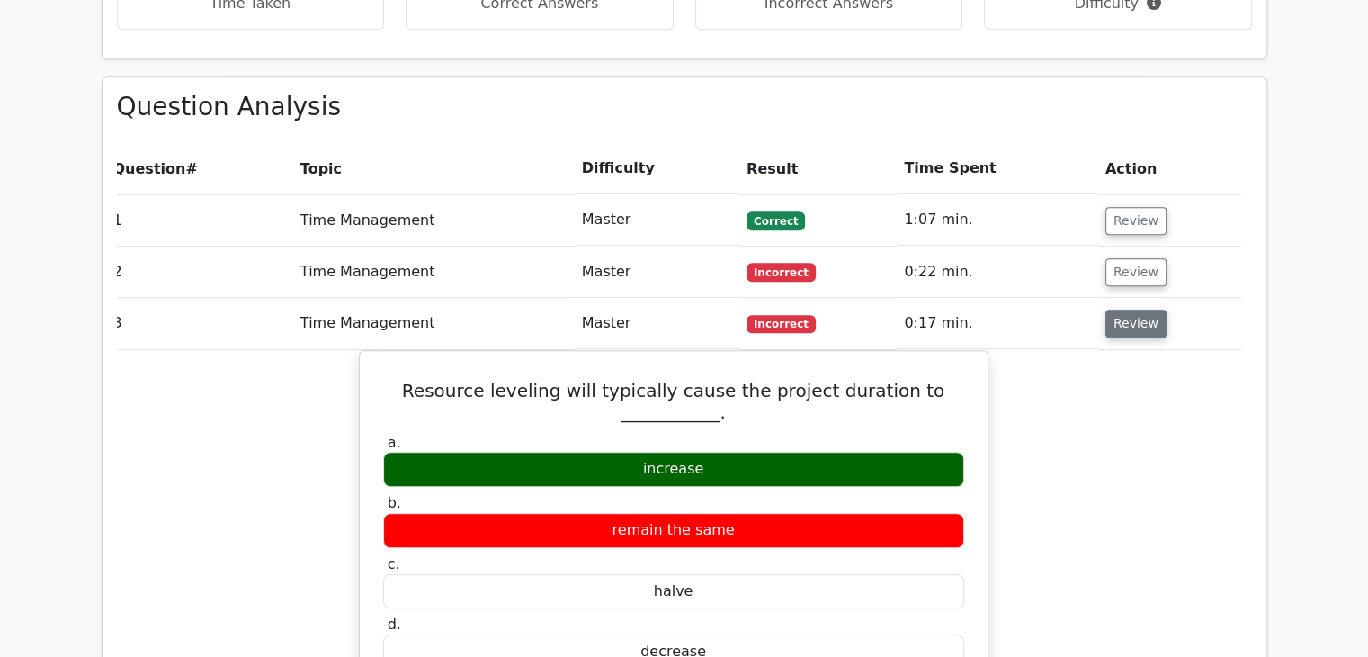
click at [1119, 309] on button "Review" at bounding box center [1135, 323] width 61 height 28
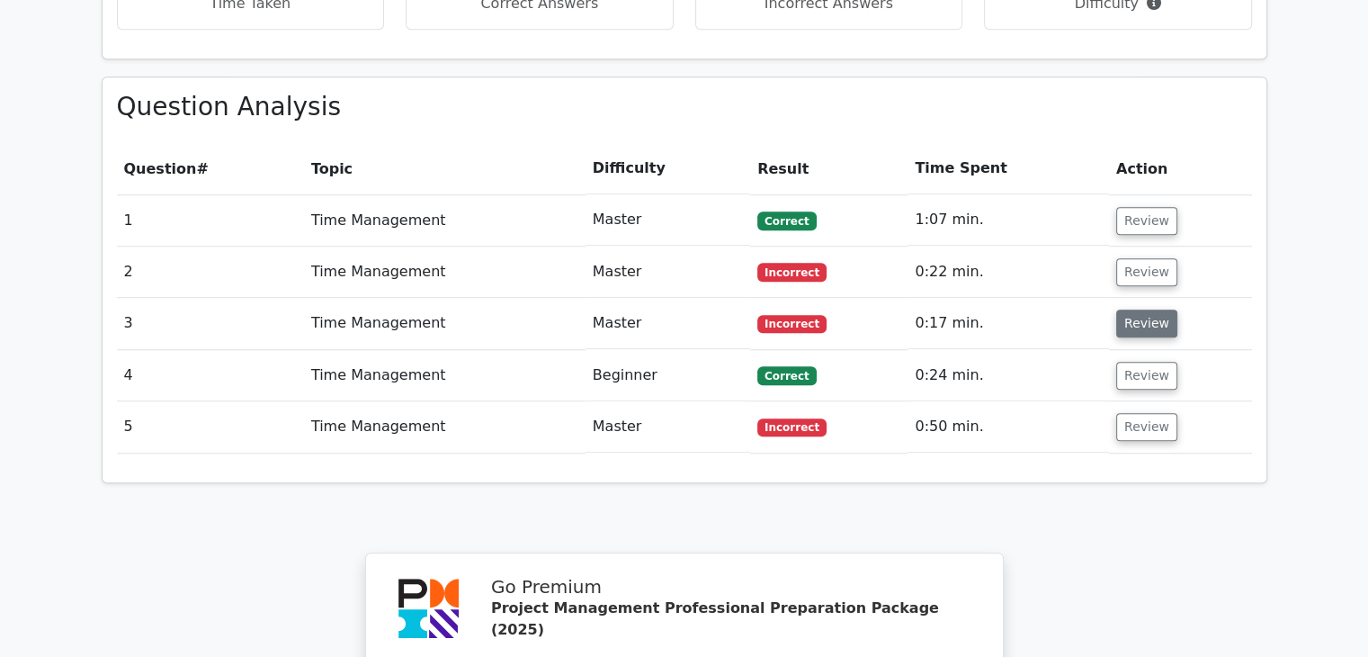
scroll to position [0, 0]
click at [1137, 362] on button "Review" at bounding box center [1146, 376] width 61 height 28
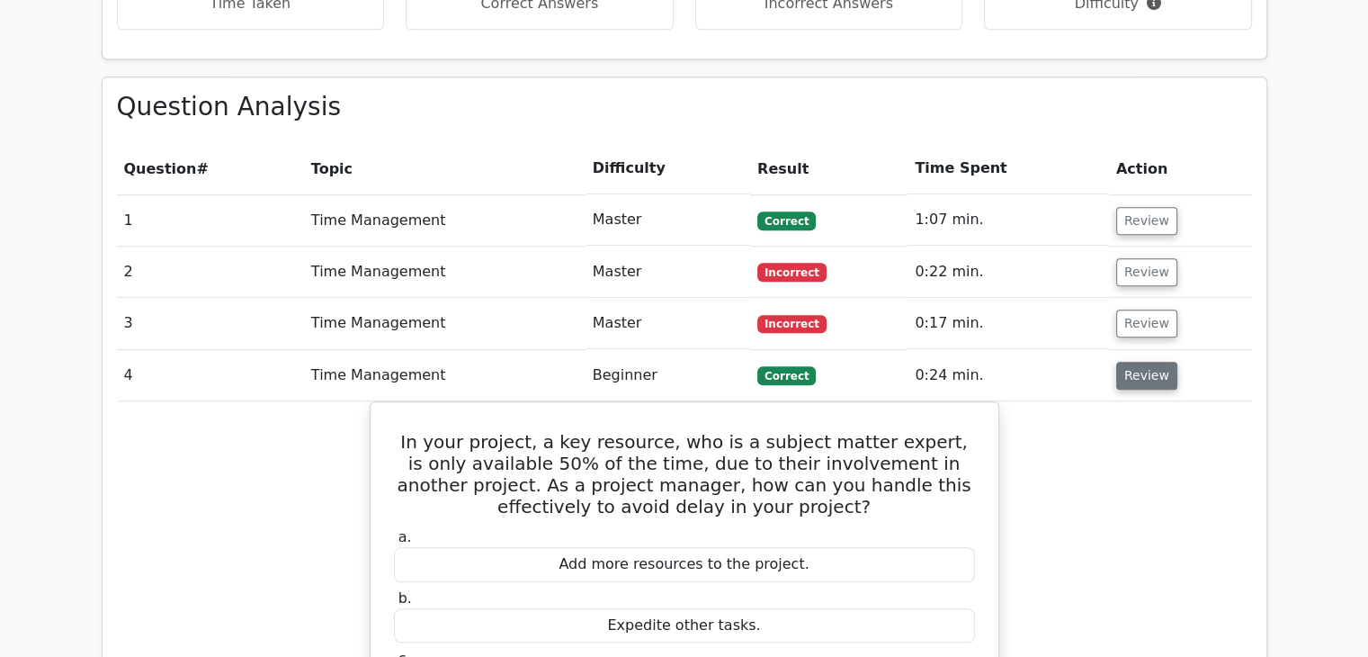
click at [1137, 362] on button "Review" at bounding box center [1146, 376] width 61 height 28
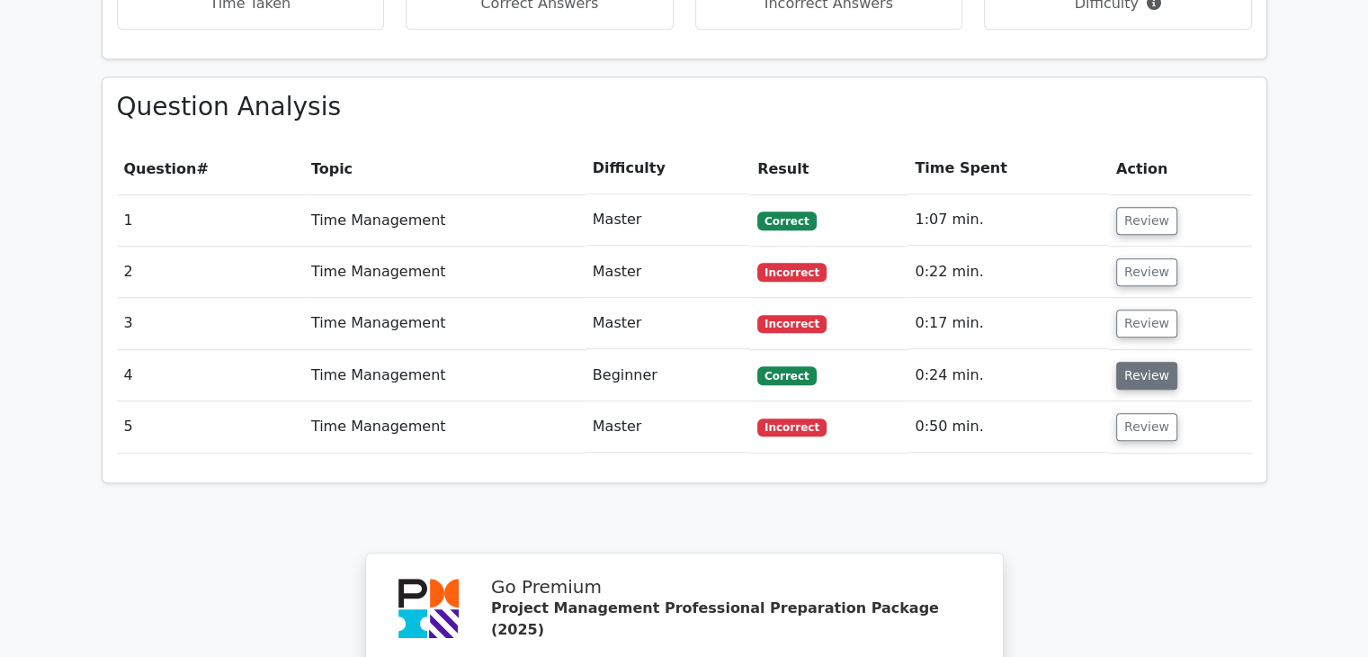
click at [1137, 362] on button "Review" at bounding box center [1146, 376] width 61 height 28
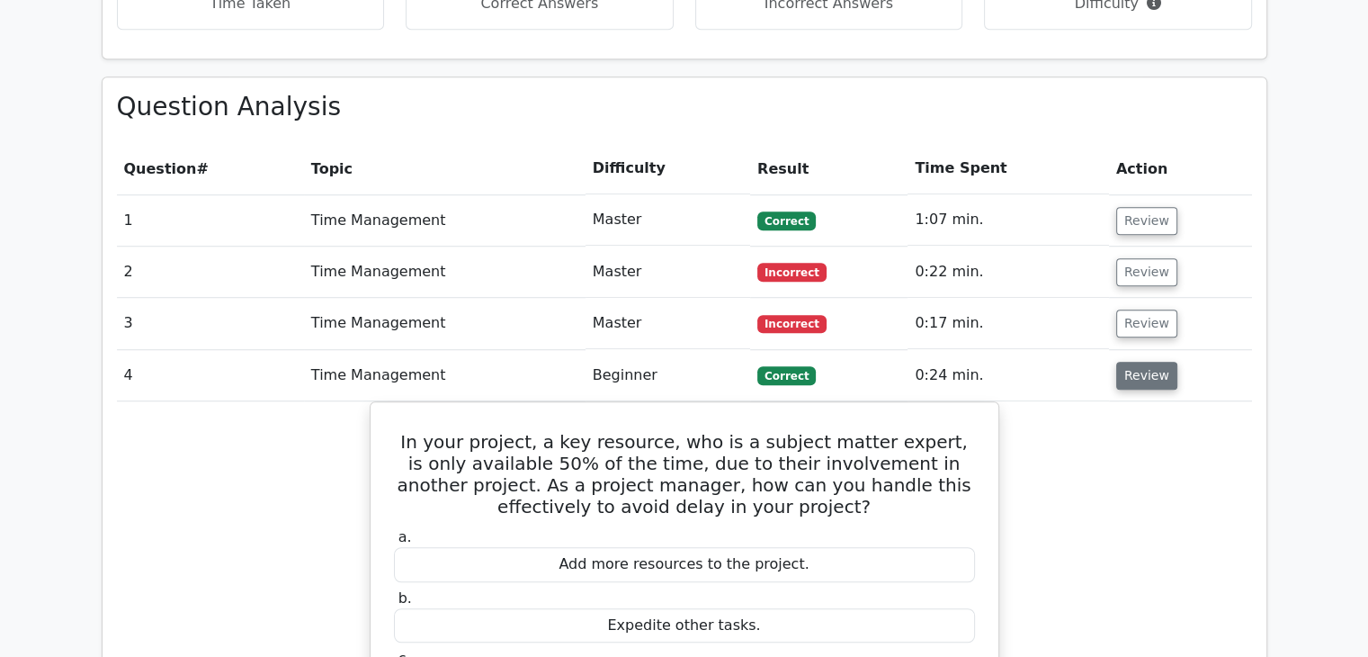
click at [1137, 362] on button "Review" at bounding box center [1146, 376] width 61 height 28
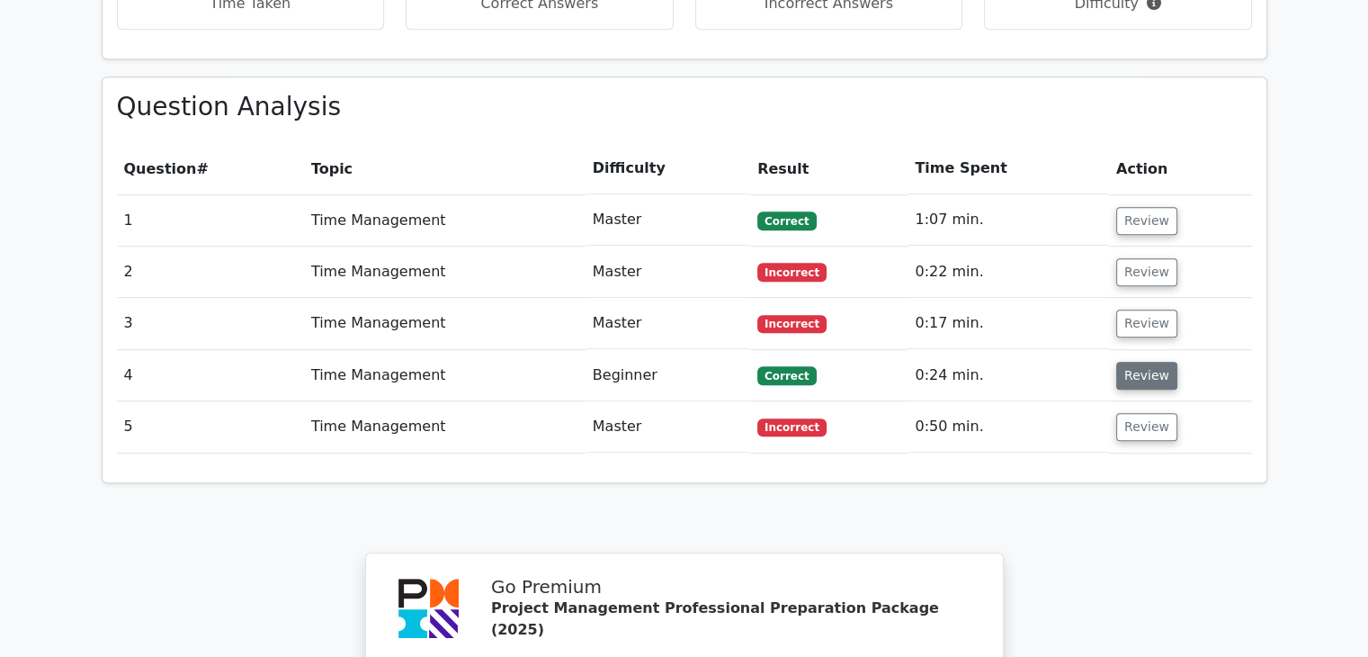
click at [1137, 362] on button "Review" at bounding box center [1146, 376] width 61 height 28
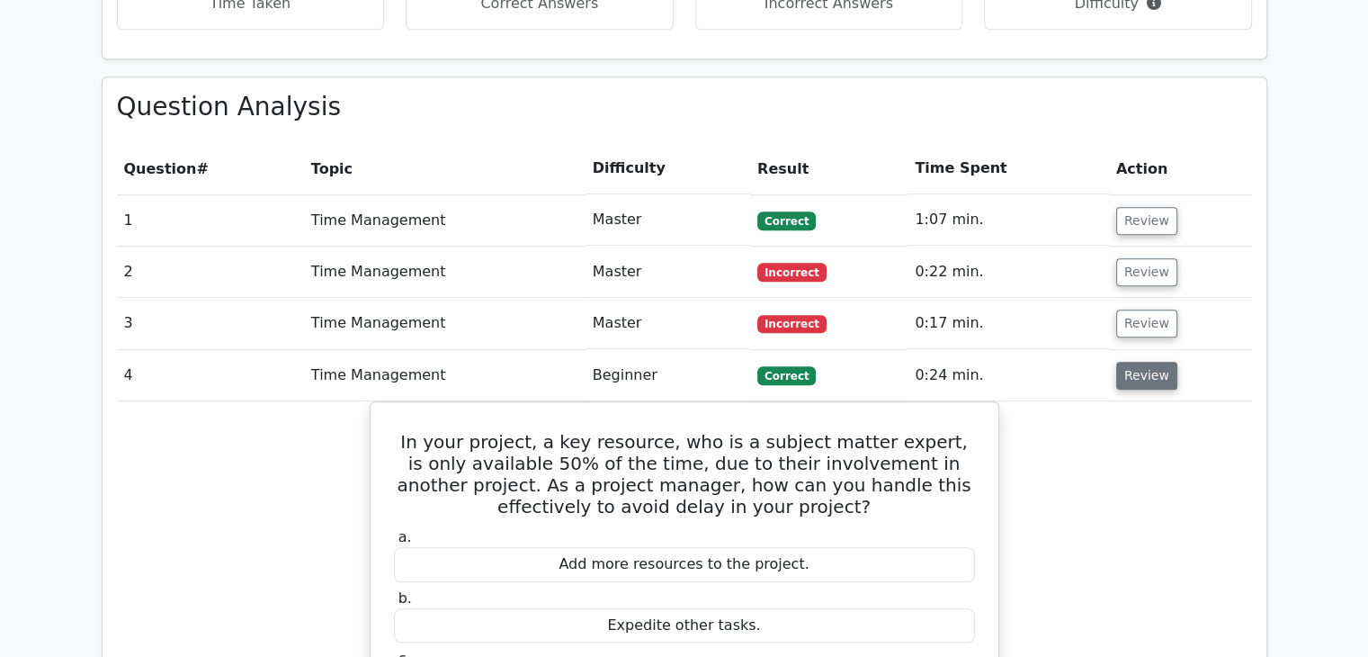
click at [1137, 362] on button "Review" at bounding box center [1146, 376] width 61 height 28
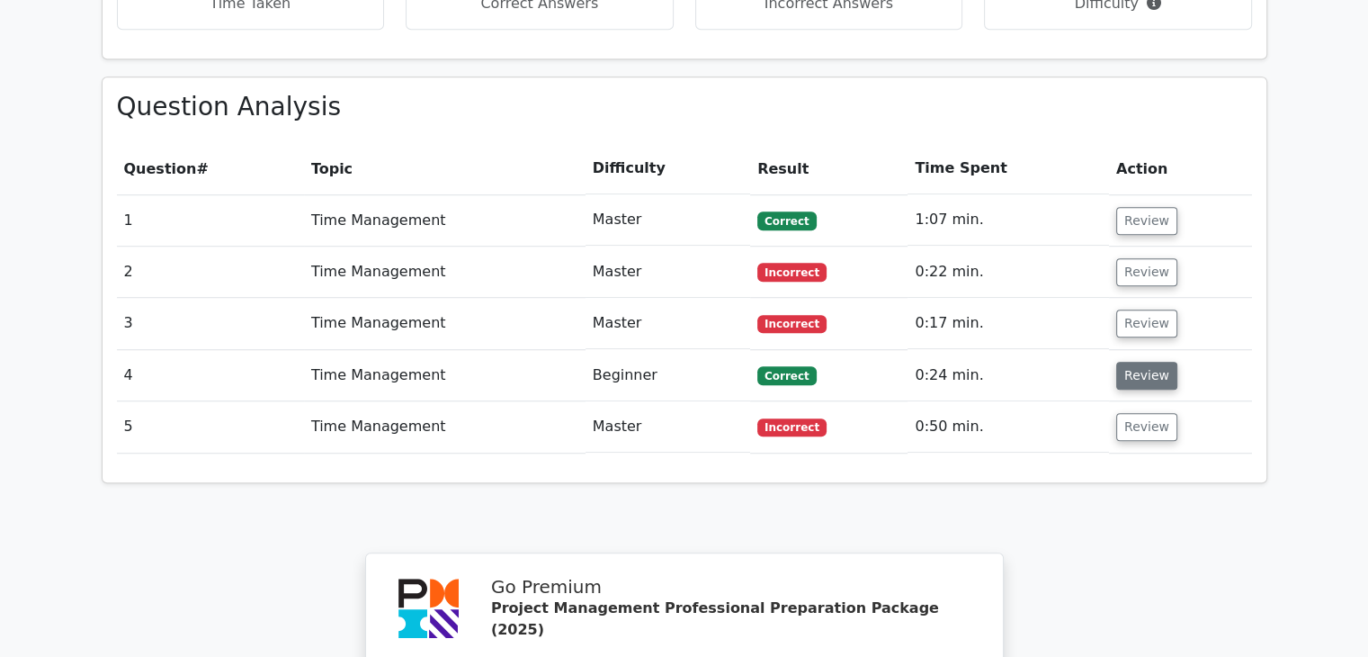
click at [1137, 362] on button "Review" at bounding box center [1146, 376] width 61 height 28
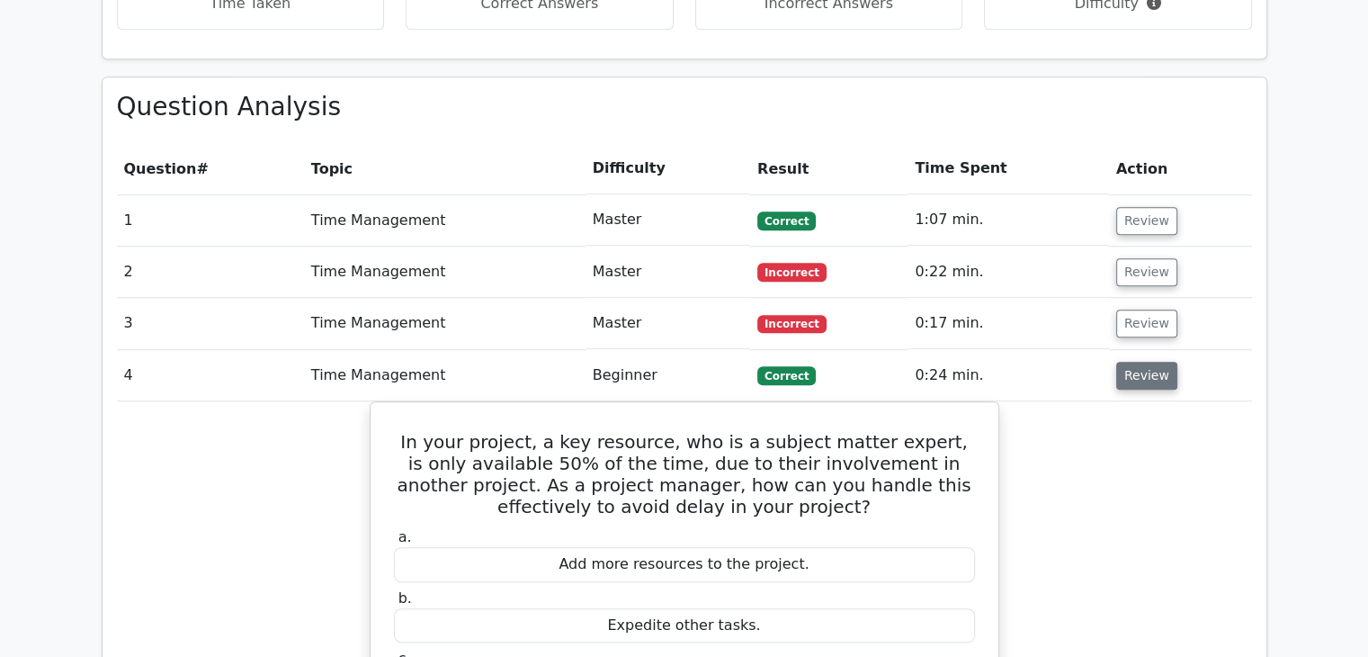
click at [1137, 362] on button "Review" at bounding box center [1146, 376] width 61 height 28
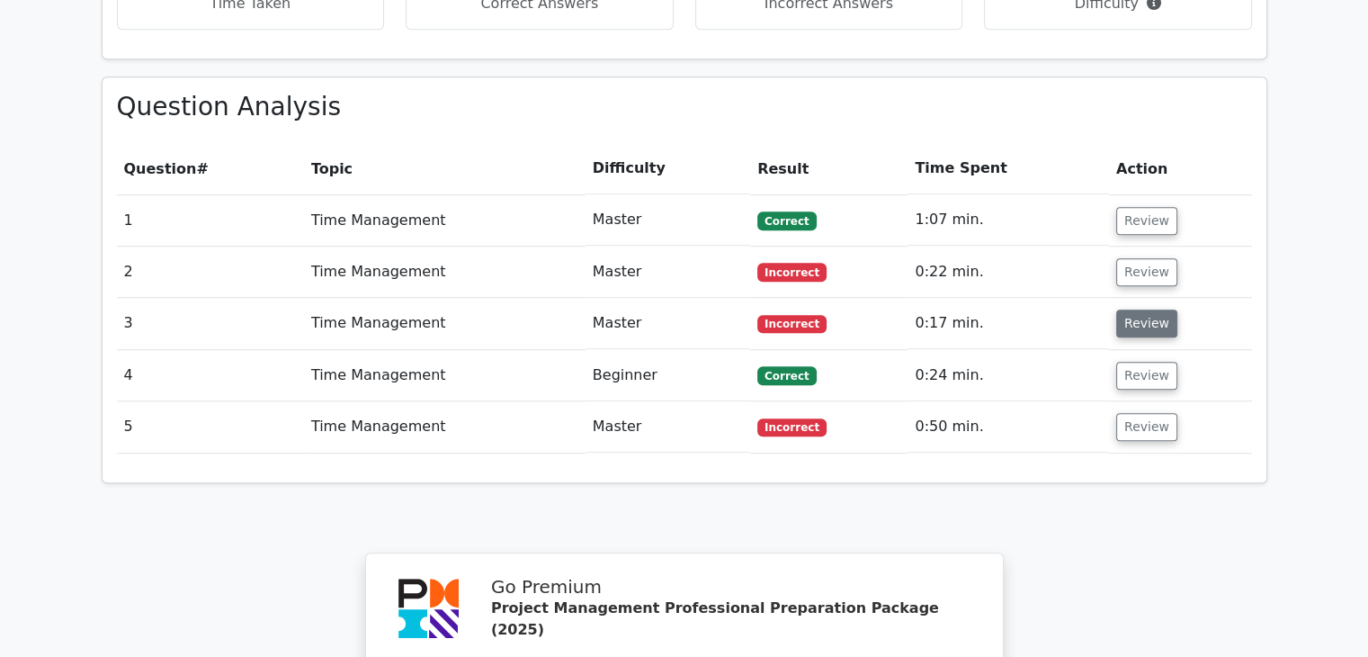
click at [1148, 309] on button "Review" at bounding box center [1146, 323] width 61 height 28
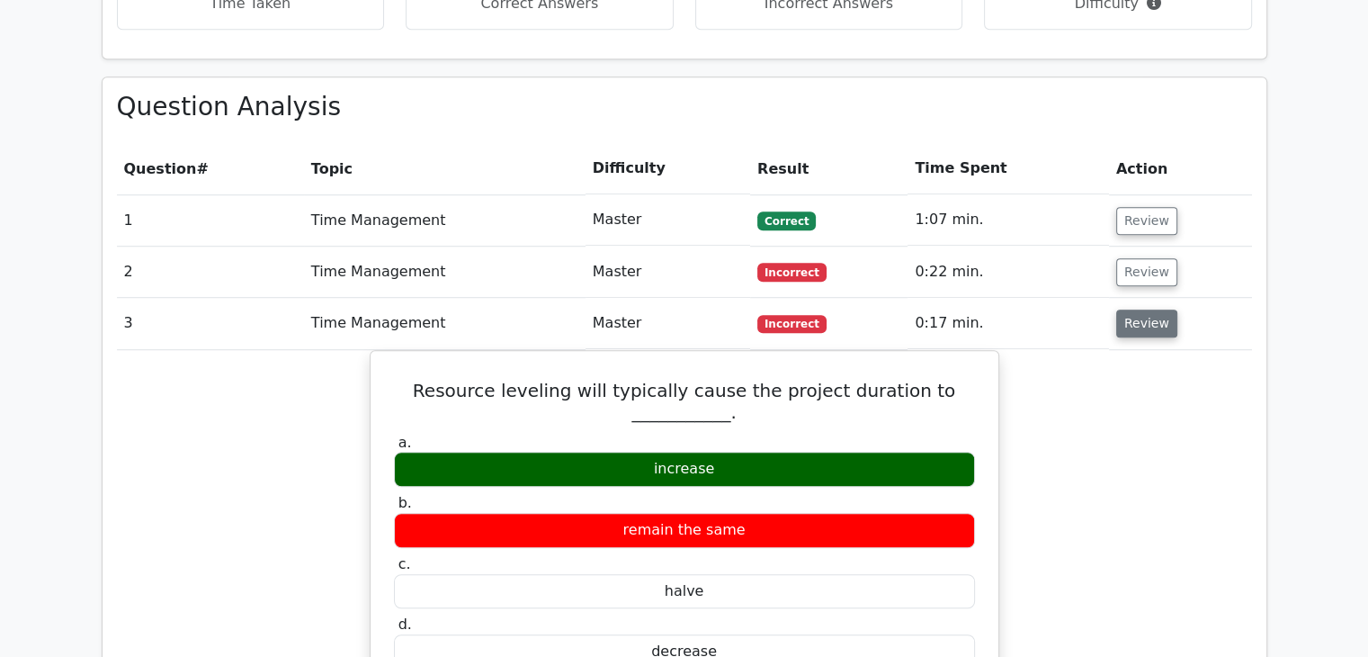
click at [1148, 309] on button "Review" at bounding box center [1146, 323] width 61 height 28
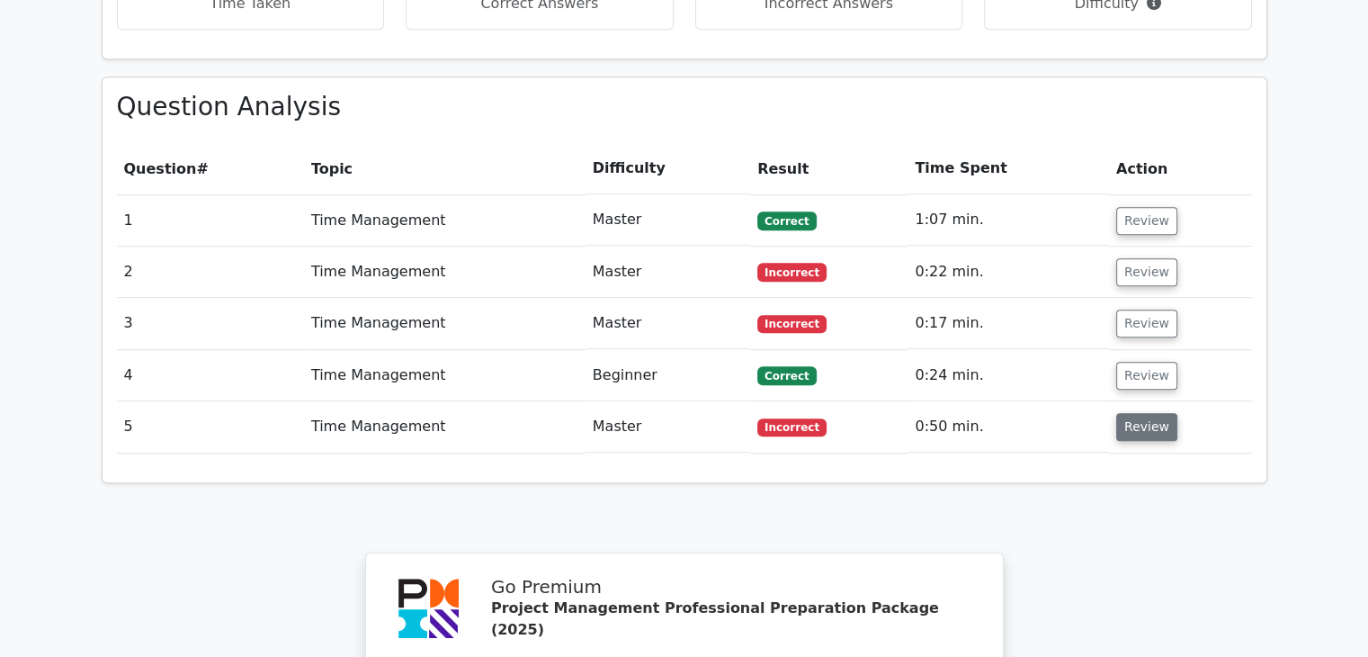
click at [1151, 413] on button "Review" at bounding box center [1146, 427] width 61 height 28
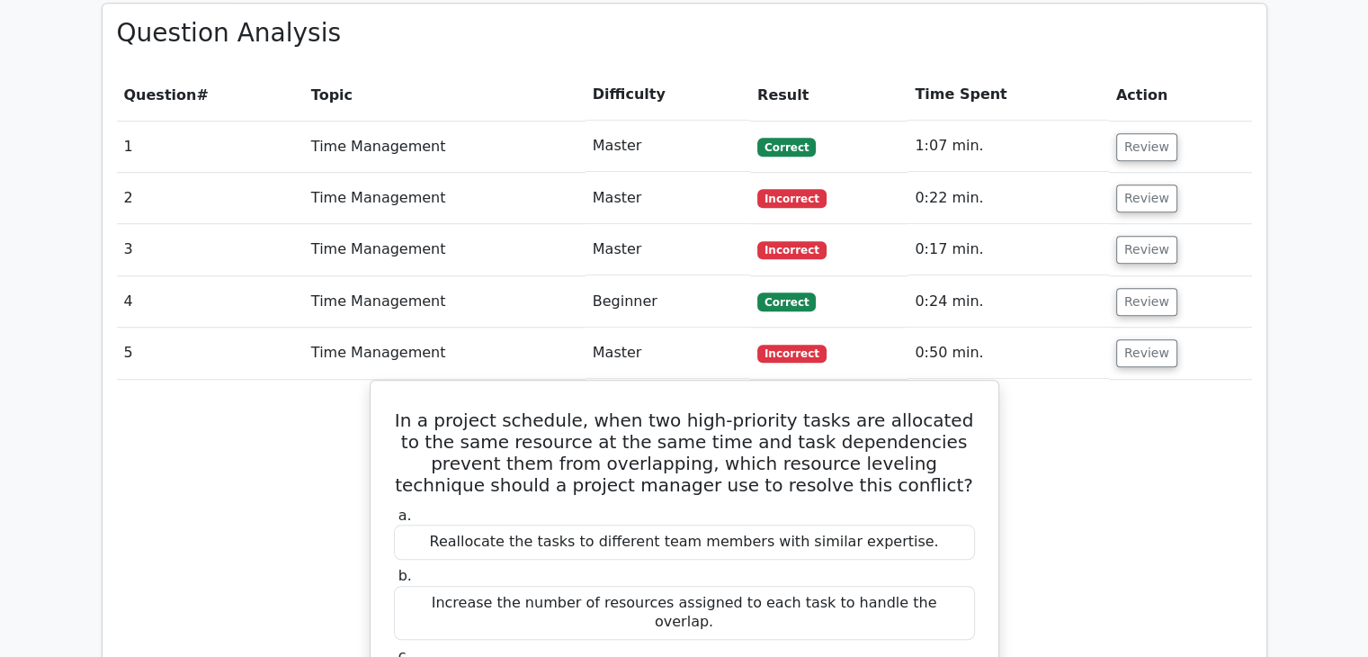
scroll to position [1284, 0]
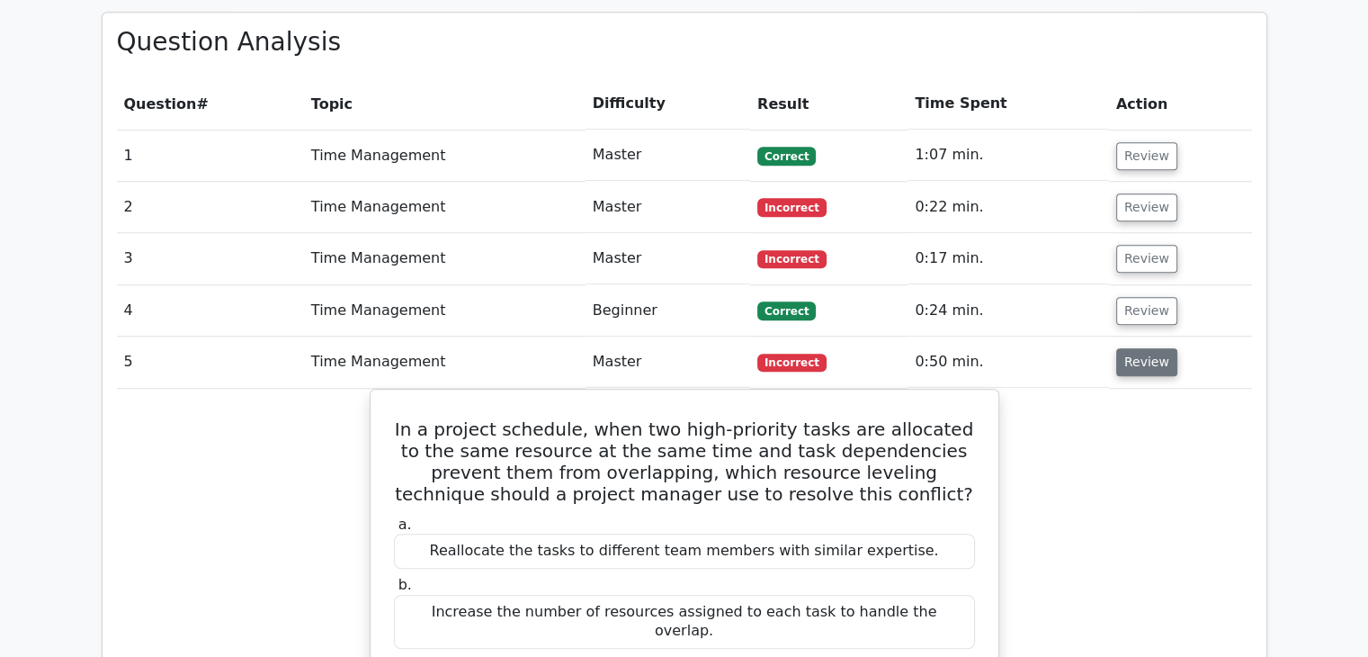
click at [1156, 348] on button "Review" at bounding box center [1146, 362] width 61 height 28
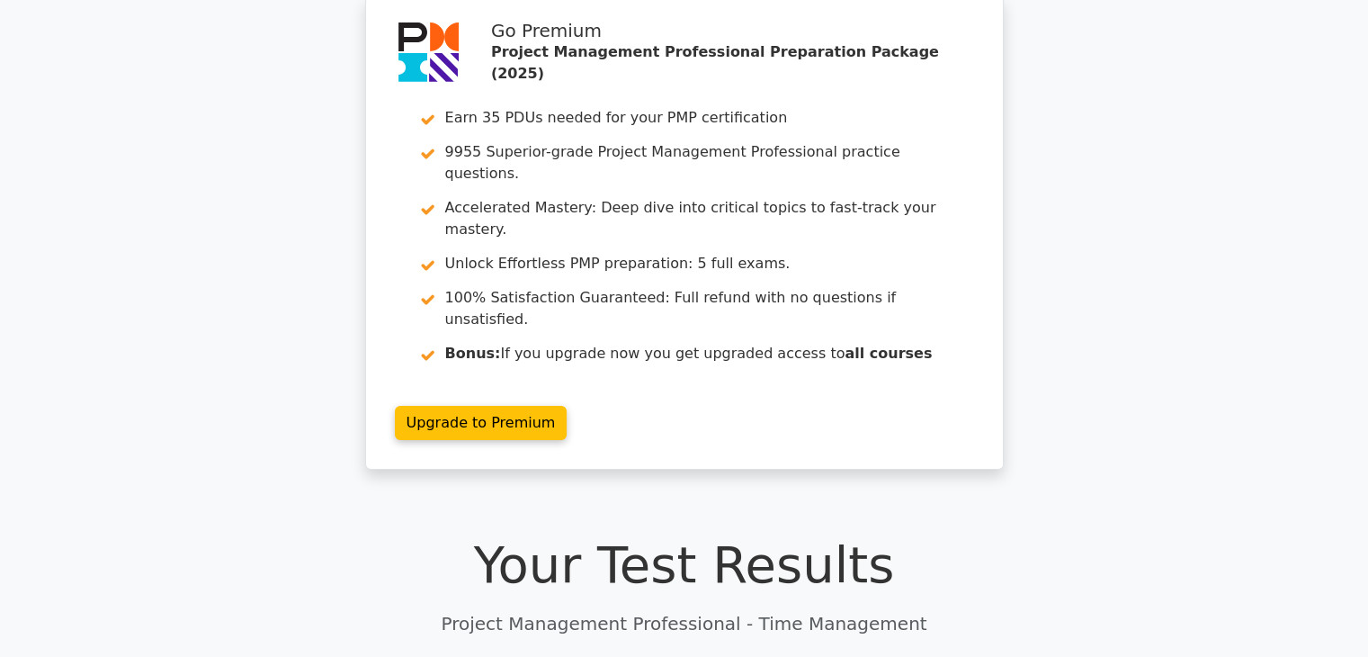
scroll to position [0, 0]
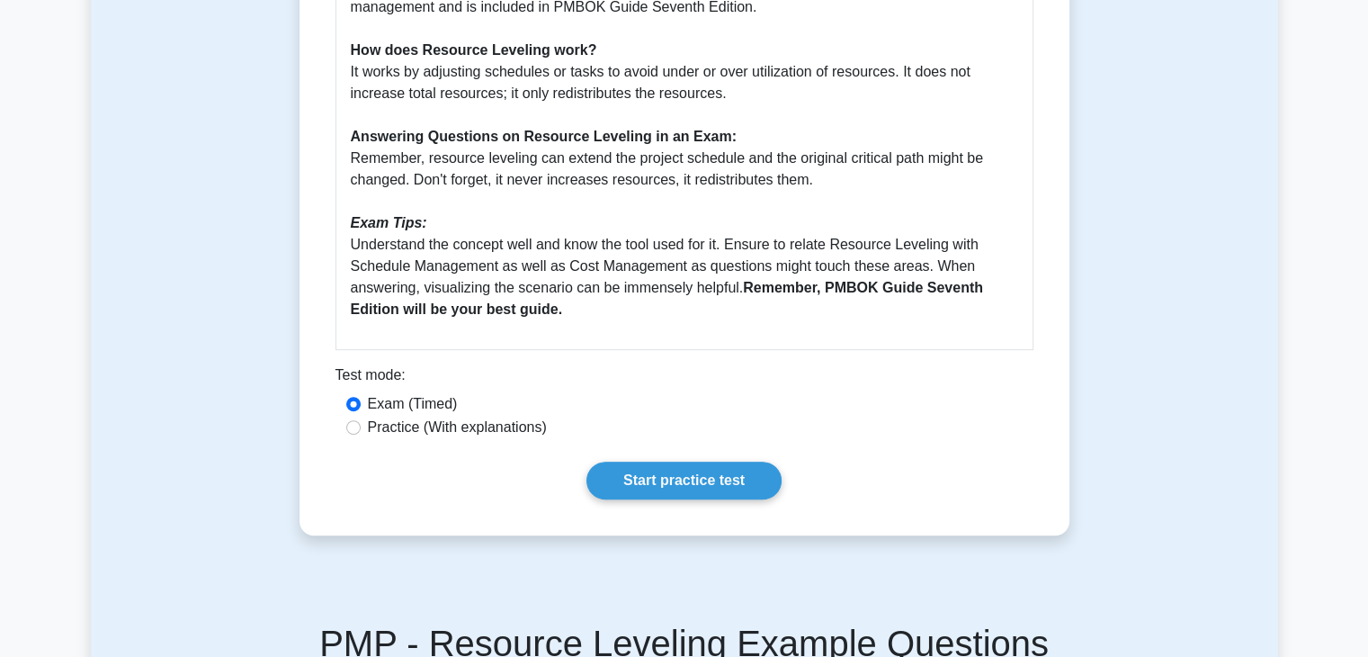
scroll to position [718, 0]
drag, startPoint x: 0, startPoint y: 0, endPoint x: 1135, endPoint y: 589, distance: 1278.9
